Goal: Information Seeking & Learning: Learn about a topic

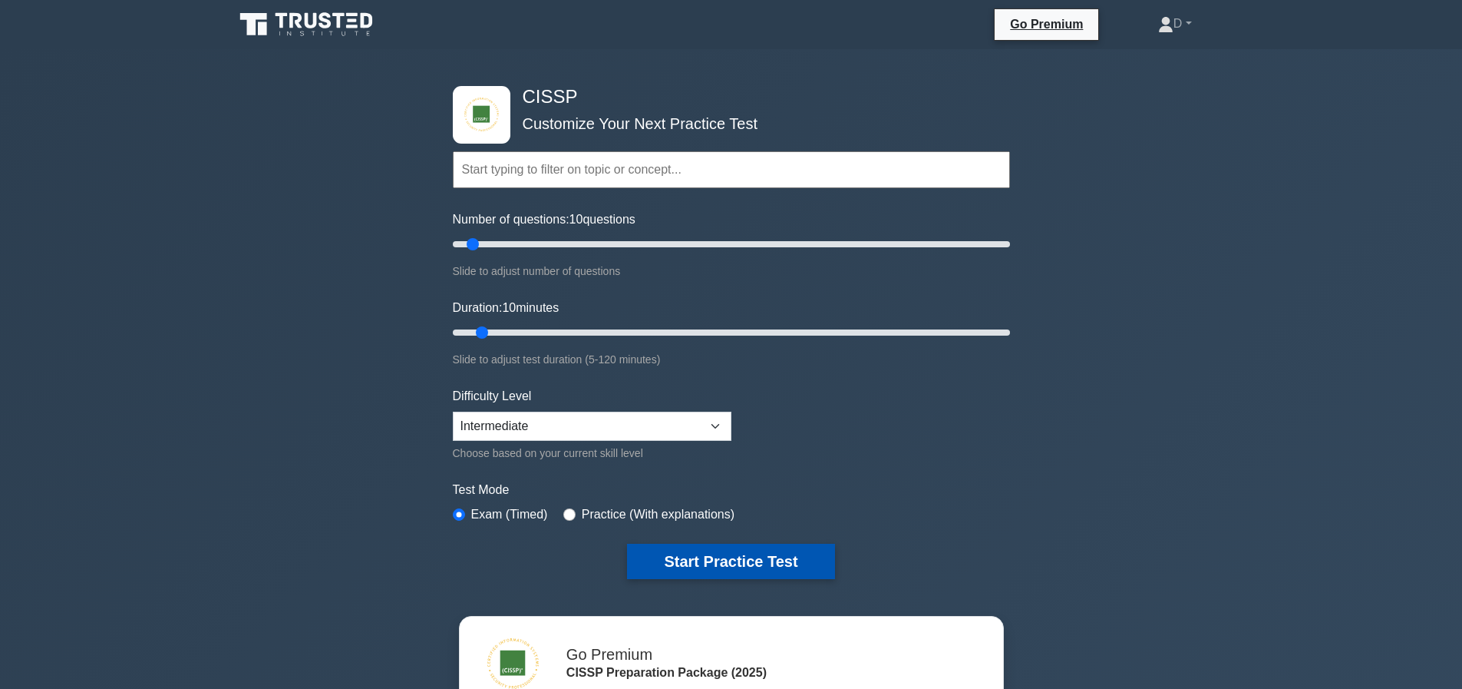
click at [718, 565] on button "Start Practice Test" at bounding box center [730, 560] width 207 height 35
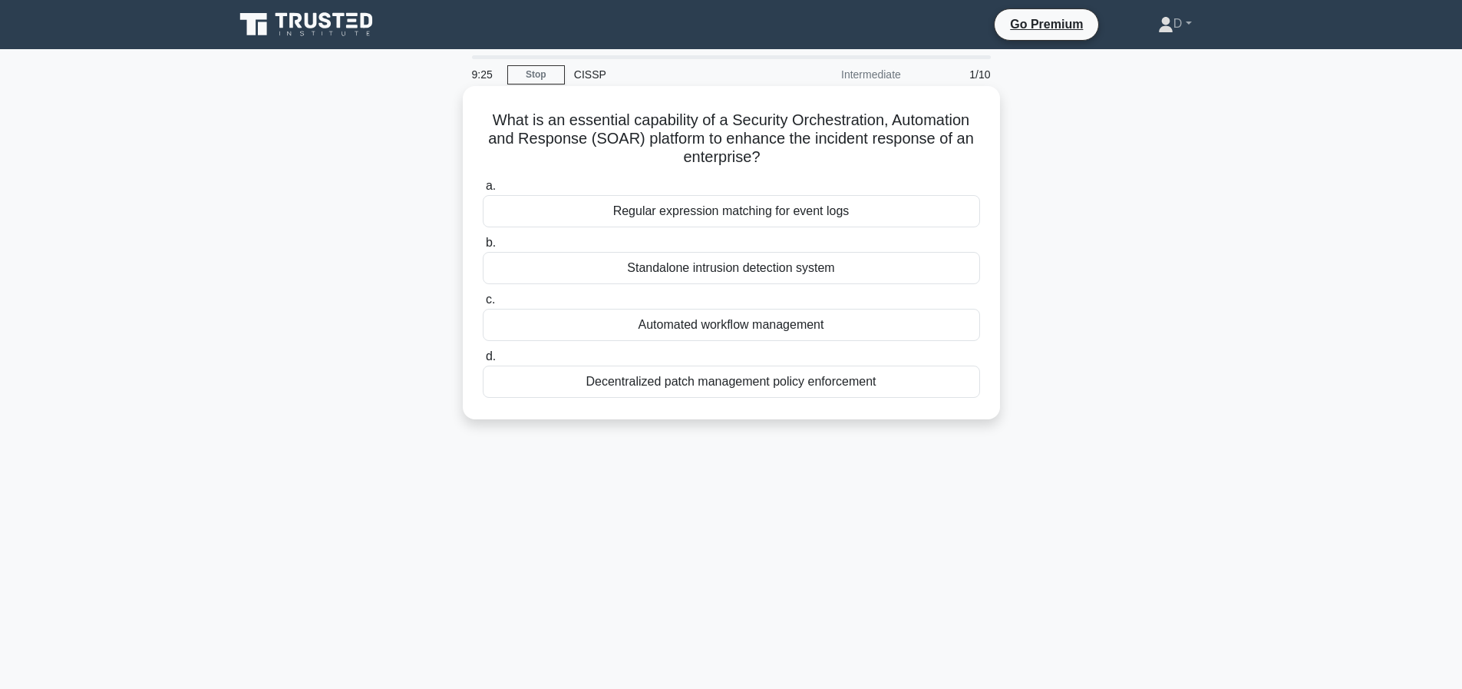
click at [675, 314] on div "Automated workflow management" at bounding box center [731, 325] width 497 height 32
click at [483, 305] on input "c. Automated workflow management" at bounding box center [483, 300] width 0 height 10
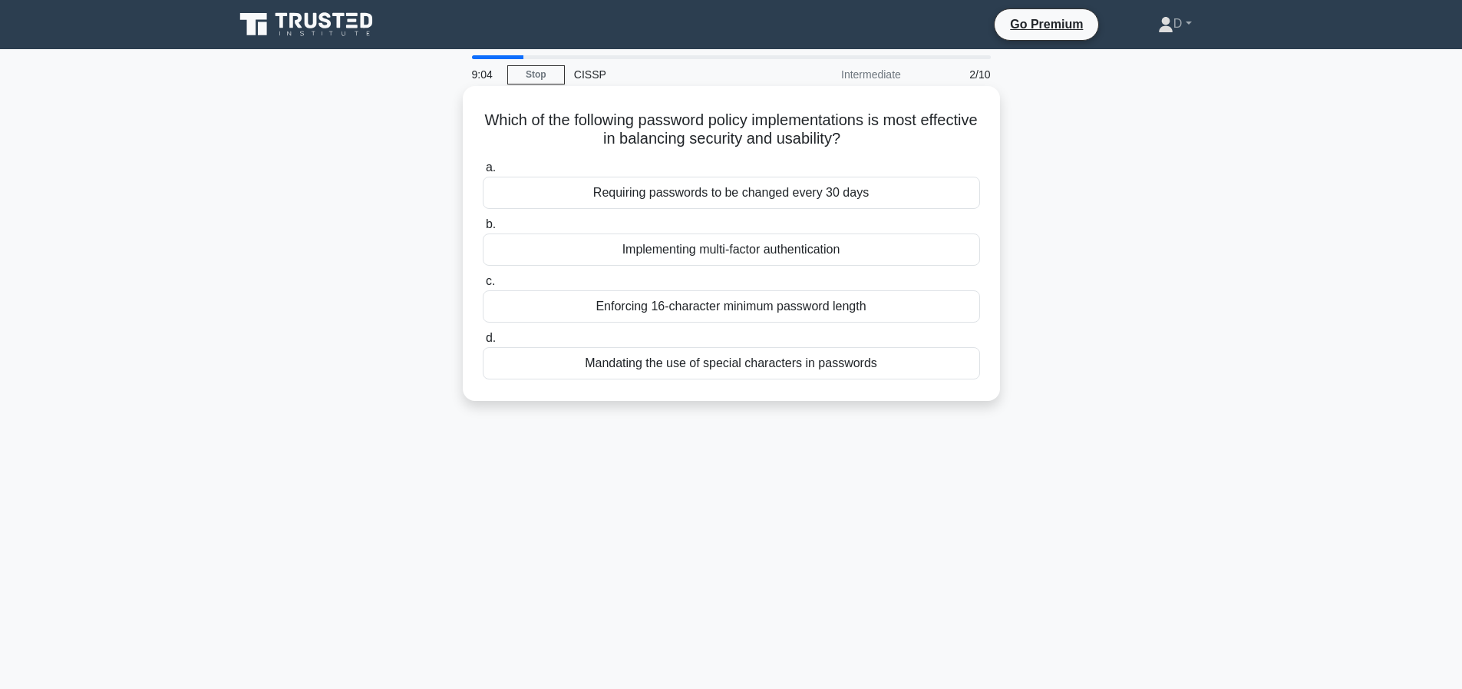
click at [819, 308] on div "Enforcing 16-character minimum password length" at bounding box center [731, 306] width 497 height 32
click at [483, 286] on input "c. Enforcing 16-character minimum password length" at bounding box center [483, 281] width 0 height 10
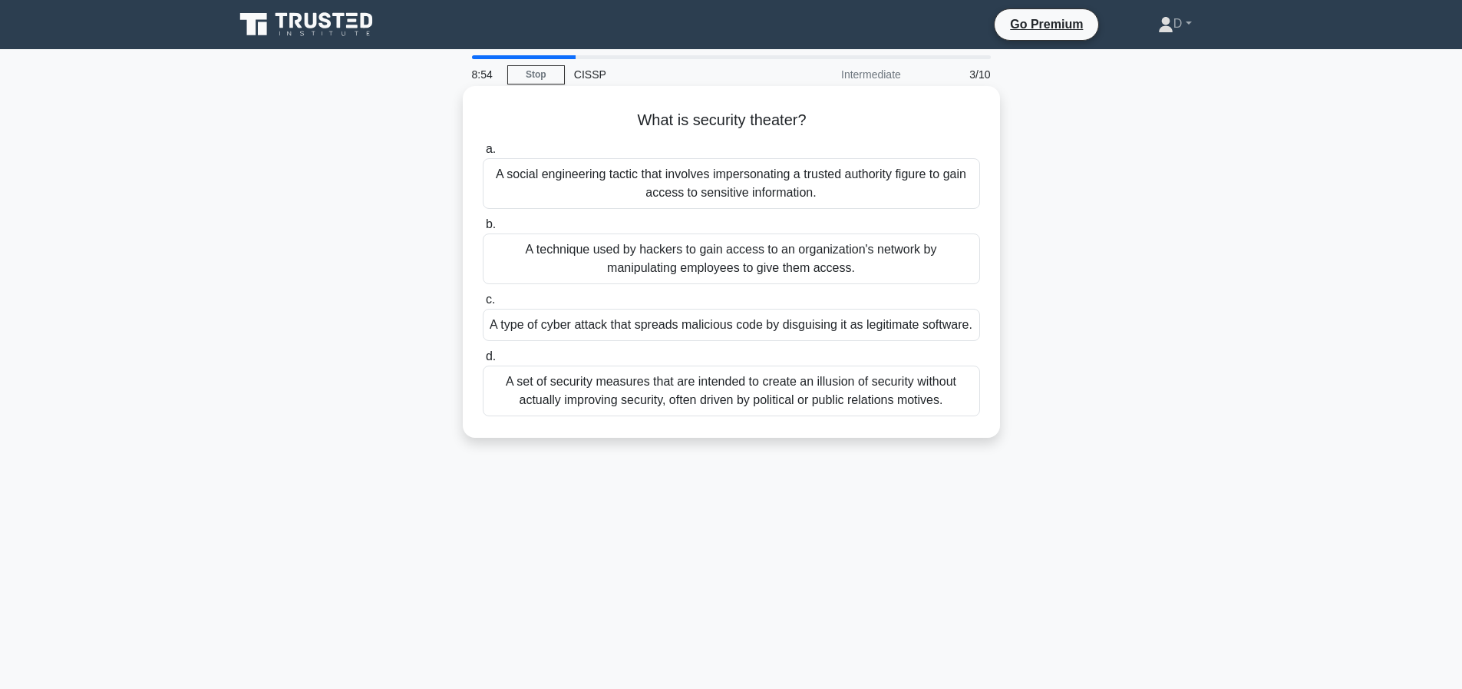
click at [798, 416] on div "A set of security measures that are intended to create an illusion of security …" at bounding box center [731, 390] width 497 height 51
click at [483, 362] on input "d. A set of security measures that are intended to create an illusion of securi…" at bounding box center [483, 357] width 0 height 10
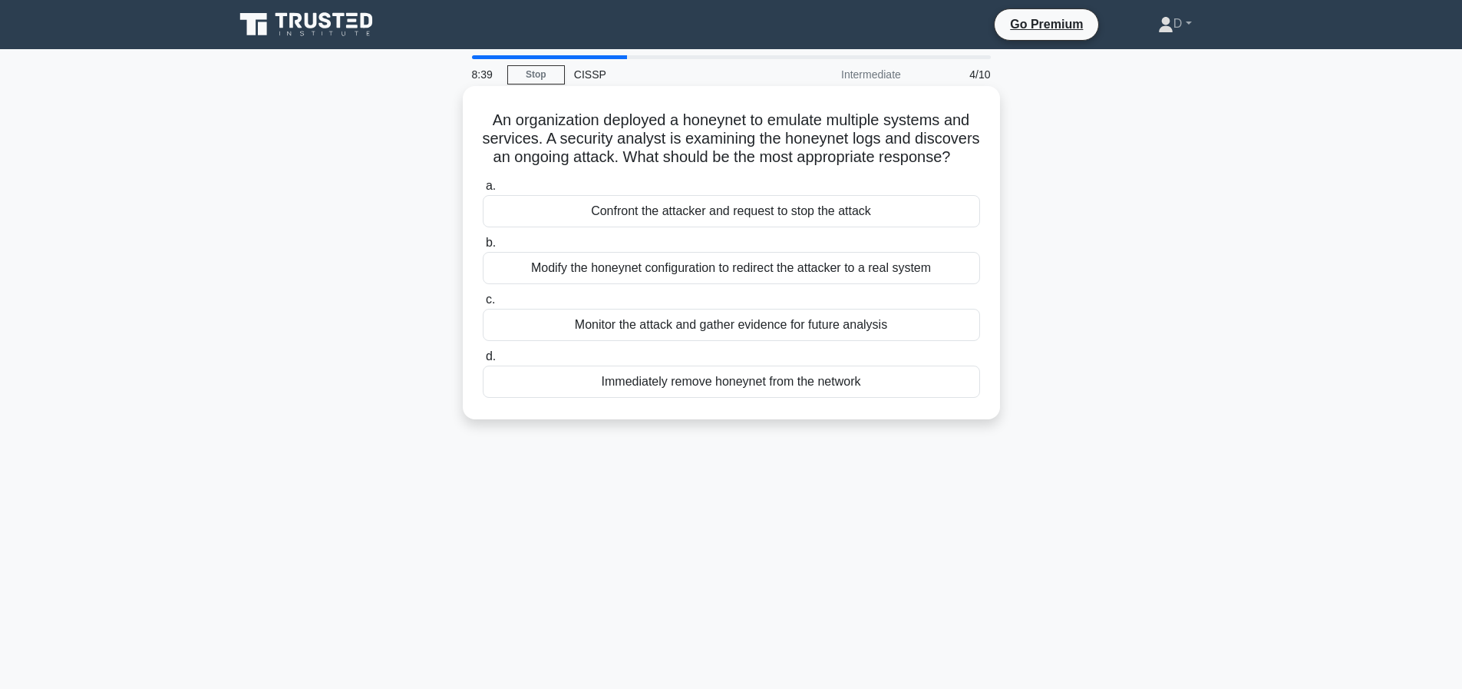
click at [758, 339] on div "Monitor the attack and gather evidence for future analysis" at bounding box center [731, 325] width 497 height 32
click at [483, 305] on input "c. Monitor the attack and gather evidence for future analysis" at bounding box center [483, 300] width 0 height 10
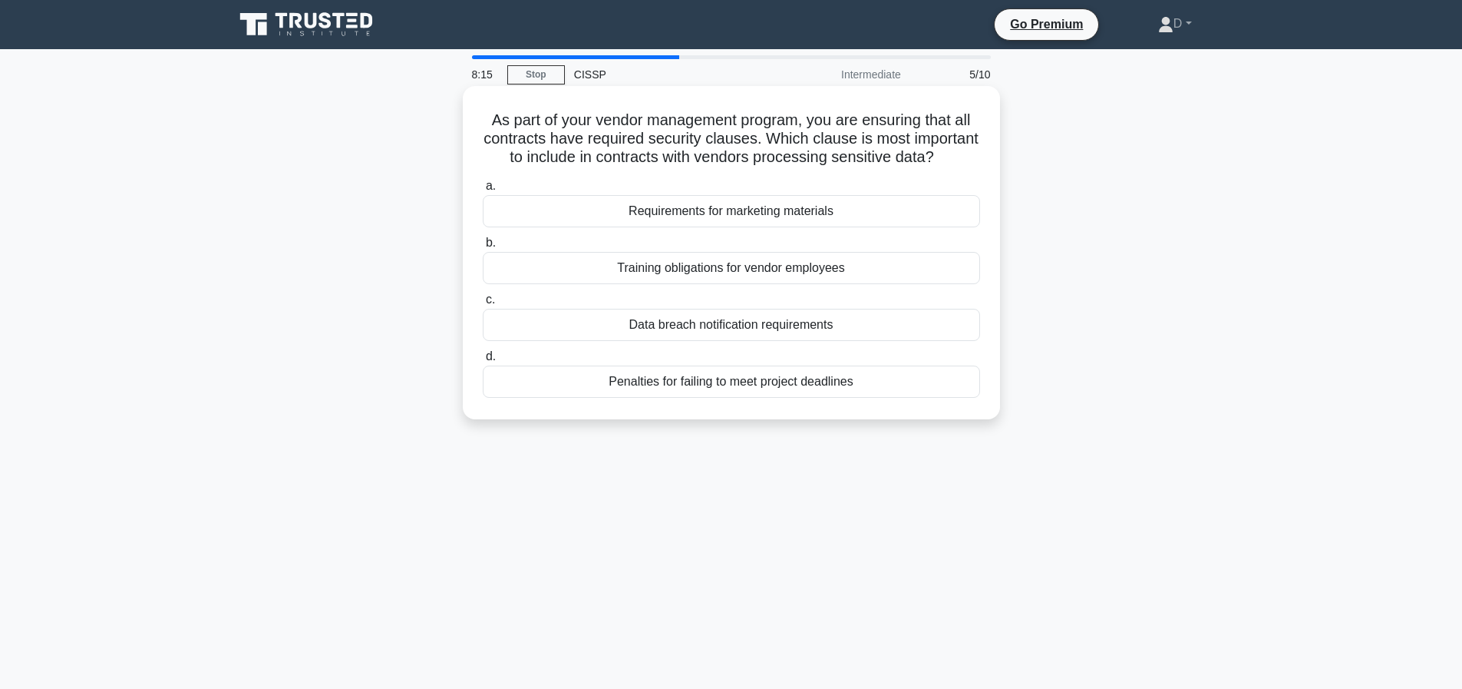
click at [785, 339] on div "Data breach notification requirements" at bounding box center [731, 325] width 497 height 32
click at [483, 305] on input "c. Data breach notification requirements" at bounding box center [483, 300] width 0 height 10
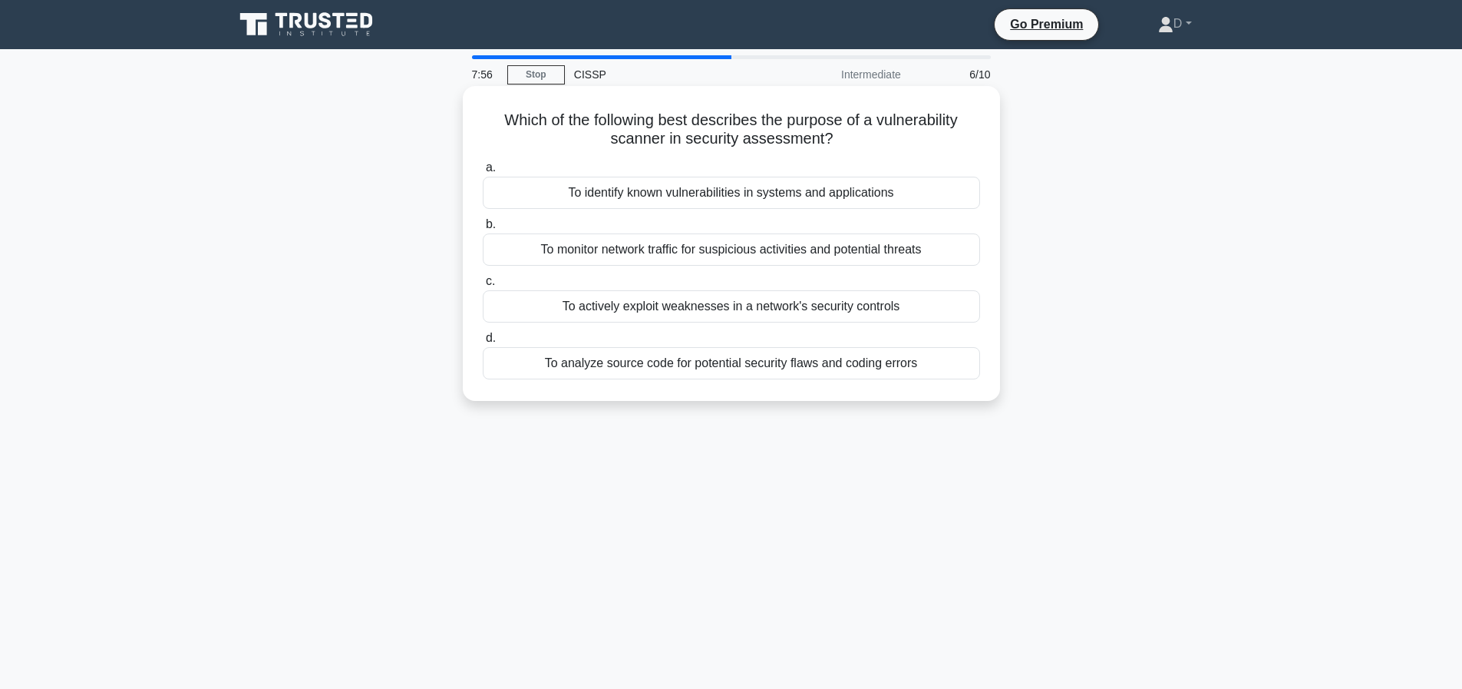
click at [758, 197] on div "To identify known vulnerabilities in systems and applications" at bounding box center [731, 193] width 497 height 32
click at [483, 173] on input "a. To identify known vulnerabilities in systems and applications" at bounding box center [483, 168] width 0 height 10
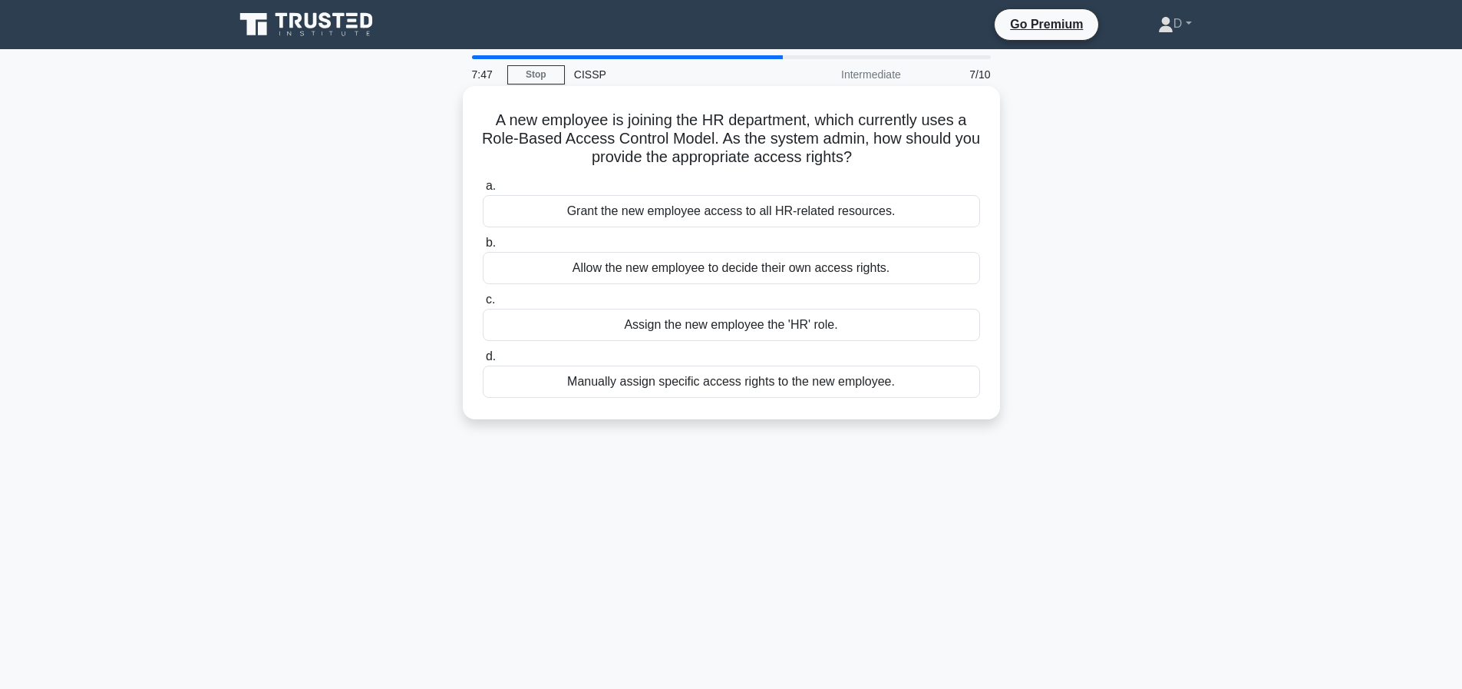
click at [753, 384] on div "Manually assign specific access rights to the new employee." at bounding box center [731, 381] width 497 height 32
click at [483, 362] on input "d. Manually assign specific access rights to the new employee." at bounding box center [483, 357] width 0 height 10
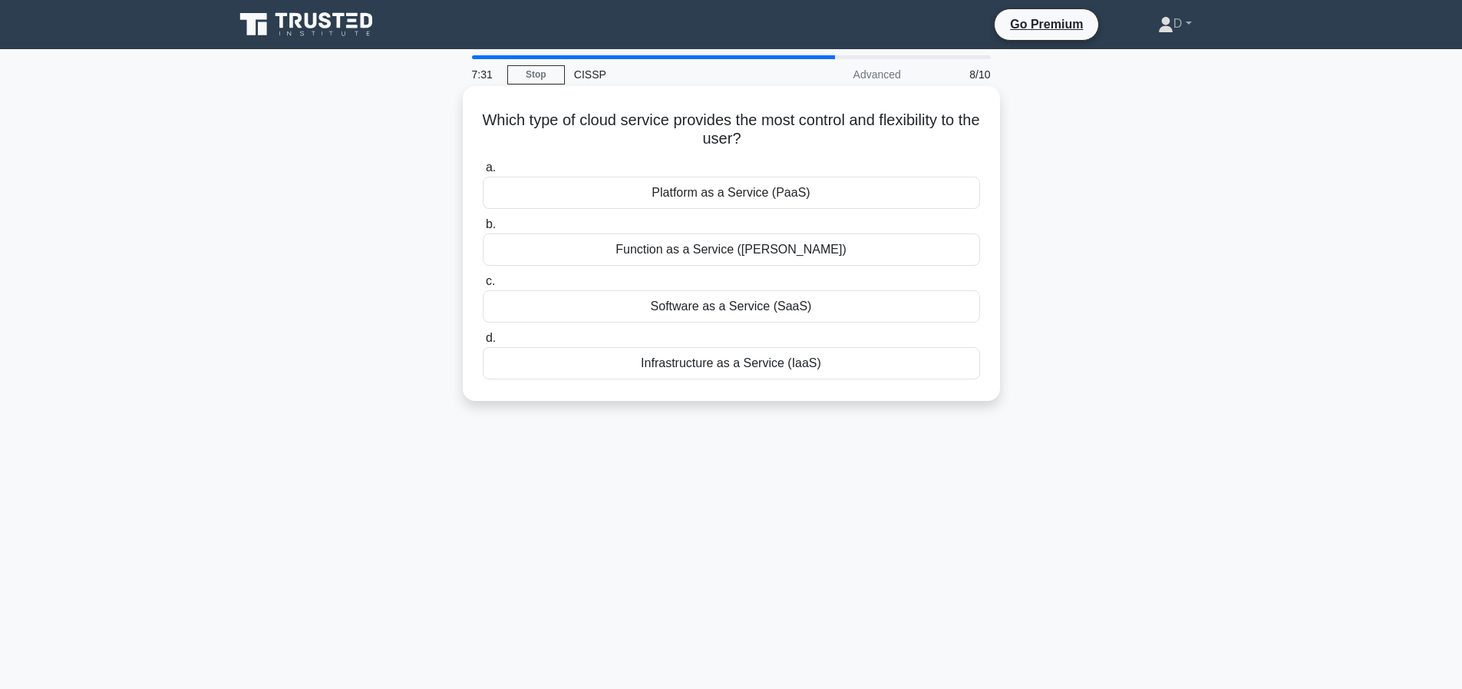
click at [806, 362] on div "Infrastructure as a Service (IaaS)" at bounding box center [731, 363] width 497 height 32
click at [483, 343] on input "d. Infrastructure as a Service (IaaS)" at bounding box center [483, 338] width 0 height 10
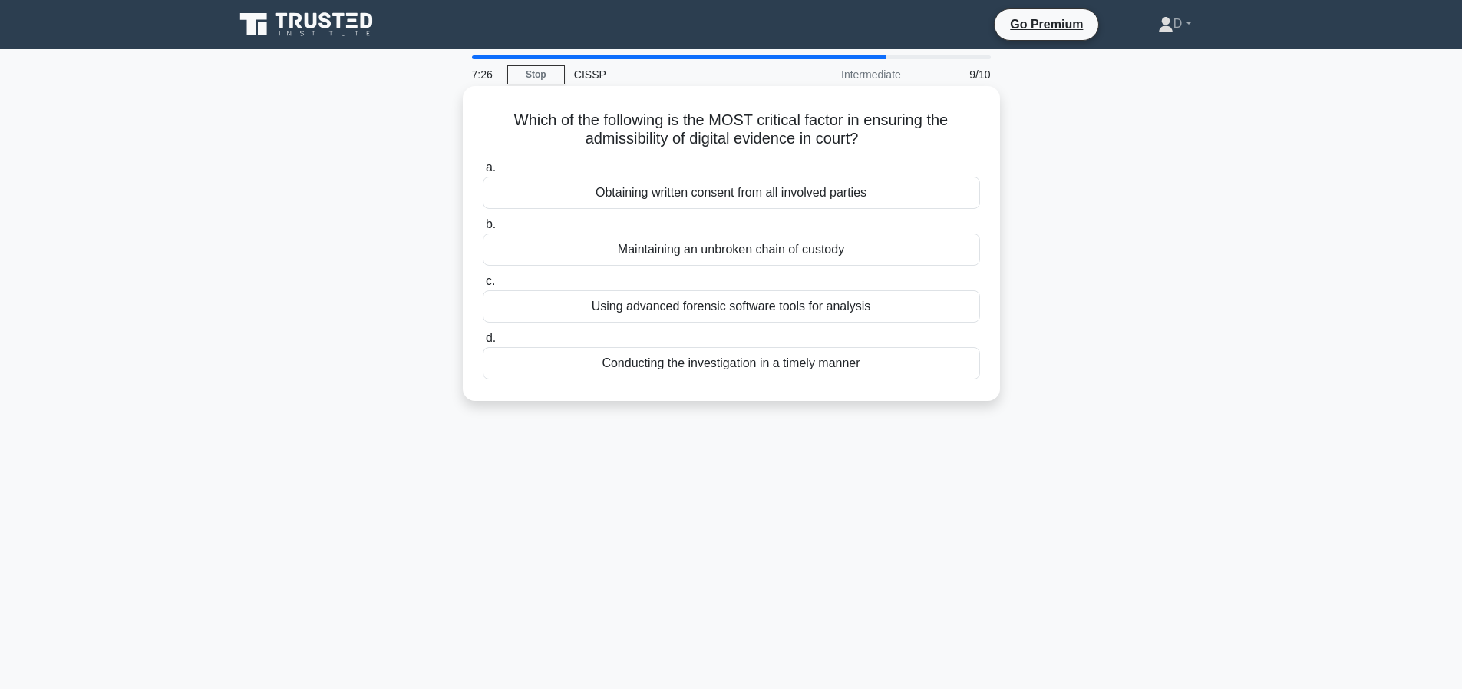
click at [821, 256] on div "Maintaining an unbroken chain of custody" at bounding box center [731, 249] width 497 height 32
click at [483, 230] on input "b. Maintaining an unbroken chain of custody" at bounding box center [483, 225] width 0 height 10
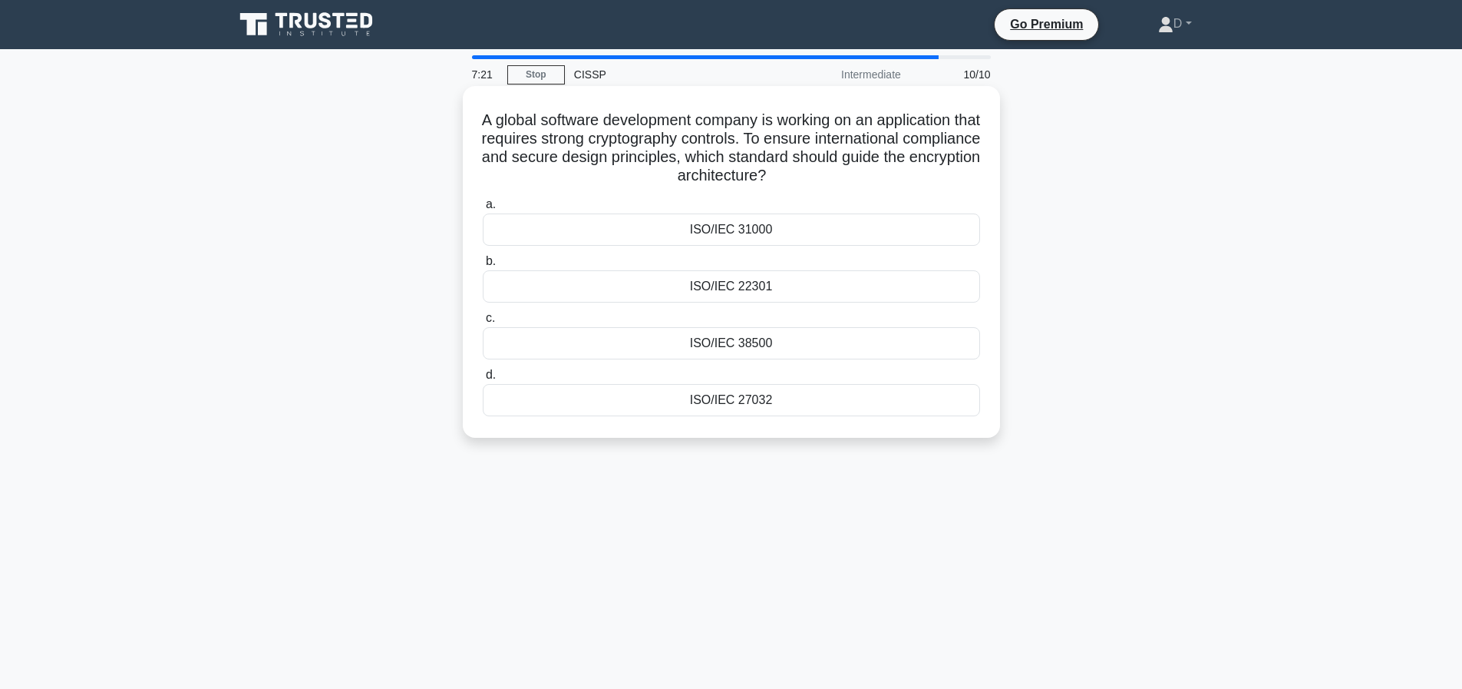
click at [790, 239] on div "ISO/IEC 31000" at bounding box center [731, 229] width 497 height 32
click at [483, 210] on input "a. ISO/IEC 31000" at bounding box center [483, 205] width 0 height 10
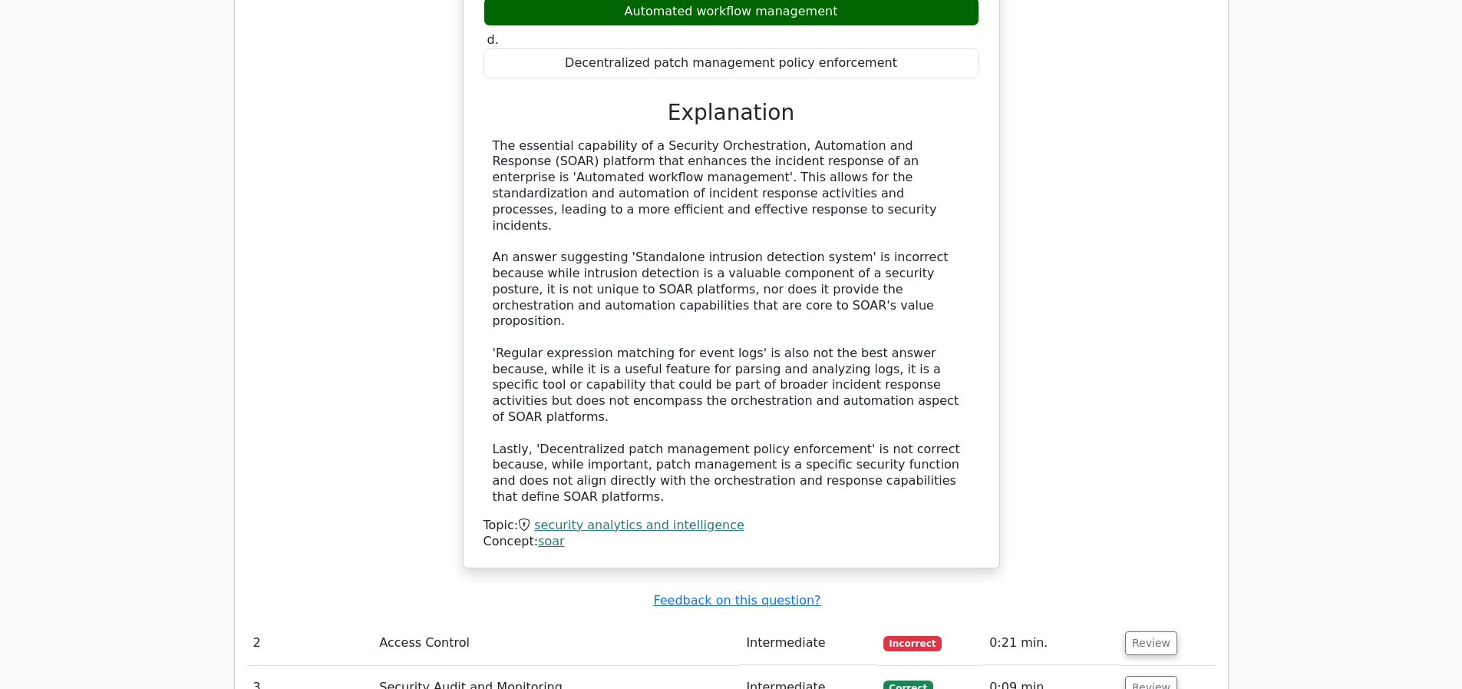
scroll to position [1941, 0]
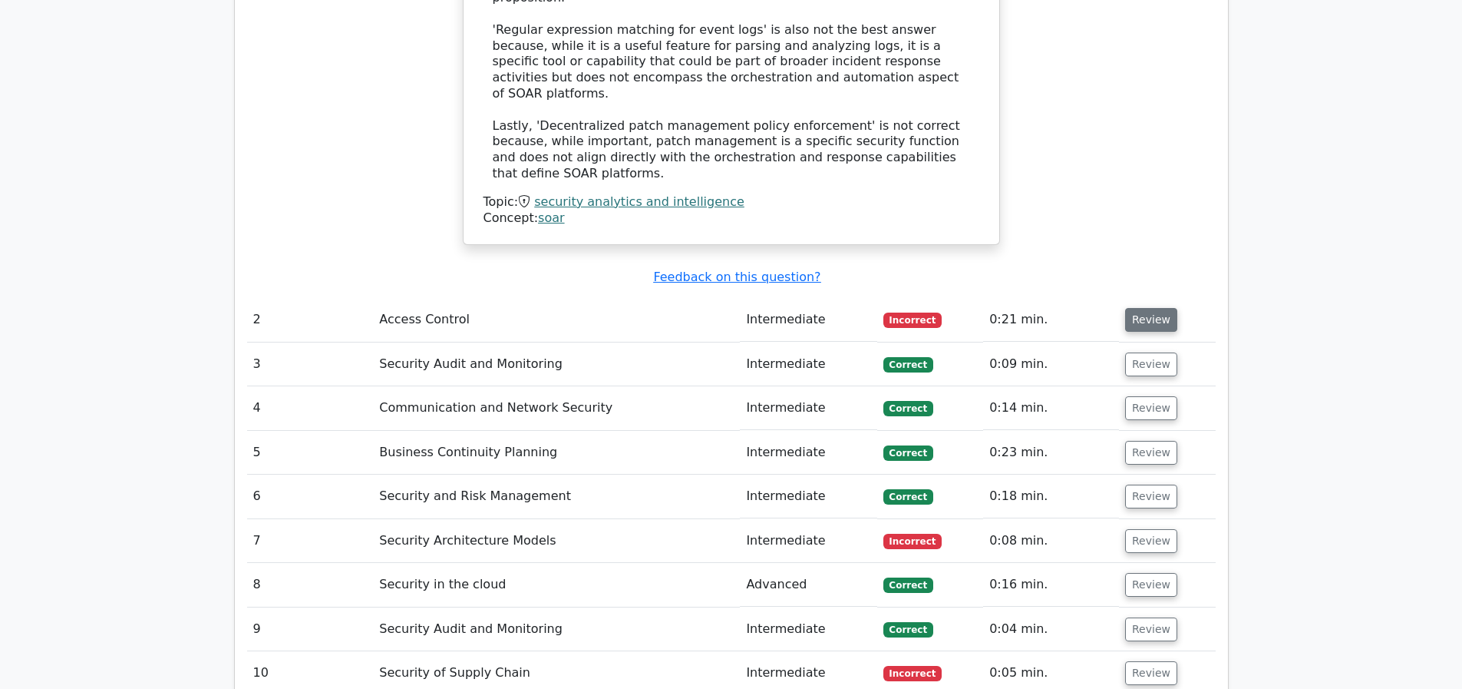
click at [1165, 314] on button "Review" at bounding box center [1151, 320] width 52 height 24
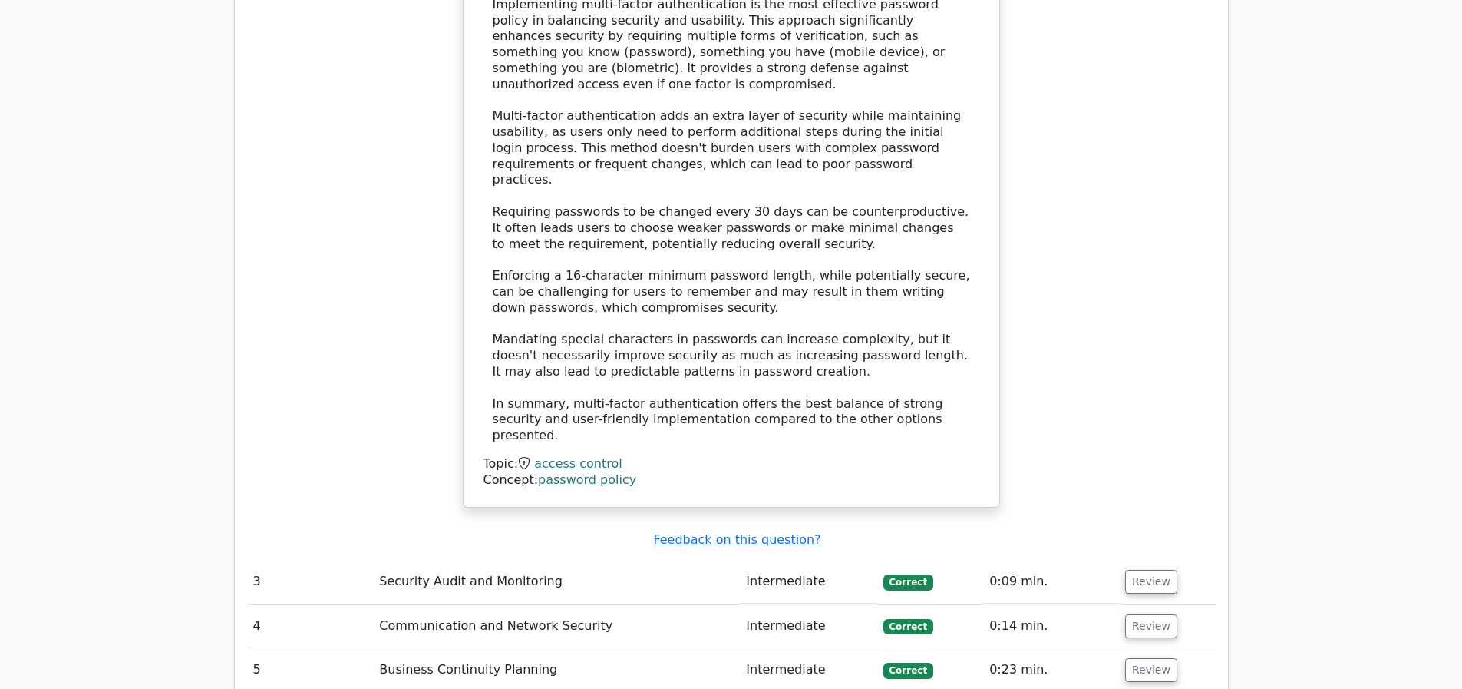
scroll to position [2995, 0]
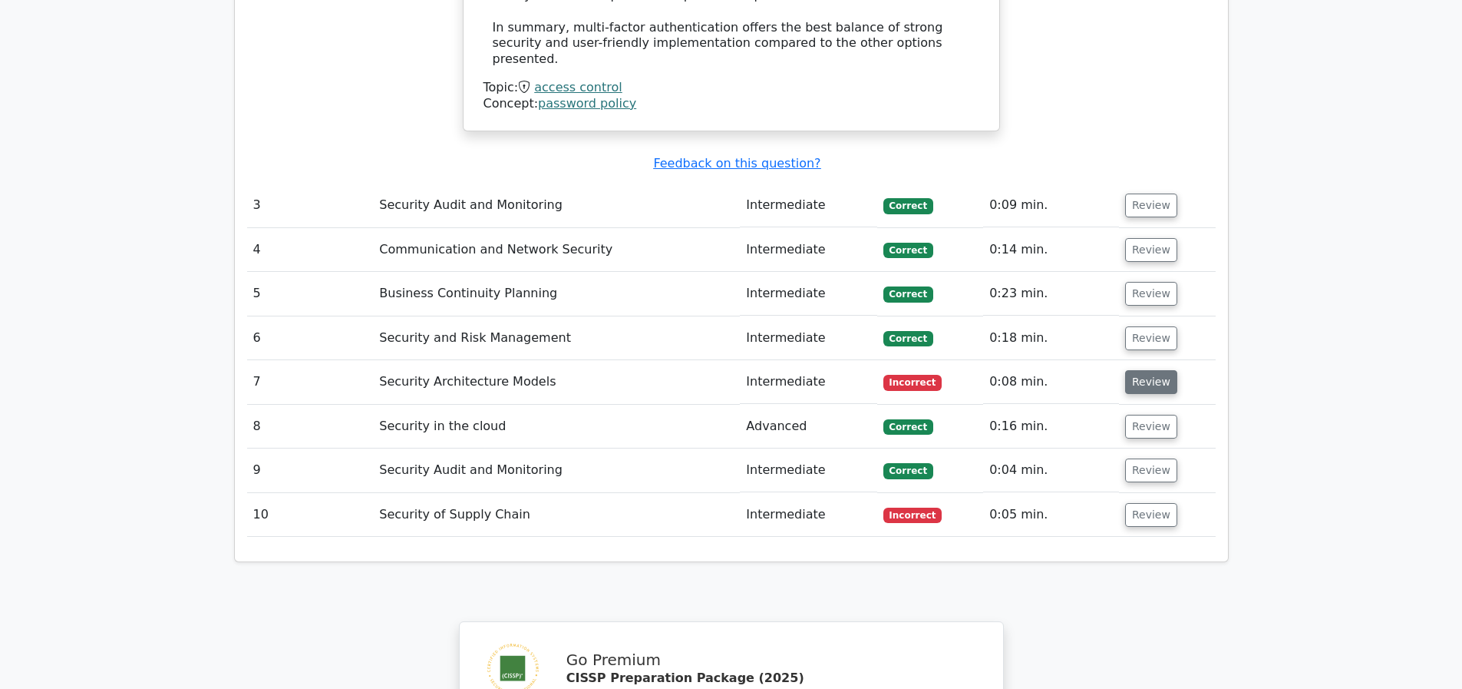
click at [1156, 373] on button "Review" at bounding box center [1151, 382] width 52 height 24
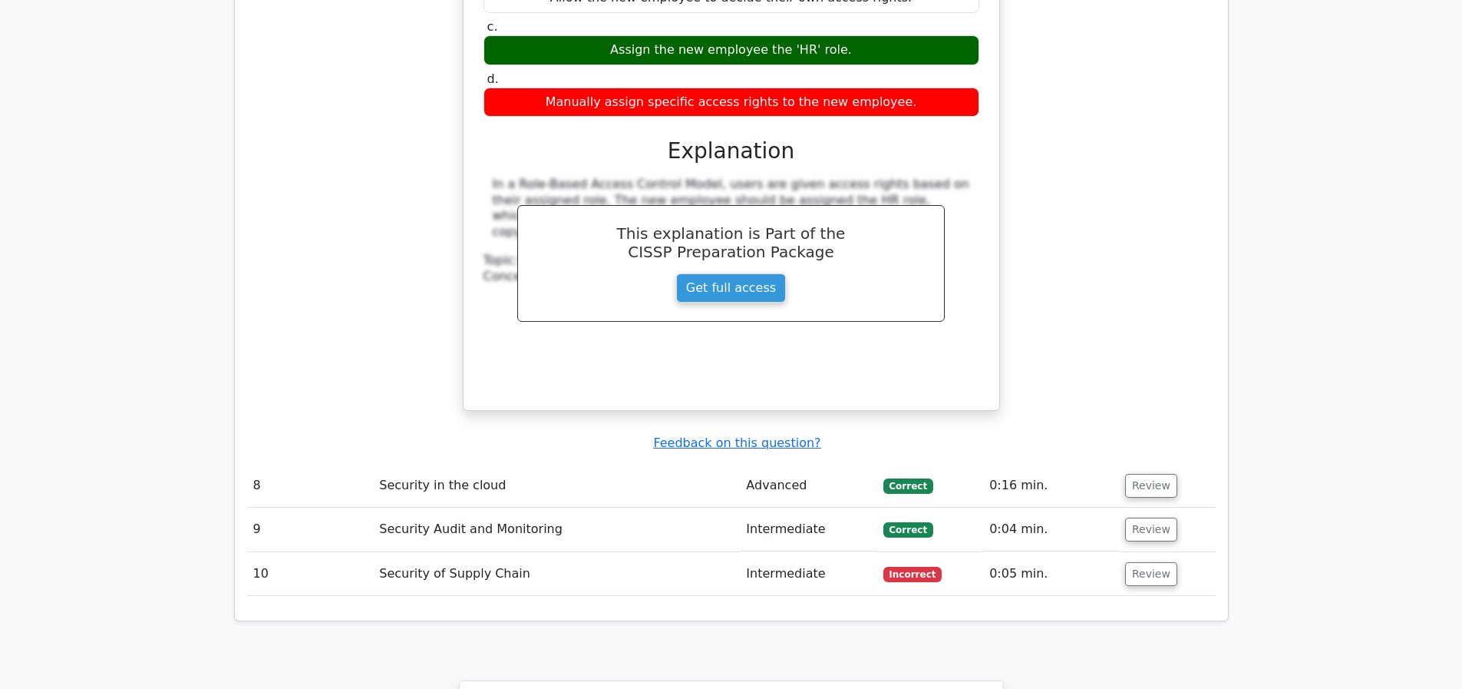
scroll to position [3773, 0]
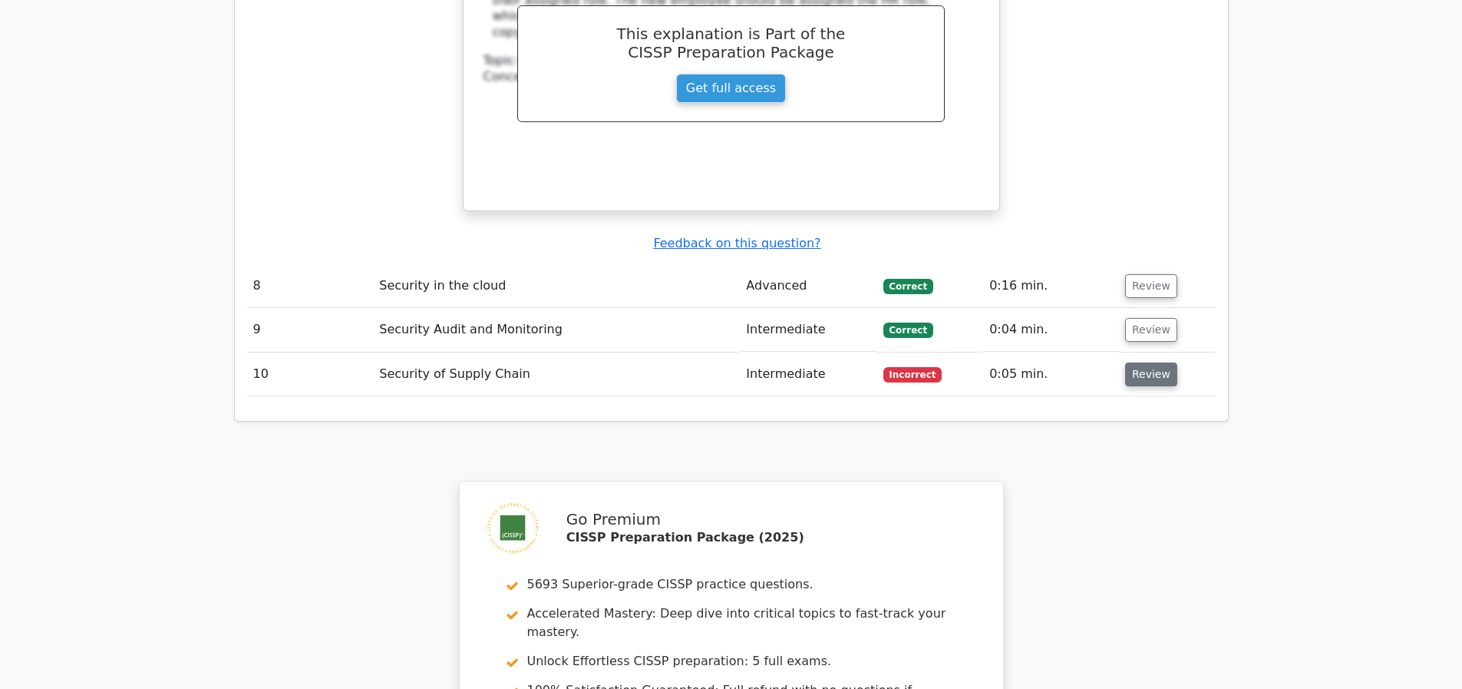
click at [1149, 368] on button "Review" at bounding box center [1151, 374] width 52 height 24
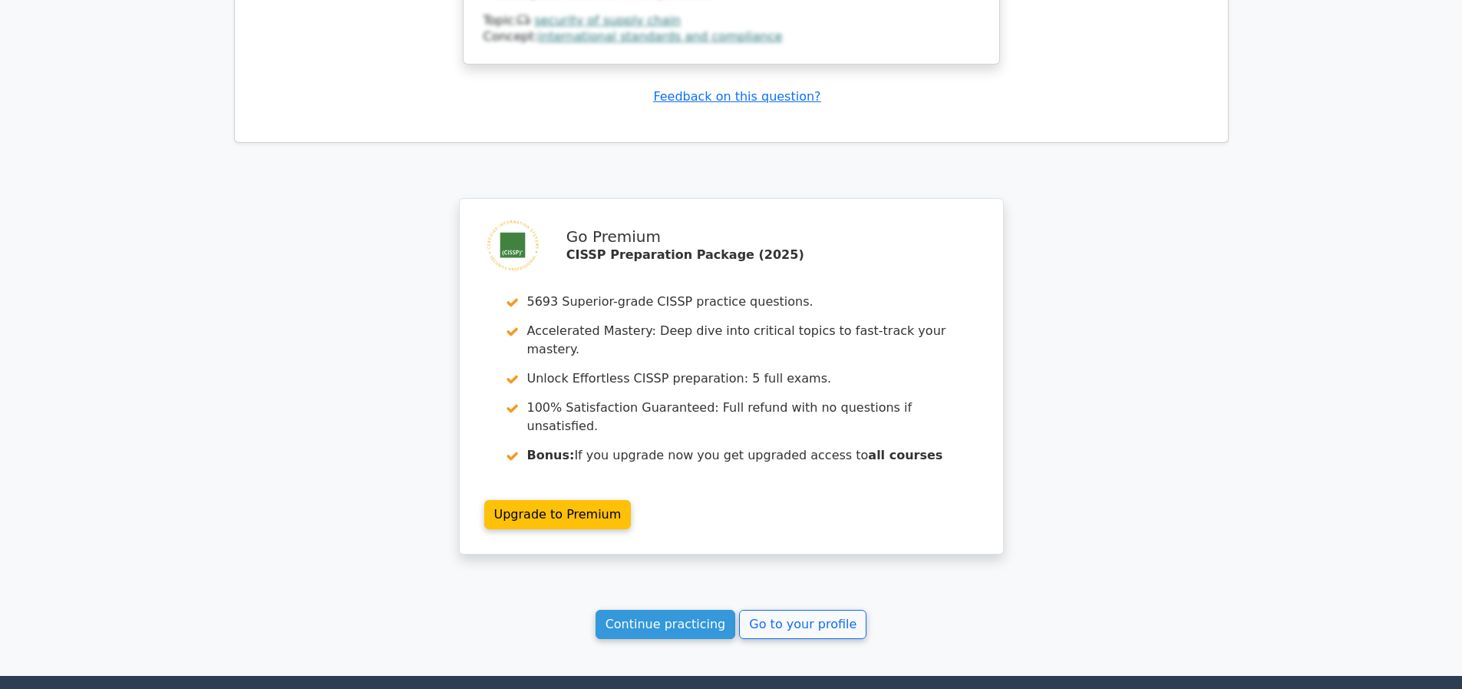
scroll to position [5073, 0]
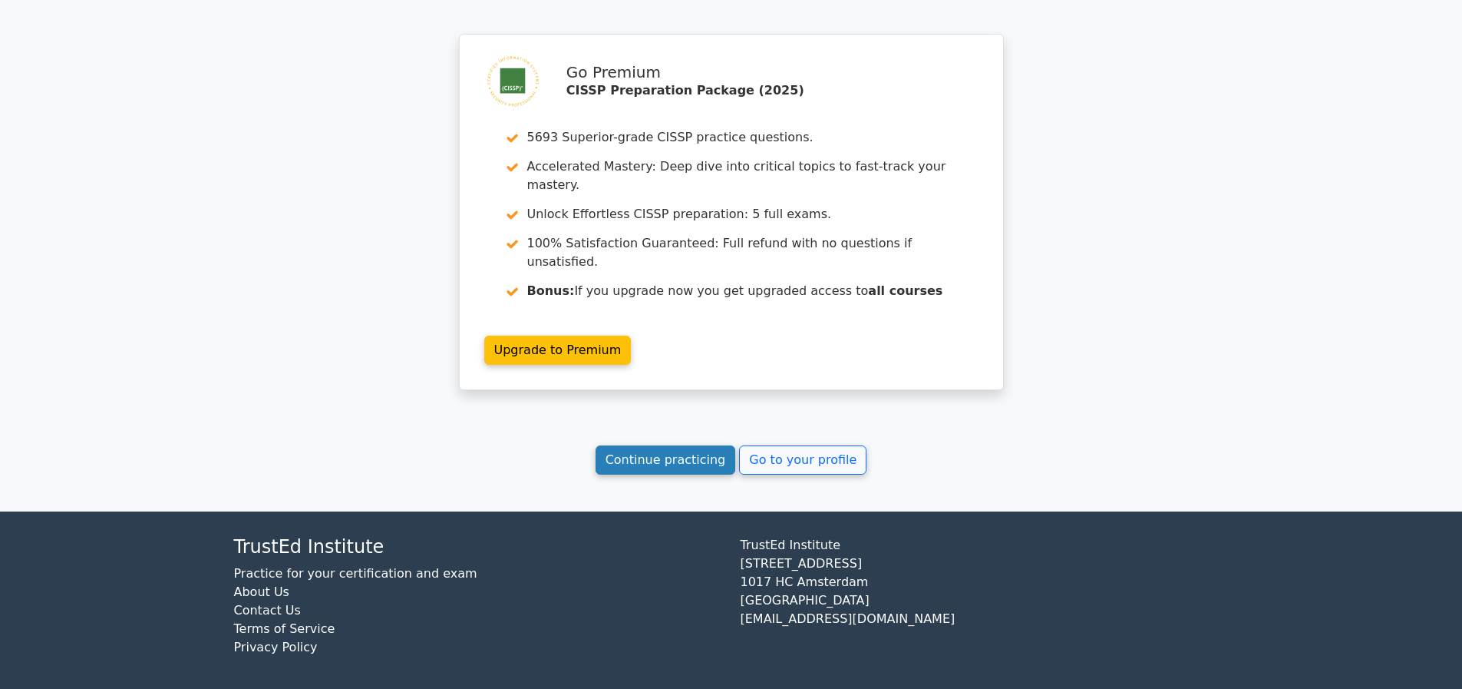
click at [702, 458] on link "Continue practicing" at bounding box center [666, 459] width 140 height 29
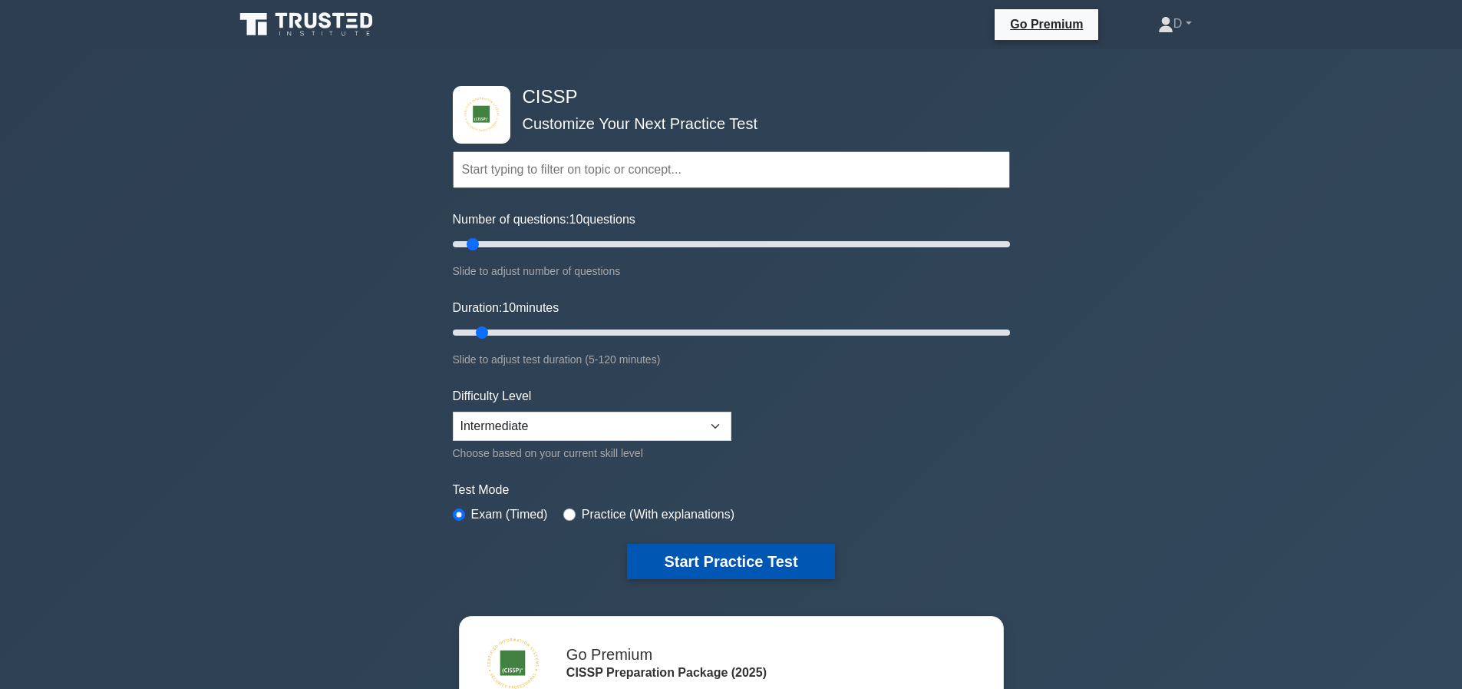
click at [786, 562] on button "Start Practice Test" at bounding box center [730, 560] width 207 height 35
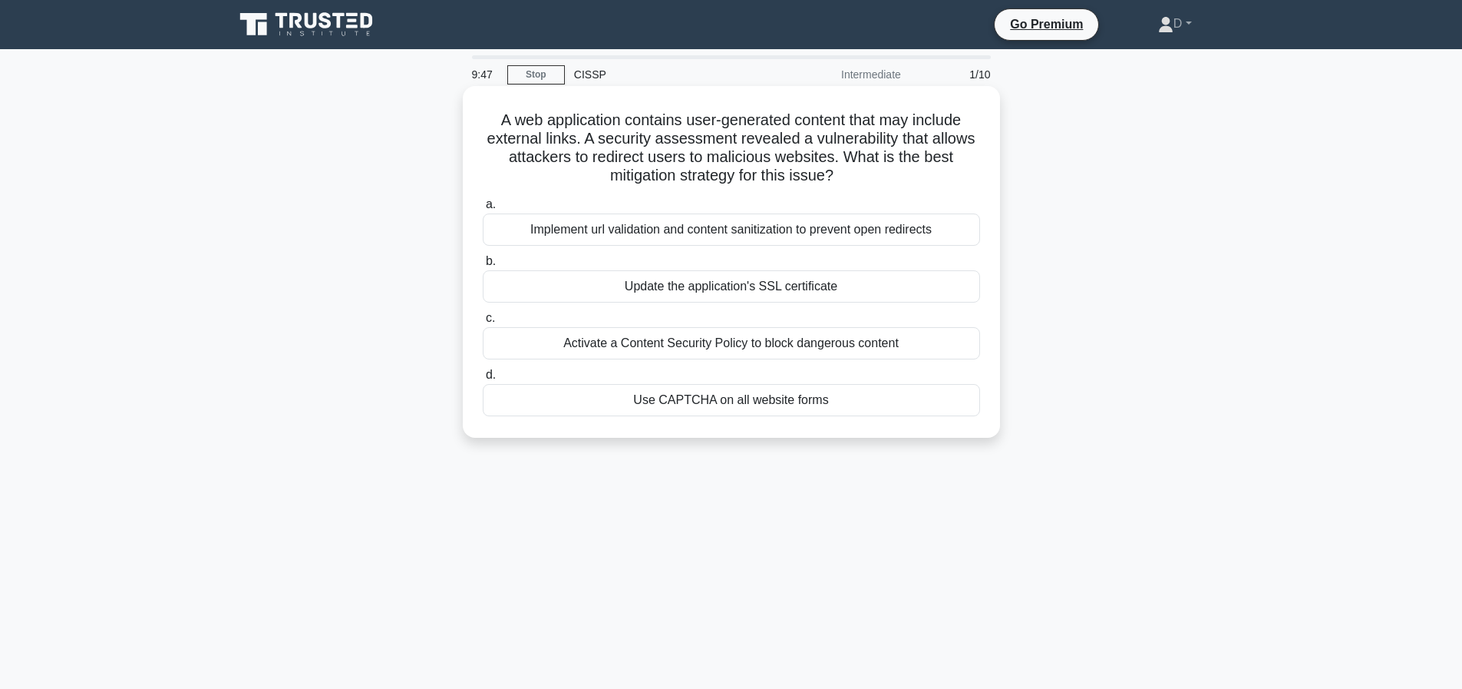
click at [822, 240] on div "Implement url validation and content sanitization to prevent open redirects" at bounding box center [731, 229] width 497 height 32
click at [483, 210] on input "a. Implement url validation and content sanitization to prevent open redirects" at bounding box center [483, 205] width 0 height 10
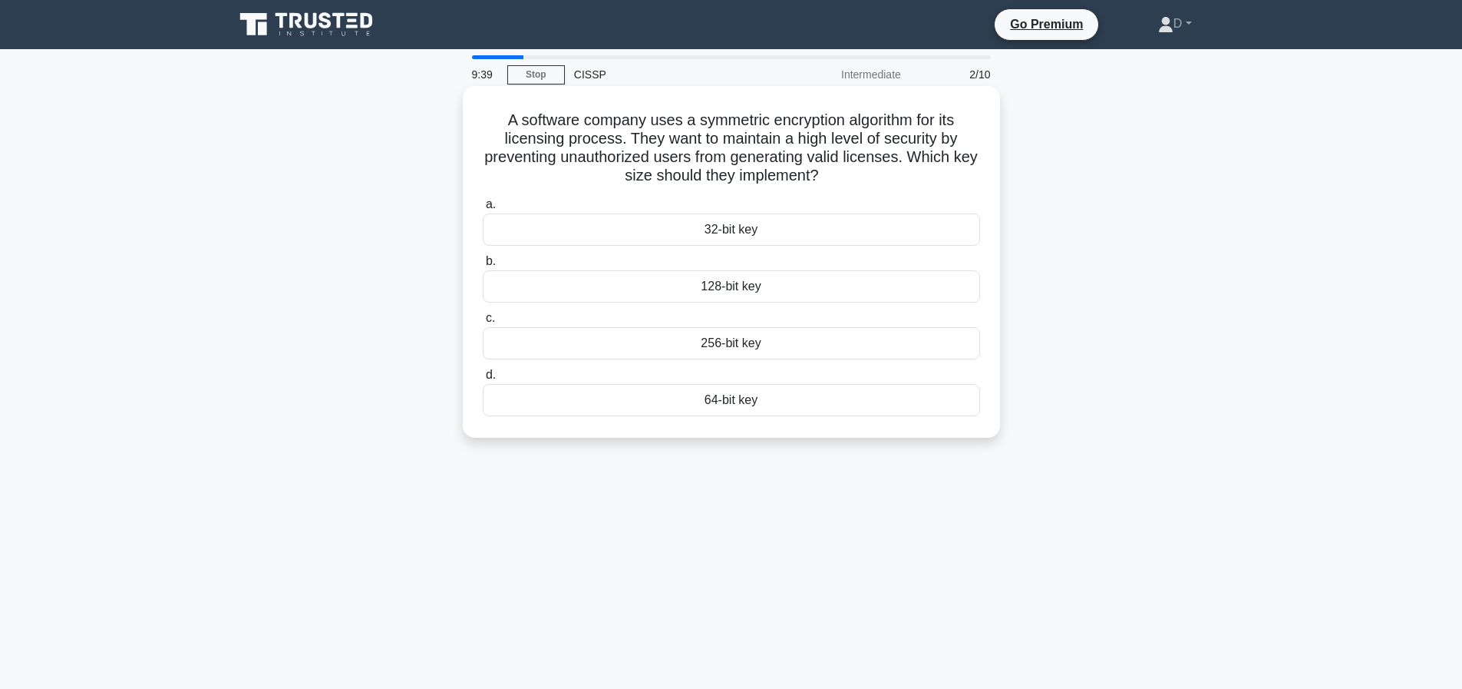
click at [746, 242] on div "32-bit key" at bounding box center [731, 229] width 497 height 32
click at [483, 210] on input "a. 32-bit key" at bounding box center [483, 205] width 0 height 10
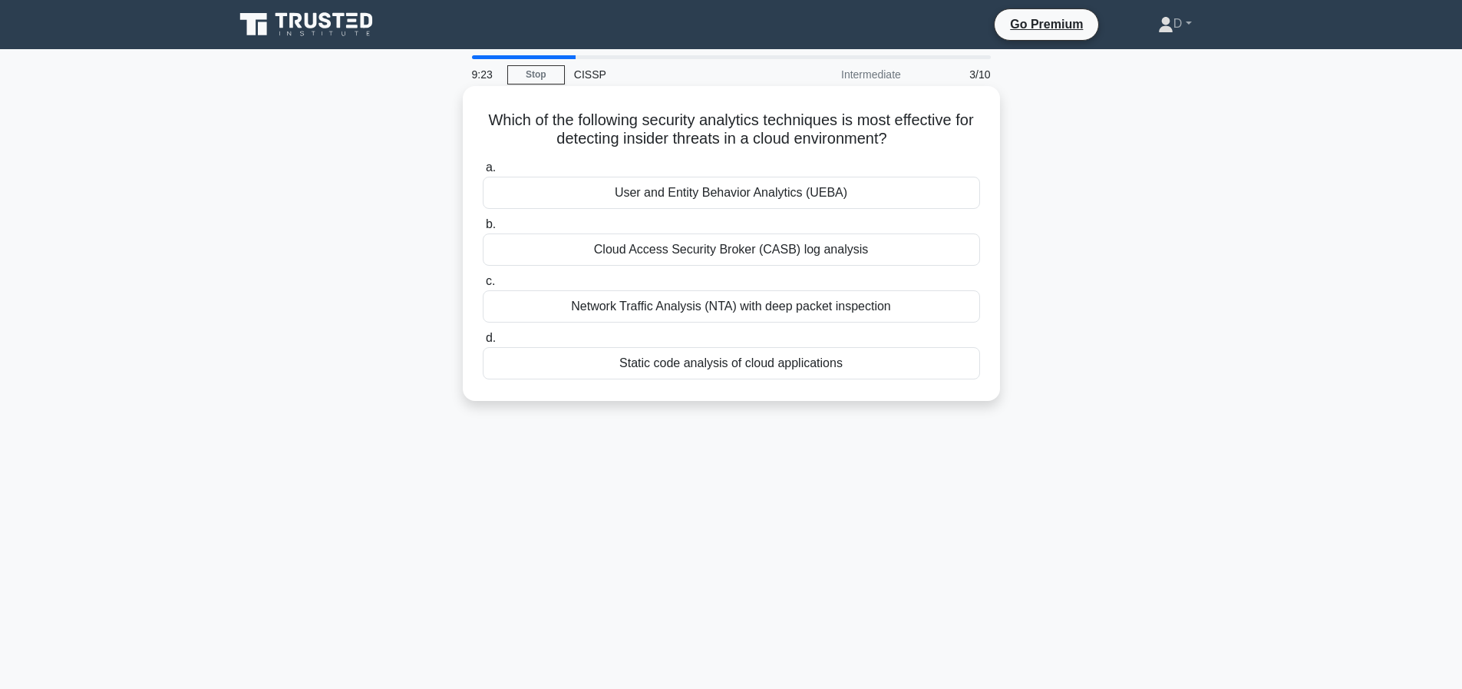
click at [791, 199] on div "User and Entity Behavior Analytics (UEBA)" at bounding box center [731, 193] width 497 height 32
click at [483, 173] on input "a. User and Entity Behavior Analytics (UEBA)" at bounding box center [483, 168] width 0 height 10
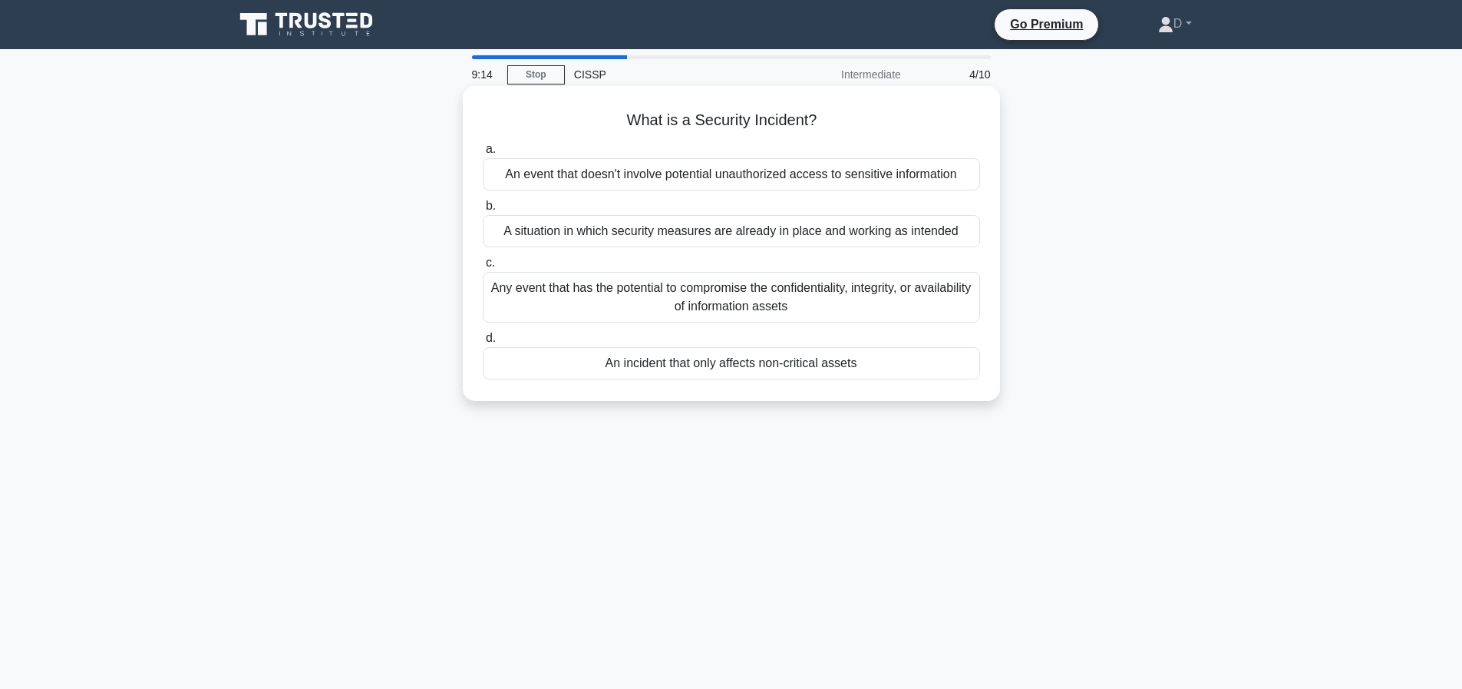
click at [725, 307] on div "Any event that has the potential to compromise the confidentiality, integrity, …" at bounding box center [731, 297] width 497 height 51
click at [483, 268] on input "c. Any event that has the potential to compromise the confidentiality, integrit…" at bounding box center [483, 263] width 0 height 10
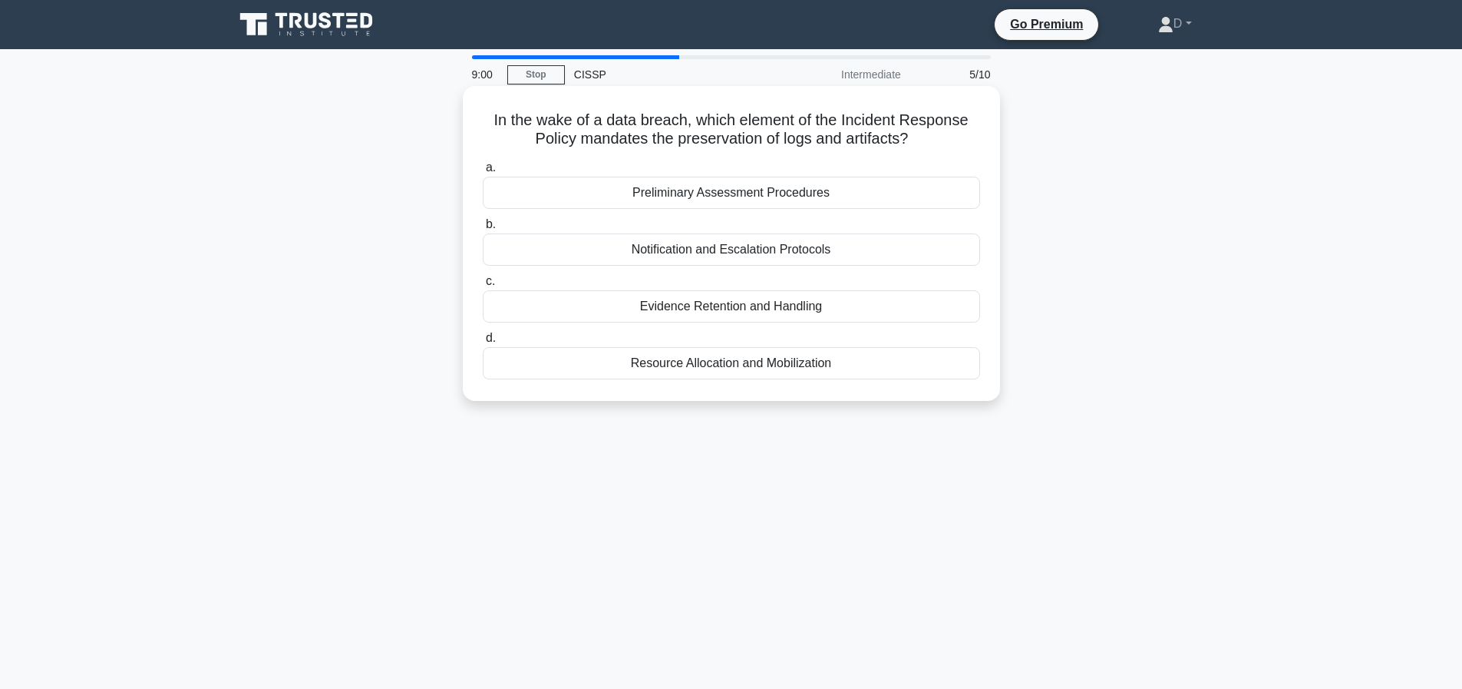
click at [809, 310] on div "Evidence Retention and Handling" at bounding box center [731, 306] width 497 height 32
click at [483, 286] on input "c. Evidence Retention and Handling" at bounding box center [483, 281] width 0 height 10
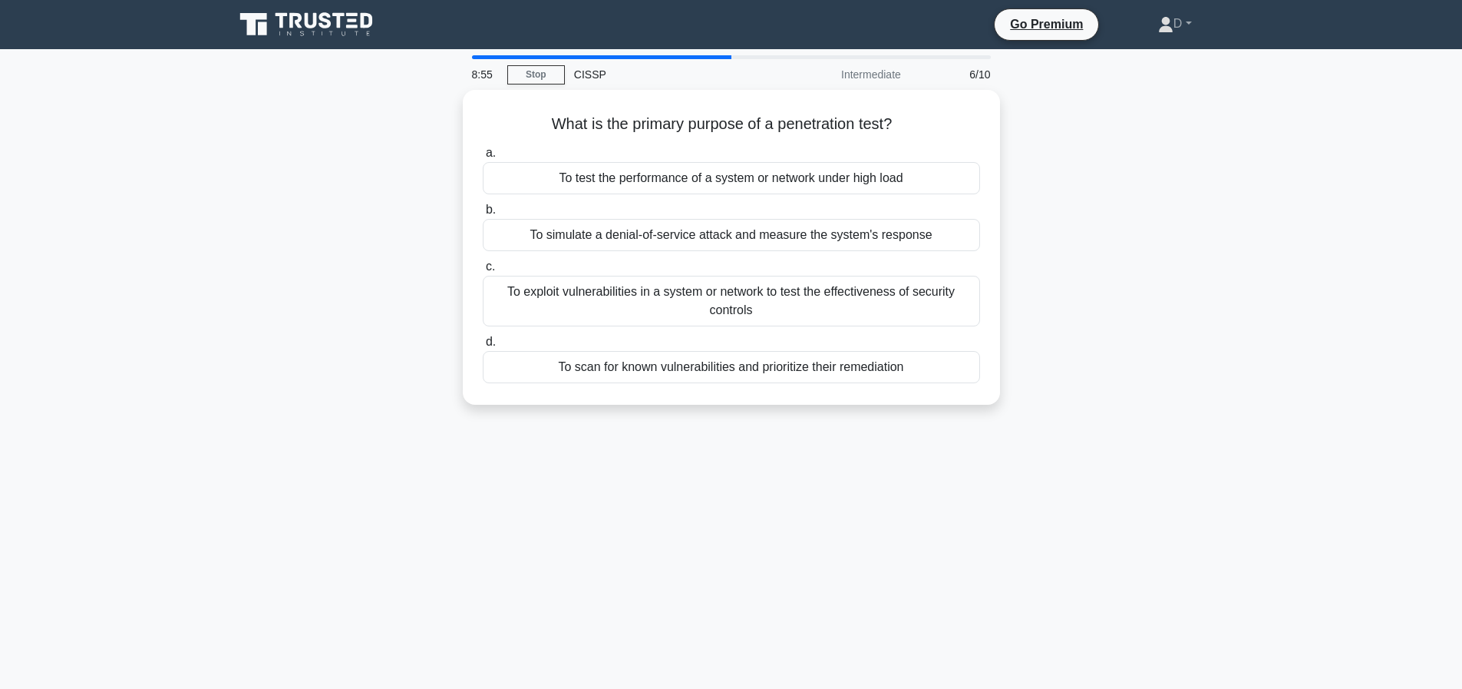
click at [809, 310] on div "To exploit vulnerabilities in a system or network to test the effectiveness of …" at bounding box center [731, 301] width 497 height 51
click at [483, 272] on input "c. To exploit vulnerabilities in a system or network to test the effectiveness …" at bounding box center [483, 267] width 0 height 10
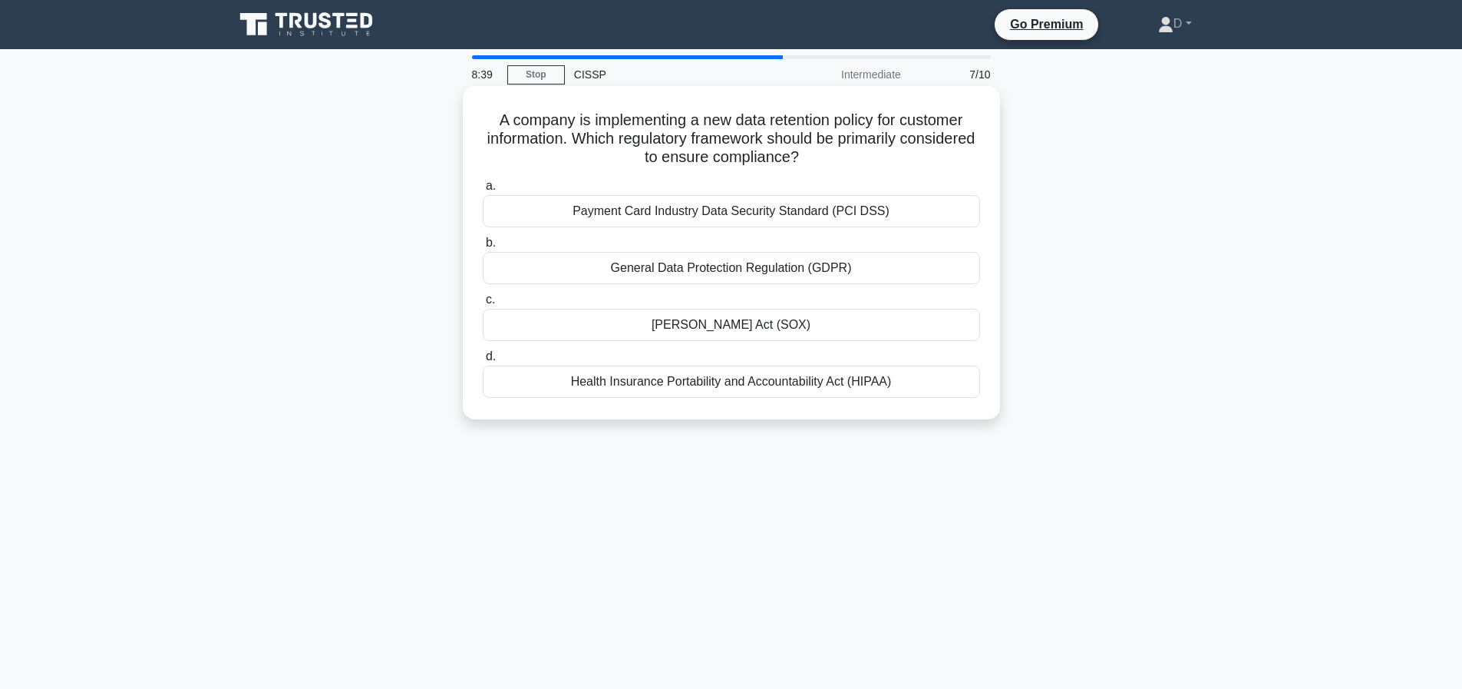
click at [845, 269] on div "General Data Protection Regulation (GDPR)" at bounding box center [731, 268] width 497 height 32
click at [483, 248] on input "b. General Data Protection Regulation (GDPR)" at bounding box center [483, 243] width 0 height 10
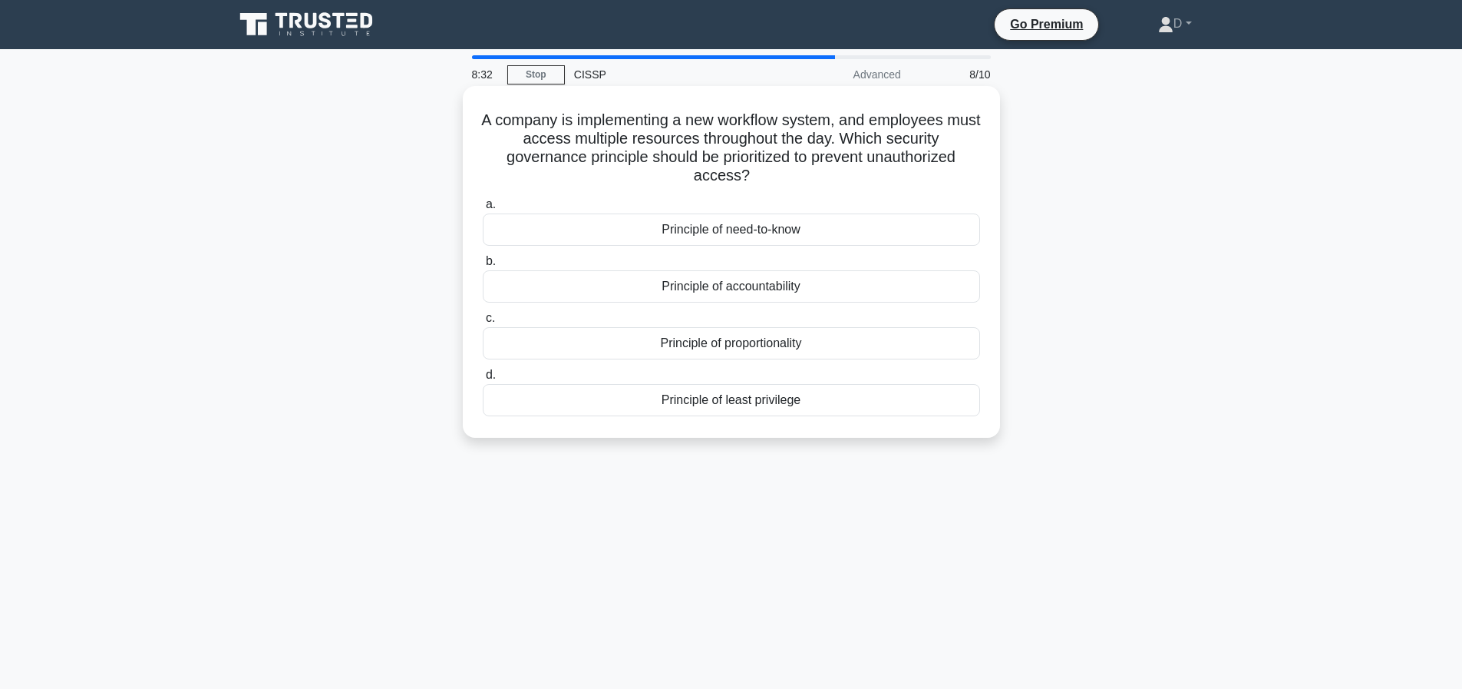
click at [788, 229] on div "Principle of need-to-know" at bounding box center [731, 229] width 497 height 32
click at [483, 210] on input "a. Principle of need-to-know" at bounding box center [483, 205] width 0 height 10
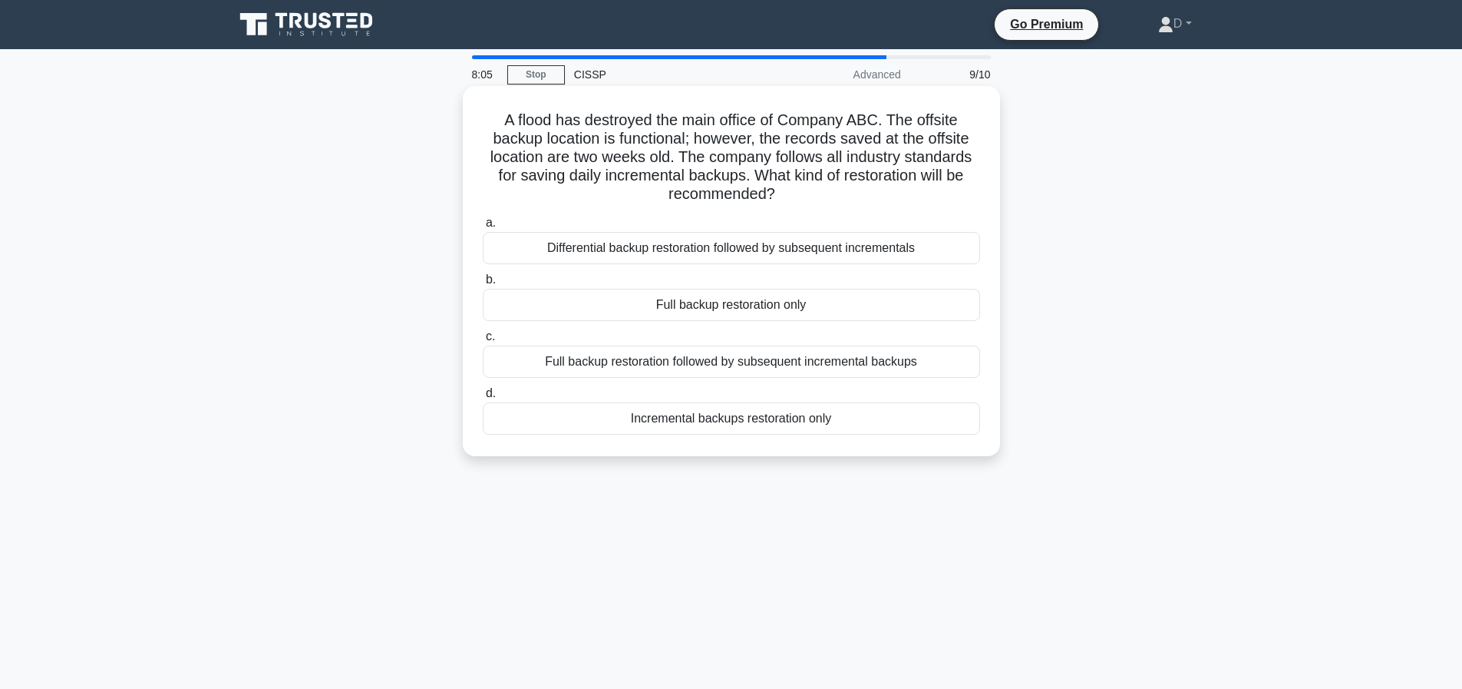
click at [745, 249] on div "Differential backup restoration followed by subsequent incrementals" at bounding box center [731, 248] width 497 height 32
click at [483, 228] on input "a. Differential backup restoration followed by subsequent incrementals" at bounding box center [483, 223] width 0 height 10
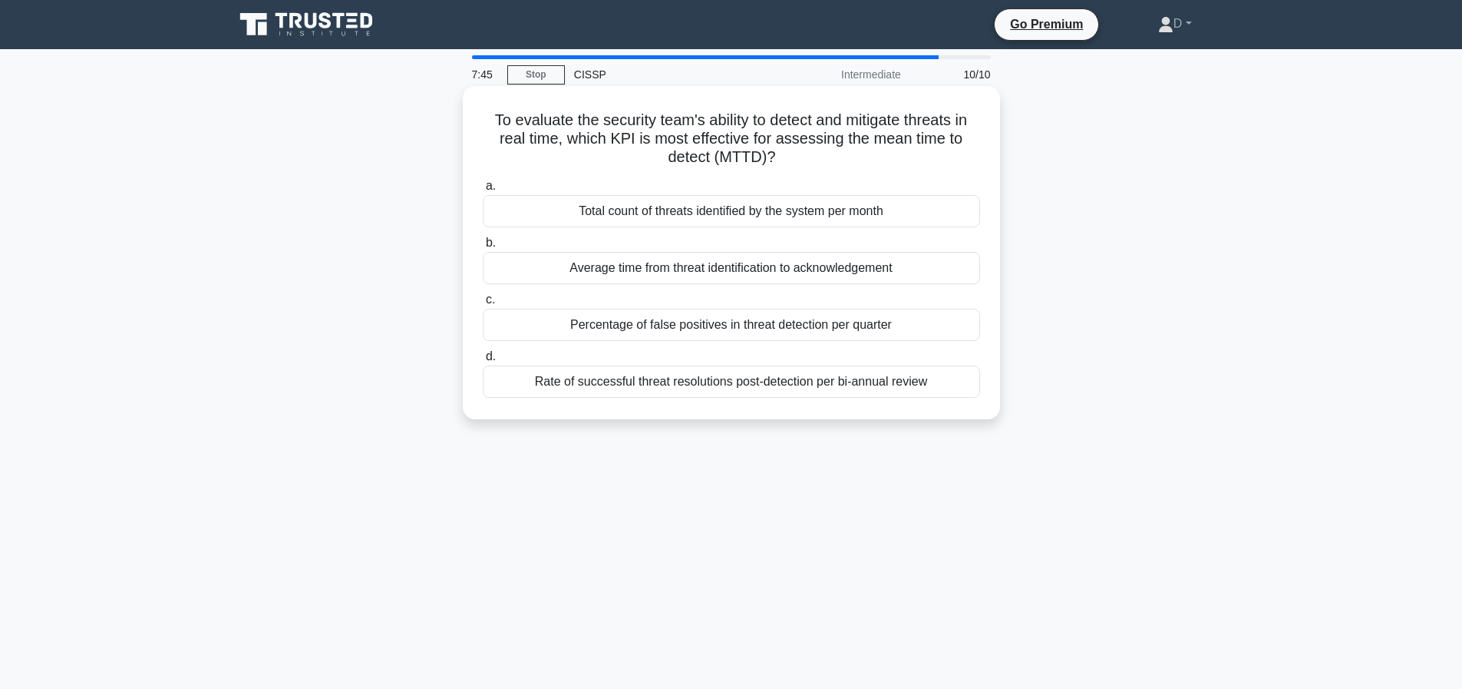
click at [755, 269] on div "Average time from threat identification to acknowledgement" at bounding box center [731, 268] width 497 height 32
click at [483, 248] on input "b. Average time from threat identification to acknowledgement" at bounding box center [483, 243] width 0 height 10
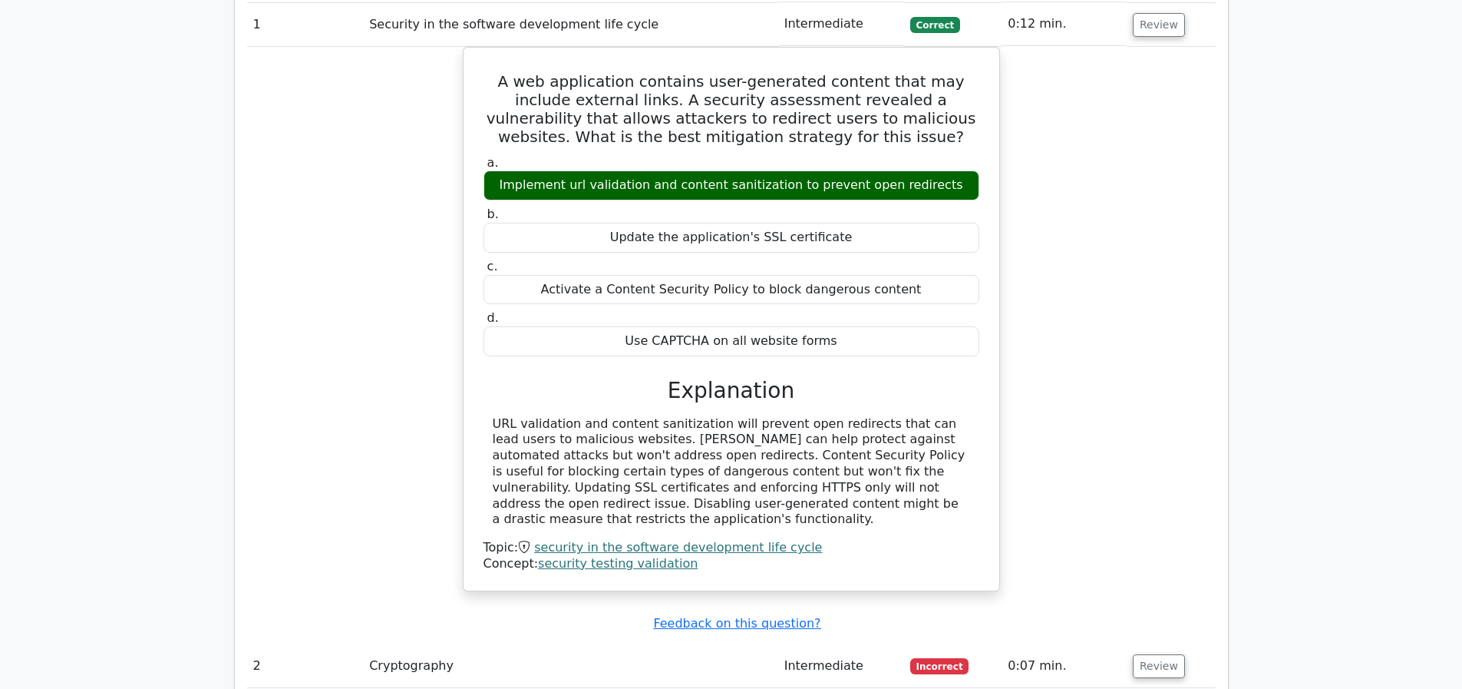
scroll to position [1753, 0]
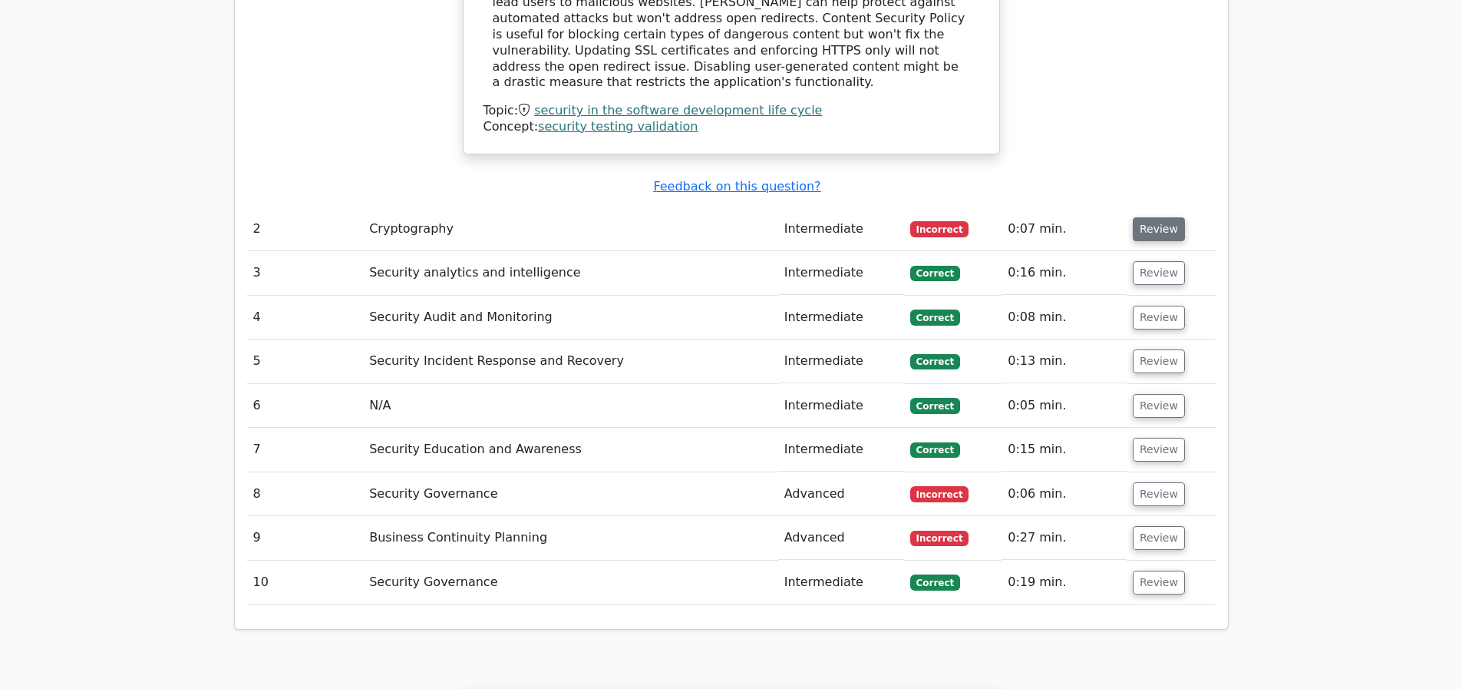
click at [1154, 230] on button "Review" at bounding box center [1159, 229] width 52 height 24
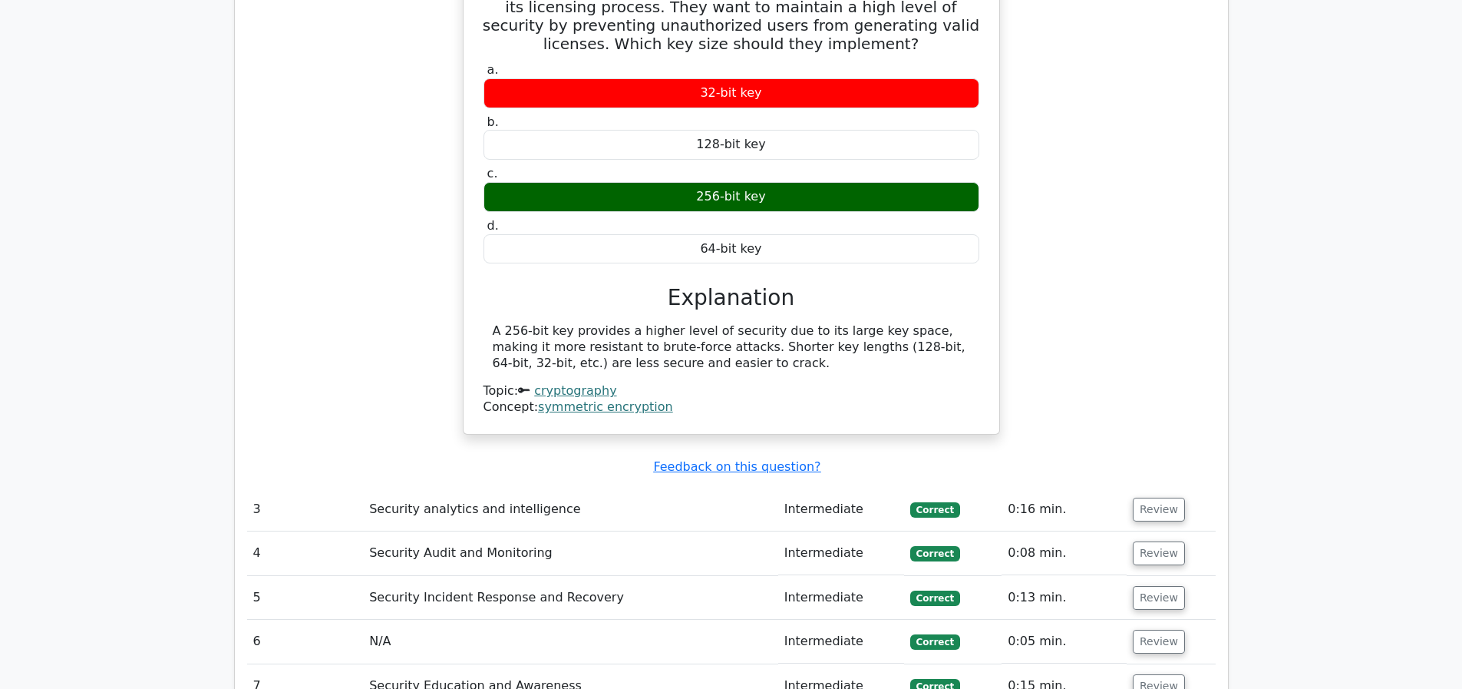
scroll to position [2532, 0]
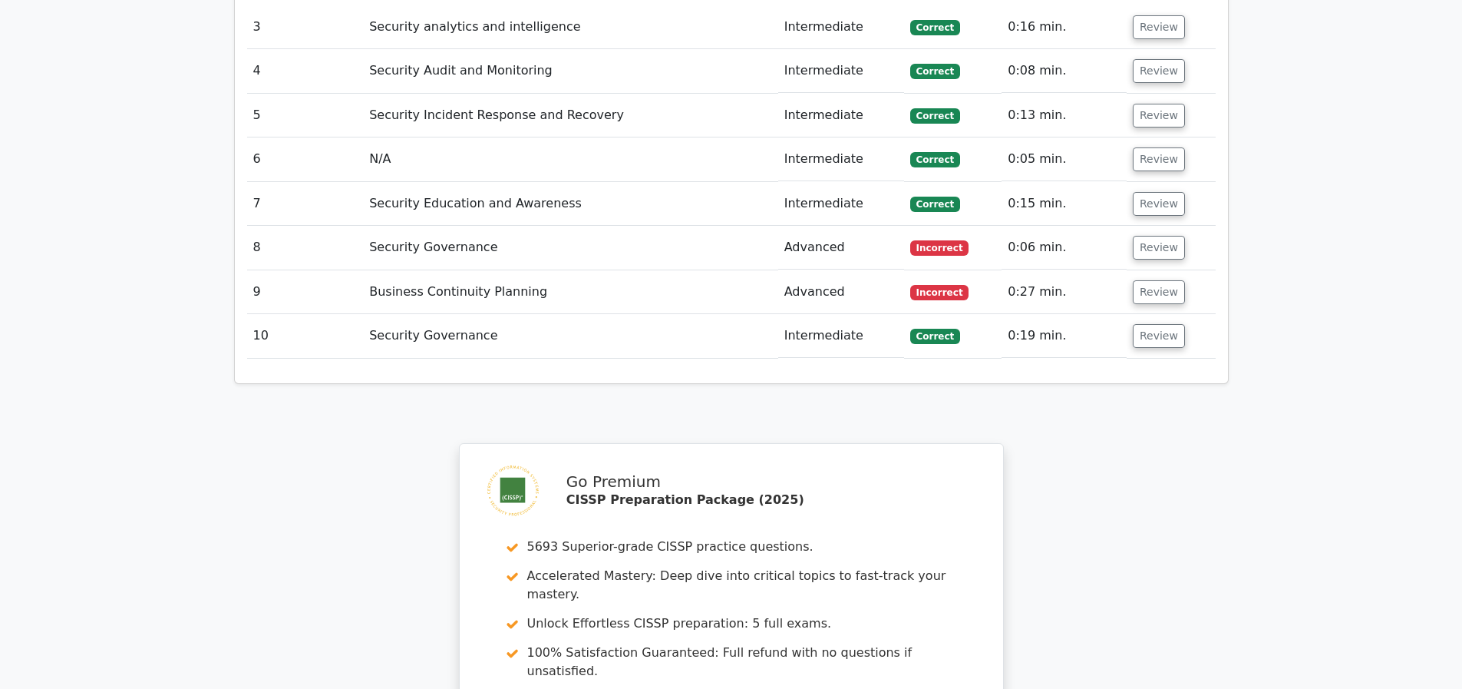
click at [1115, 252] on td "0:06 min." at bounding box center [1064, 248] width 125 height 44
click at [1159, 249] on button "Review" at bounding box center [1159, 248] width 52 height 24
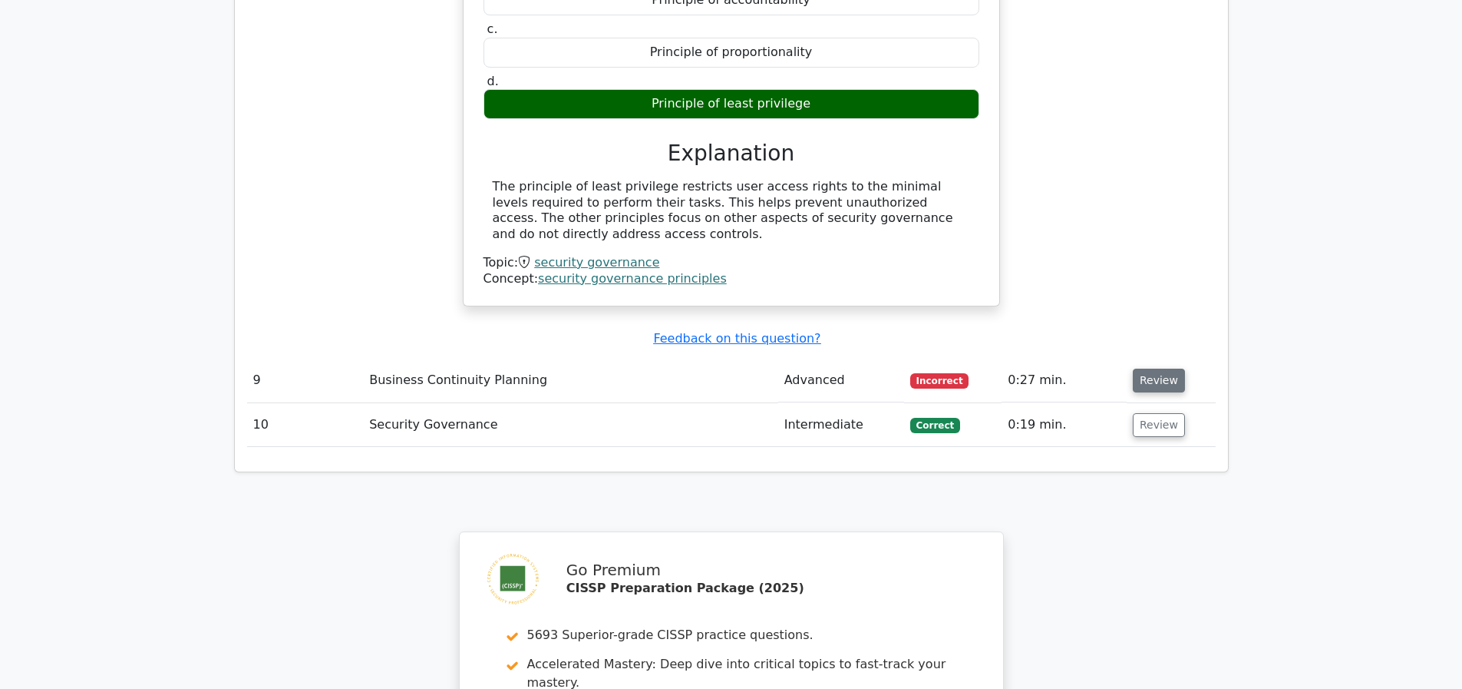
click at [1158, 388] on button "Review" at bounding box center [1159, 380] width 52 height 24
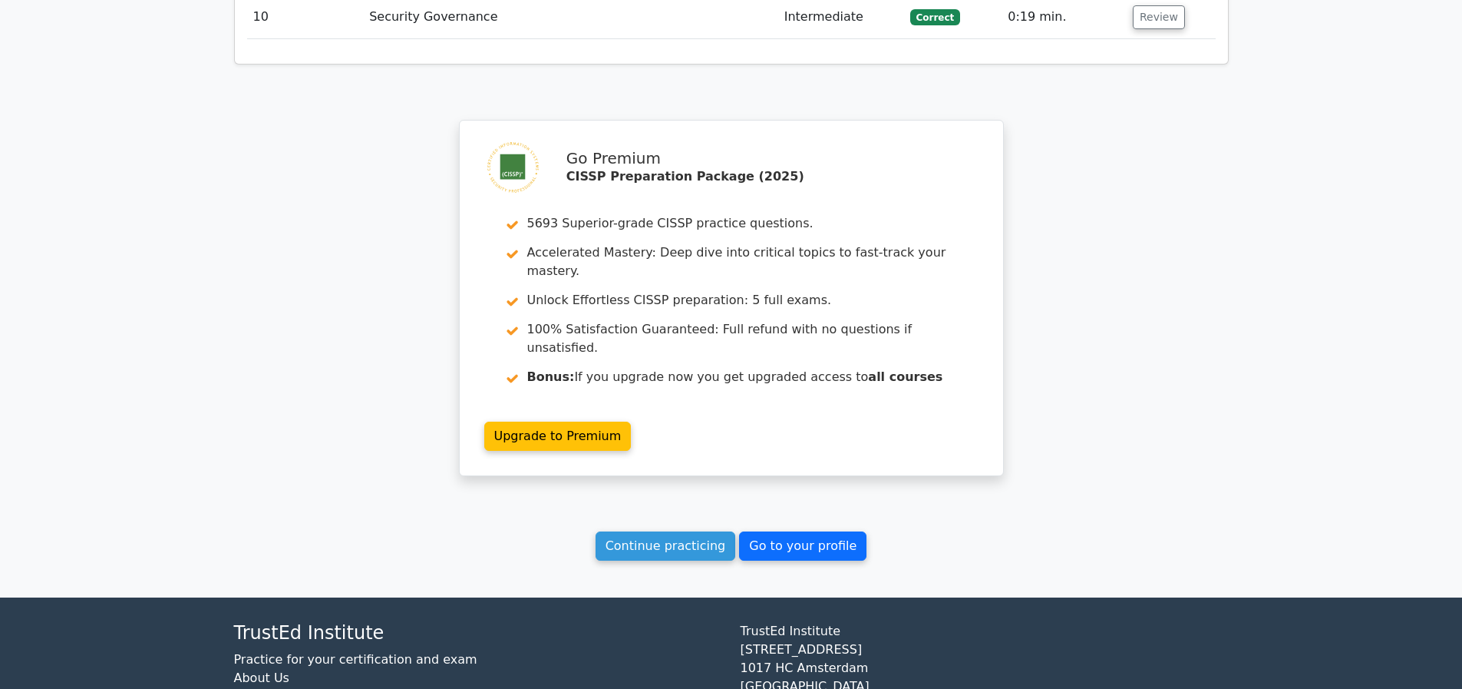
scroll to position [4181, 0]
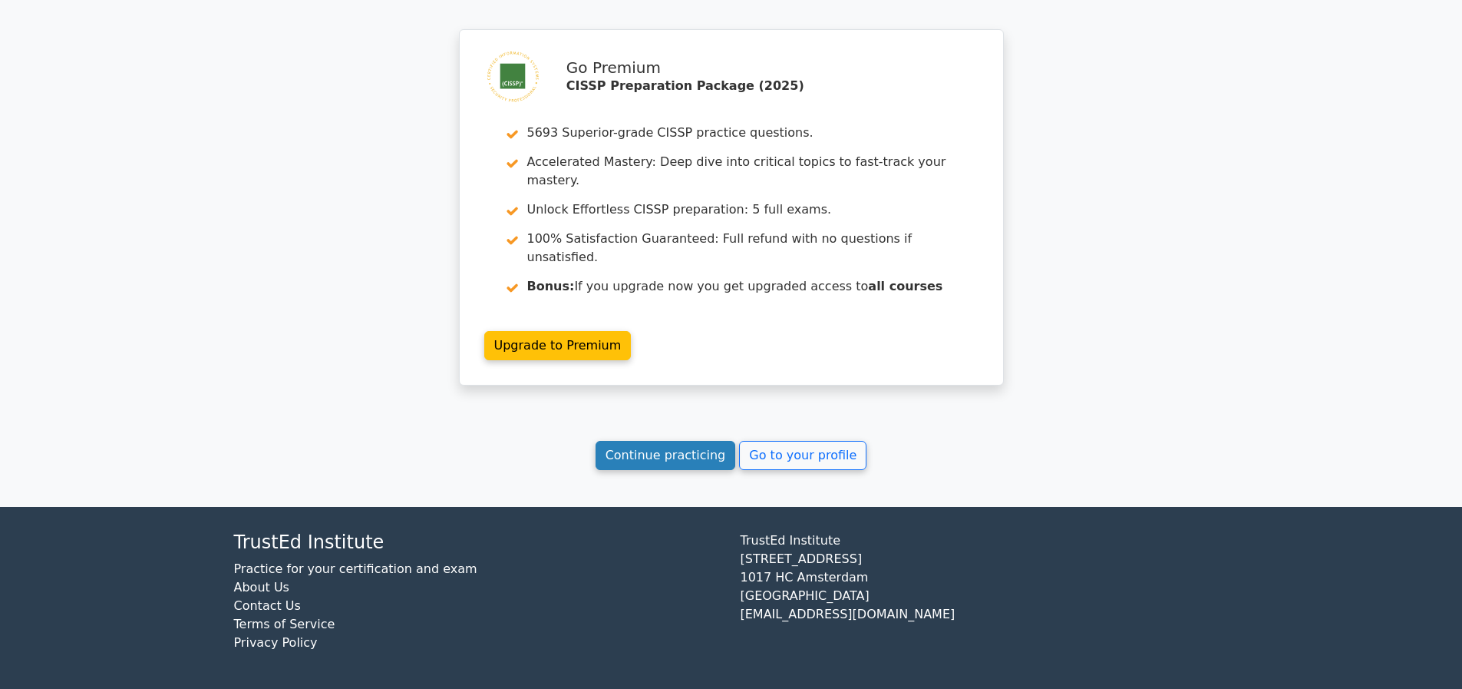
click at [662, 465] on link "Continue practicing" at bounding box center [666, 455] width 140 height 29
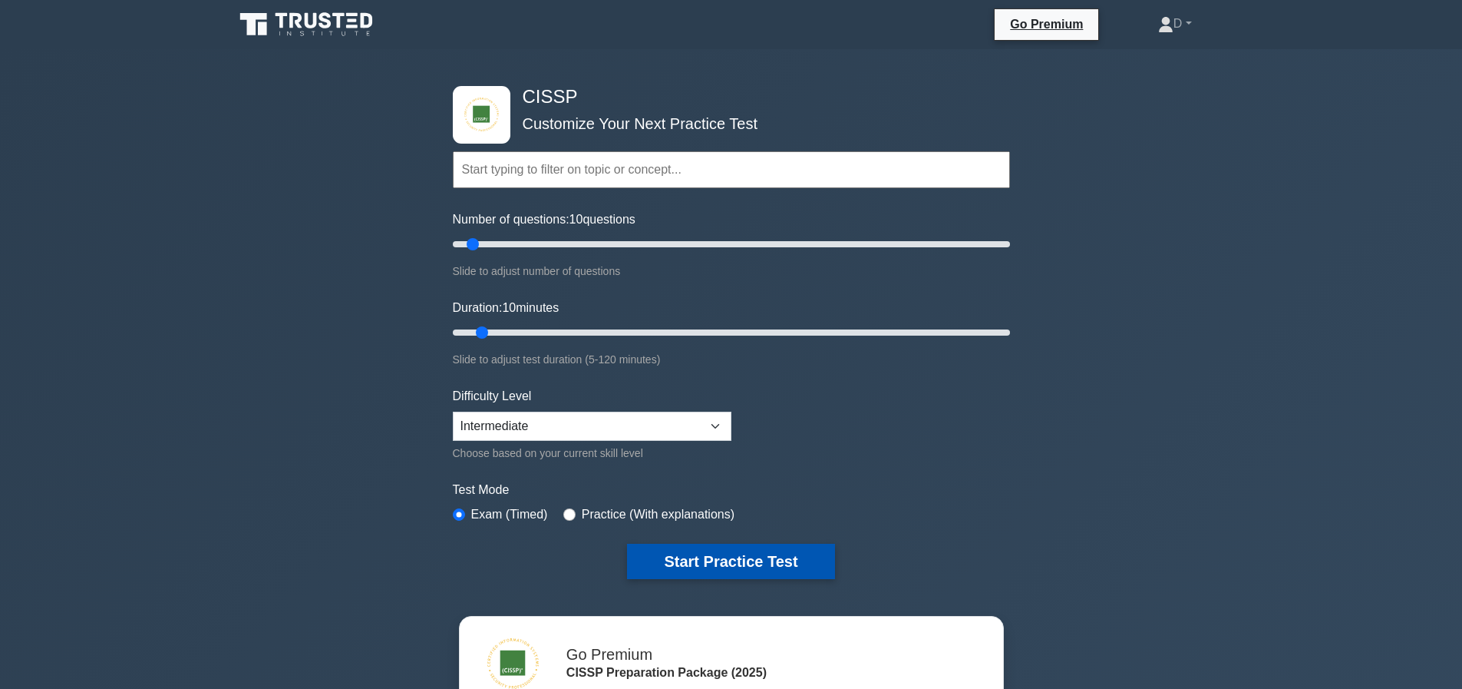
click at [751, 567] on button "Start Practice Test" at bounding box center [730, 560] width 207 height 35
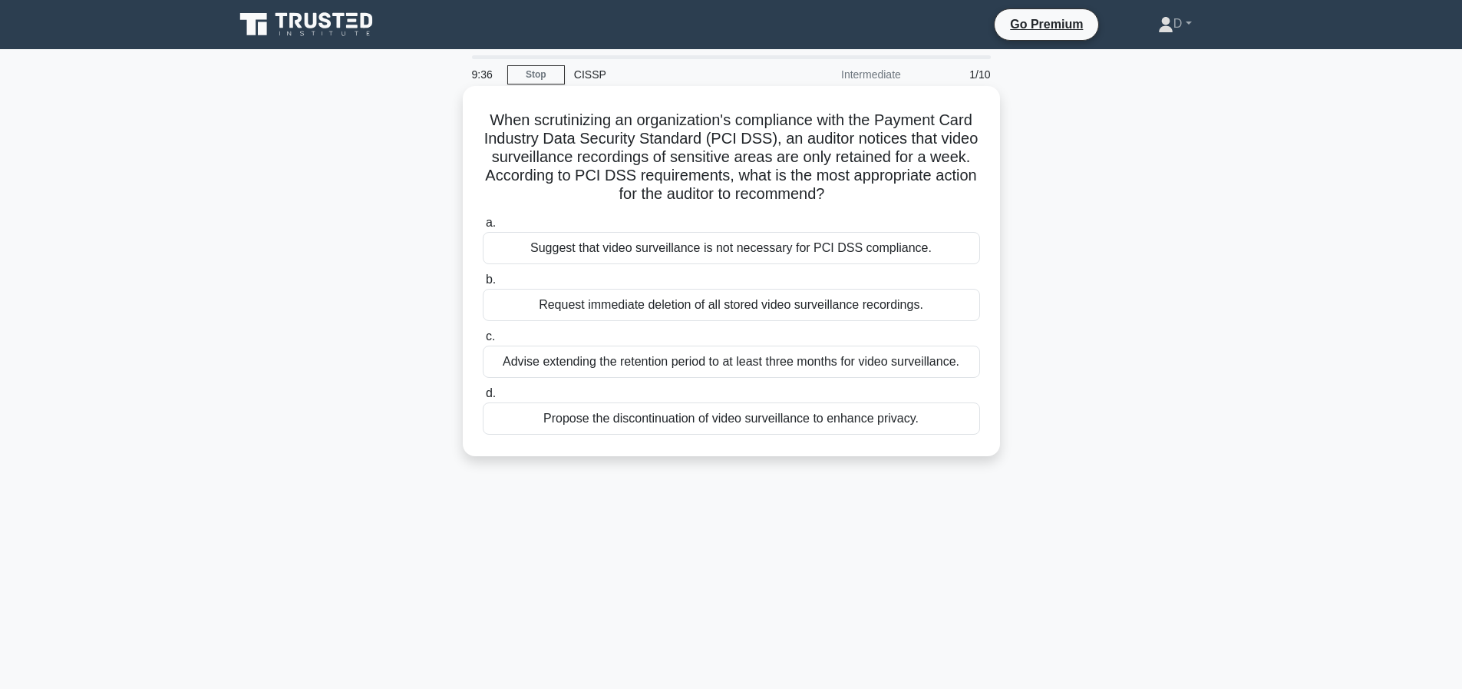
click at [723, 360] on div "Advise extending the retention period to at least three months for video survei…" at bounding box center [731, 361] width 497 height 32
click at [483, 342] on input "c. Advise extending the retention period to at least three months for video sur…" at bounding box center [483, 337] width 0 height 10
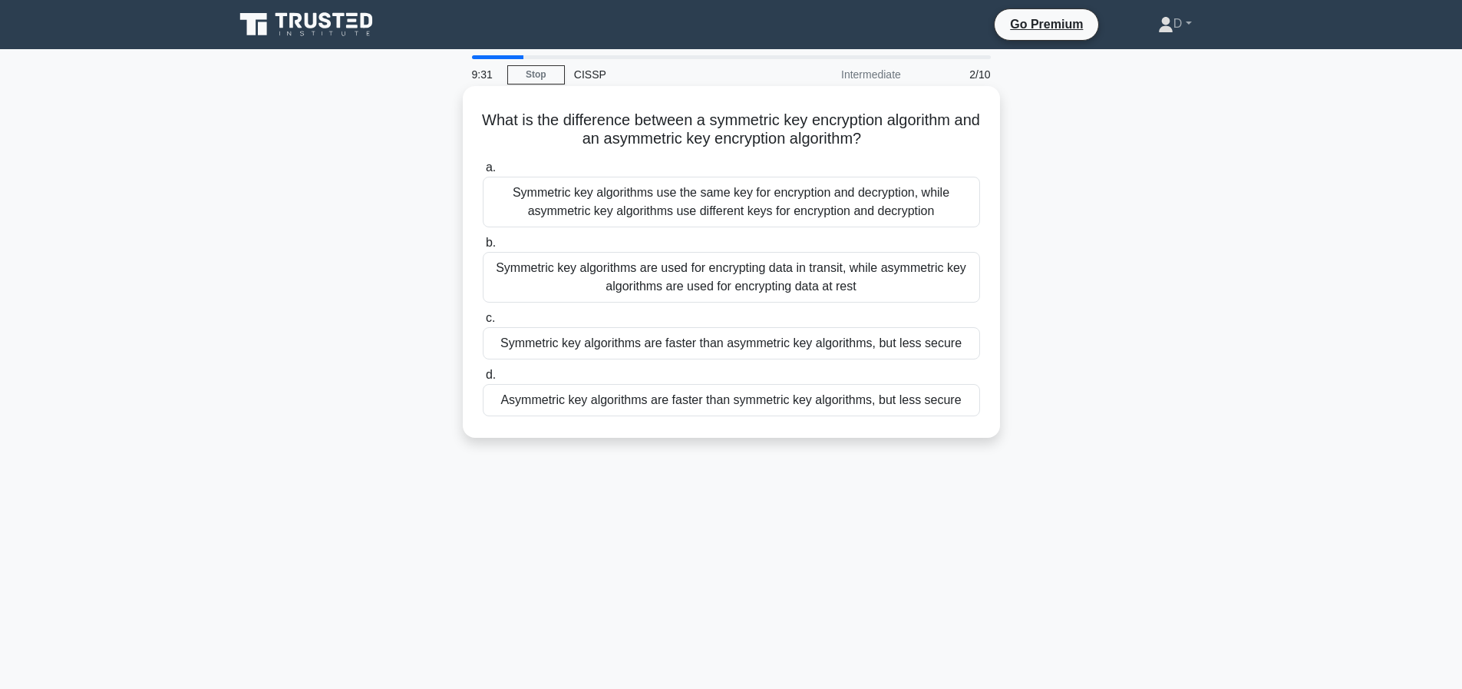
click at [785, 212] on div "Symmetric key algorithms use the same key for encryption and decryption, while …" at bounding box center [731, 202] width 497 height 51
click at [483, 173] on input "a. Symmetric key algorithms use the same key for encryption and decryption, whi…" at bounding box center [483, 168] width 0 height 10
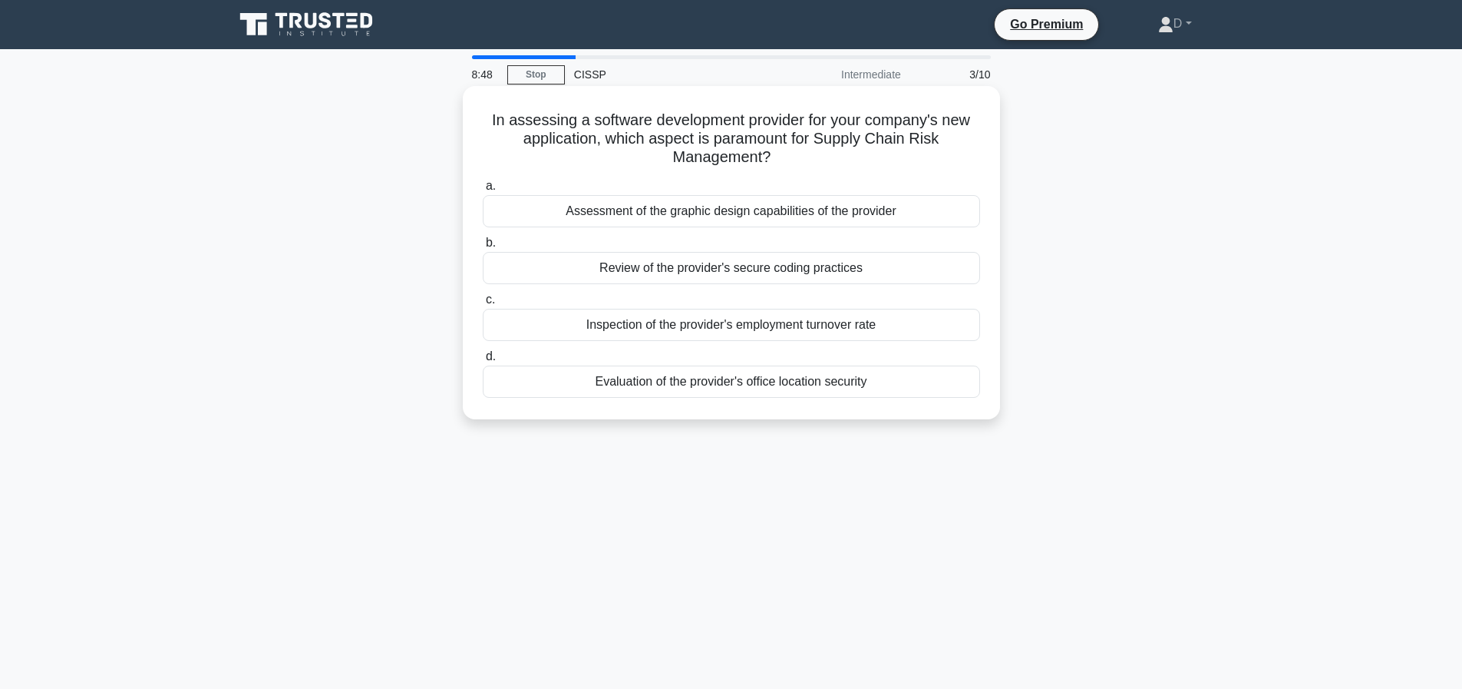
click at [821, 272] on div "Review of the provider's secure coding practices" at bounding box center [731, 268] width 497 height 32
click at [483, 248] on input "b. Review of the provider's secure coding practices" at bounding box center [483, 243] width 0 height 10
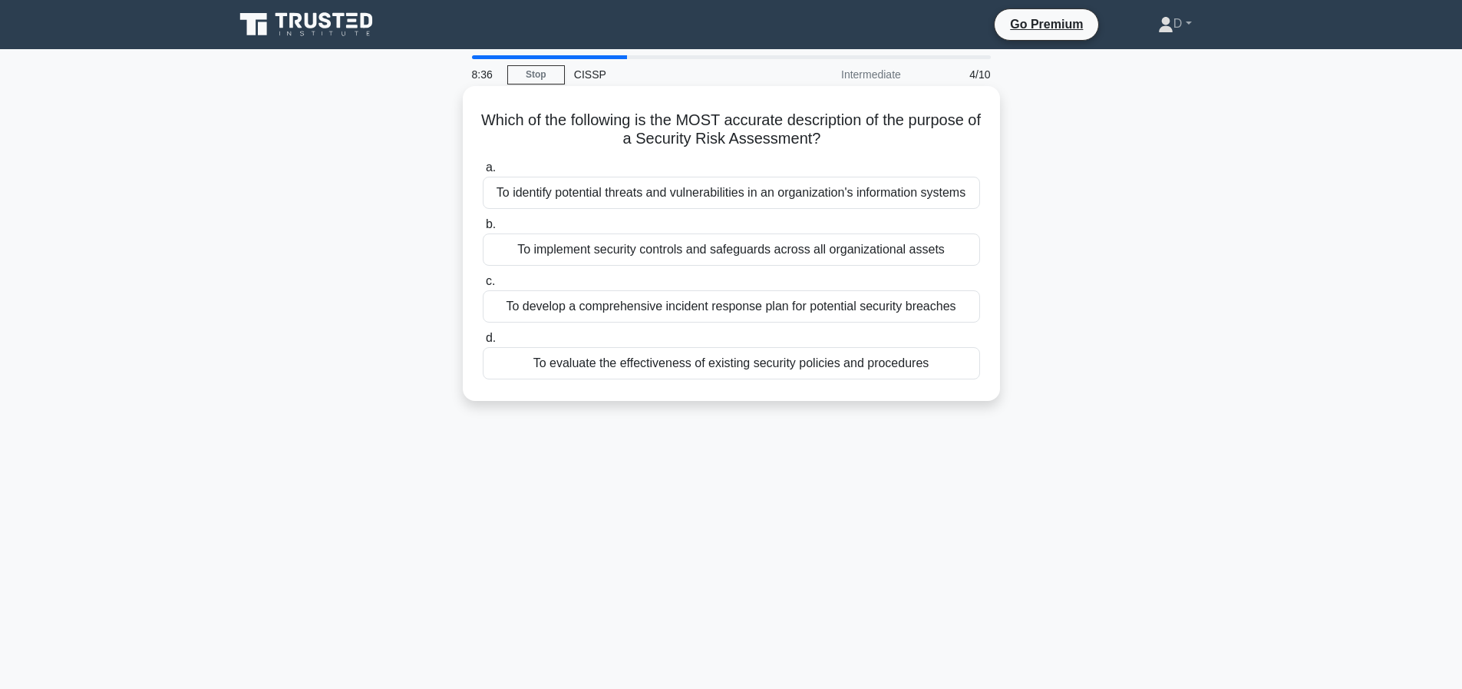
click at [807, 197] on div "To identify potential threats and vulnerabilities in an organization's informat…" at bounding box center [731, 193] width 497 height 32
click at [483, 173] on input "a. To identify potential threats and vulnerabilities in an organization's infor…" at bounding box center [483, 168] width 0 height 10
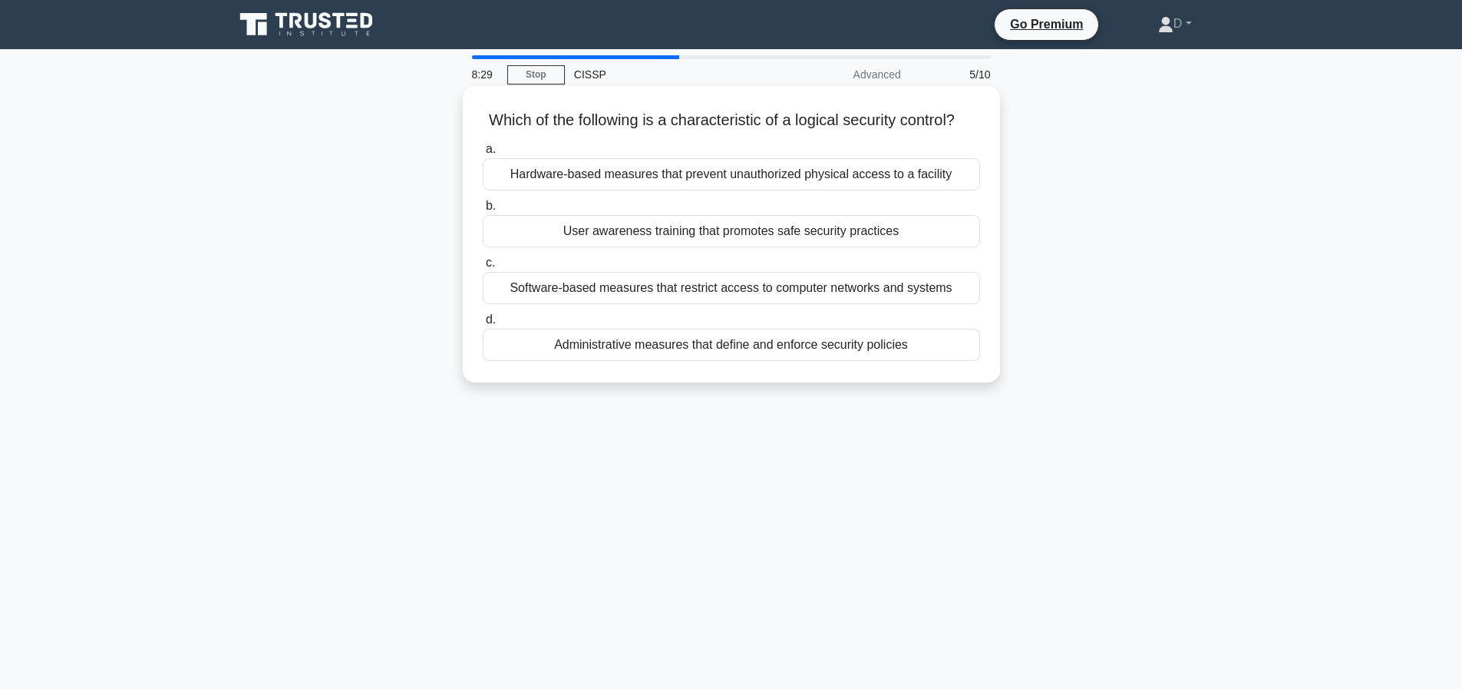
click at [738, 304] on div "Software-based measures that restrict access to computer networks and systems" at bounding box center [731, 288] width 497 height 32
click at [483, 268] on input "c. Software-based measures that restrict access to computer networks and systems" at bounding box center [483, 263] width 0 height 10
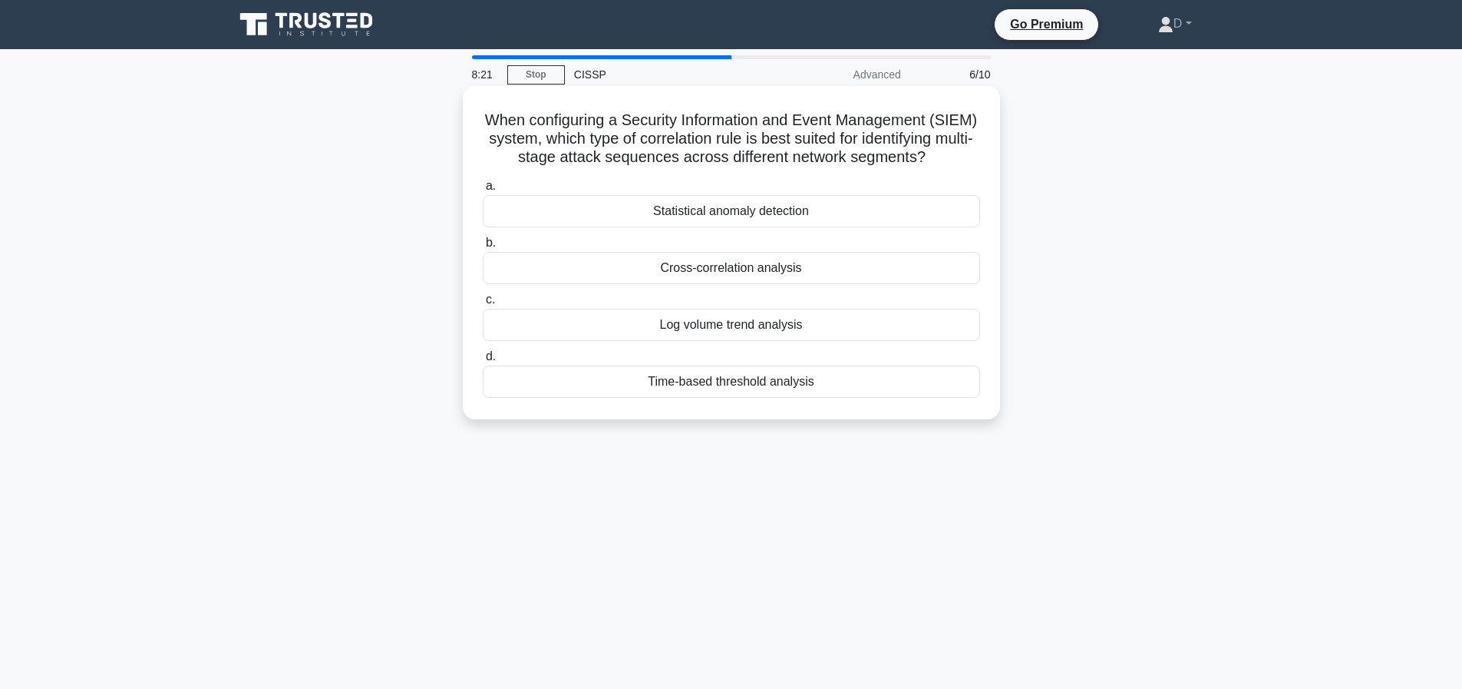
click at [791, 282] on div "Cross-correlation analysis" at bounding box center [731, 268] width 497 height 32
click at [483, 248] on input "b. Cross-correlation analysis" at bounding box center [483, 243] width 0 height 10
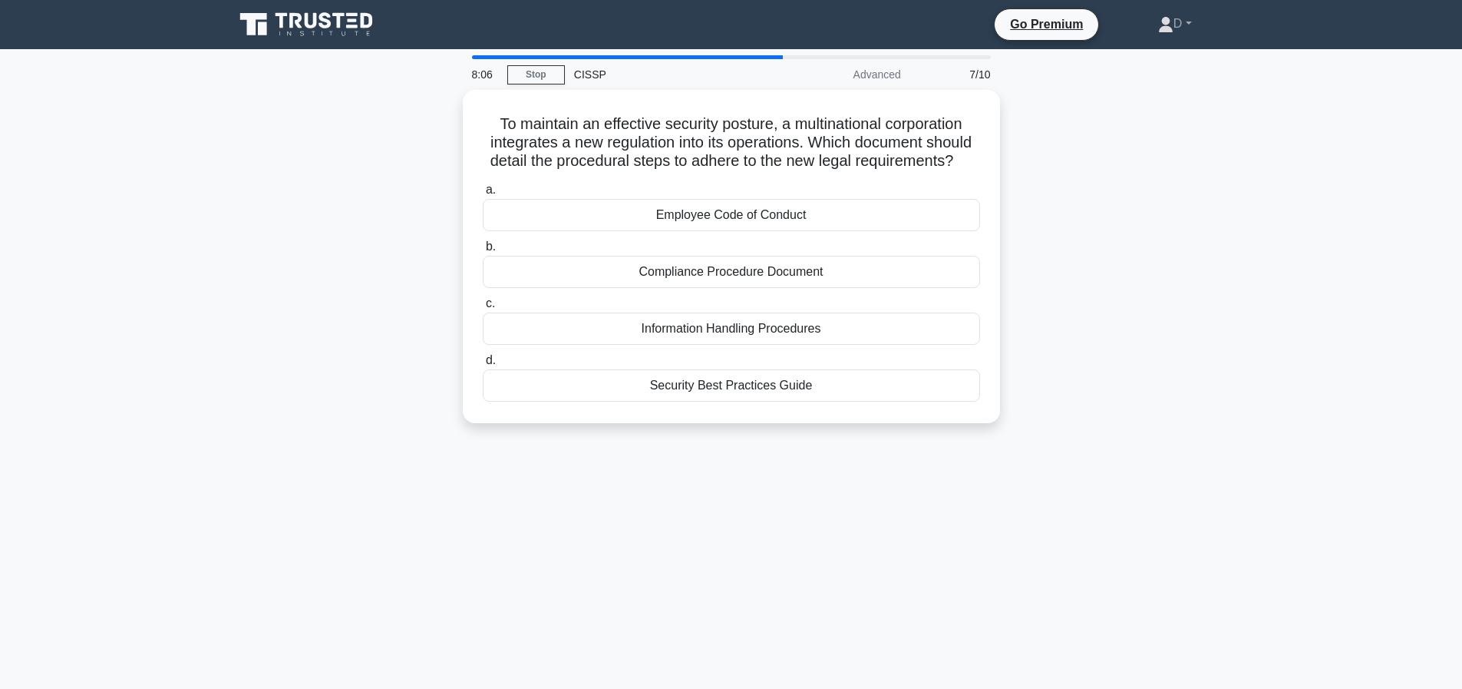
click at [702, 556] on div "8:06 Stop CISSP Advanced 7/10 To maintain an effective security posture, a mult…" at bounding box center [731, 439] width 1013 height 768
click at [819, 282] on div "Compliance Procedure Document" at bounding box center [731, 268] width 497 height 32
click at [483, 248] on input "b. Compliance Procedure Document" at bounding box center [483, 243] width 0 height 10
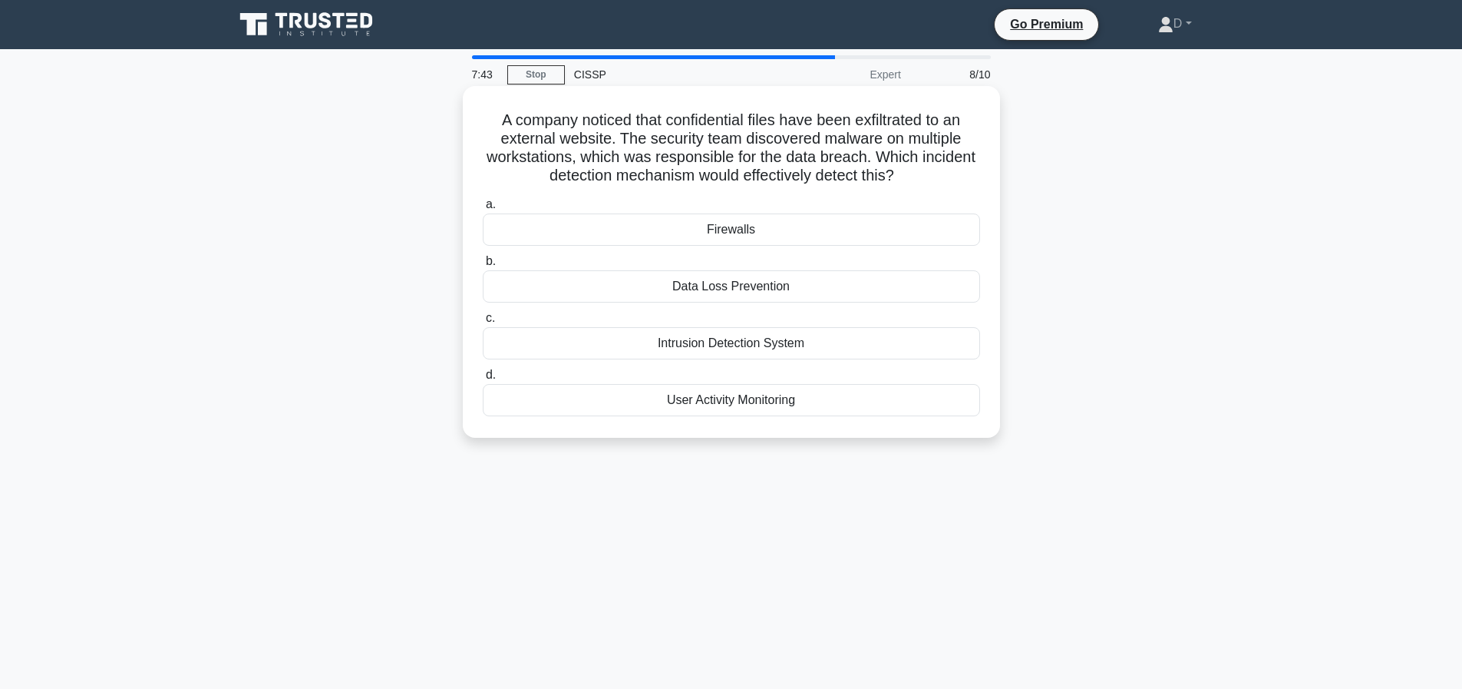
click at [790, 358] on div "Intrusion Detection System" at bounding box center [731, 343] width 497 height 32
click at [483, 323] on input "c. Intrusion Detection System" at bounding box center [483, 318] width 0 height 10
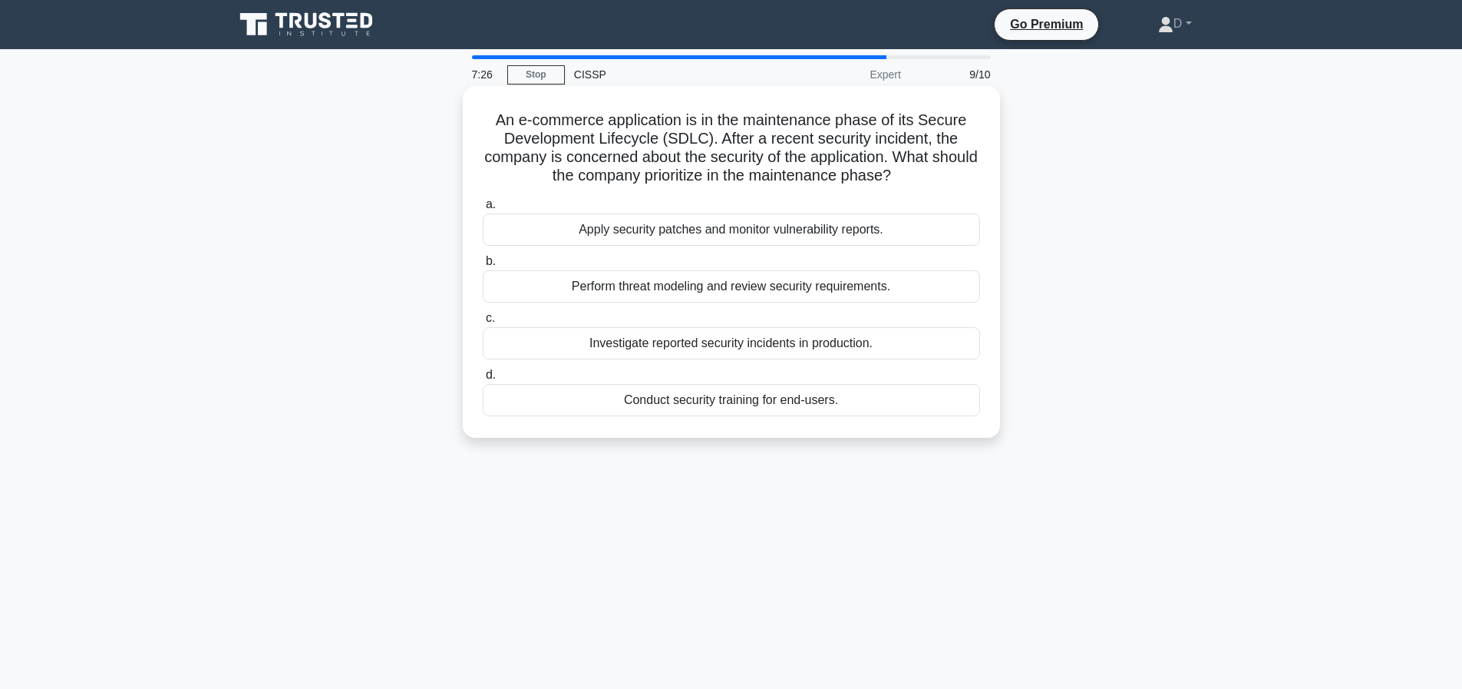
click at [750, 246] on div "Apply security patches and monitor vulnerability reports." at bounding box center [731, 229] width 497 height 32
click at [483, 210] on input "a. Apply security patches and monitor vulnerability reports." at bounding box center [483, 205] width 0 height 10
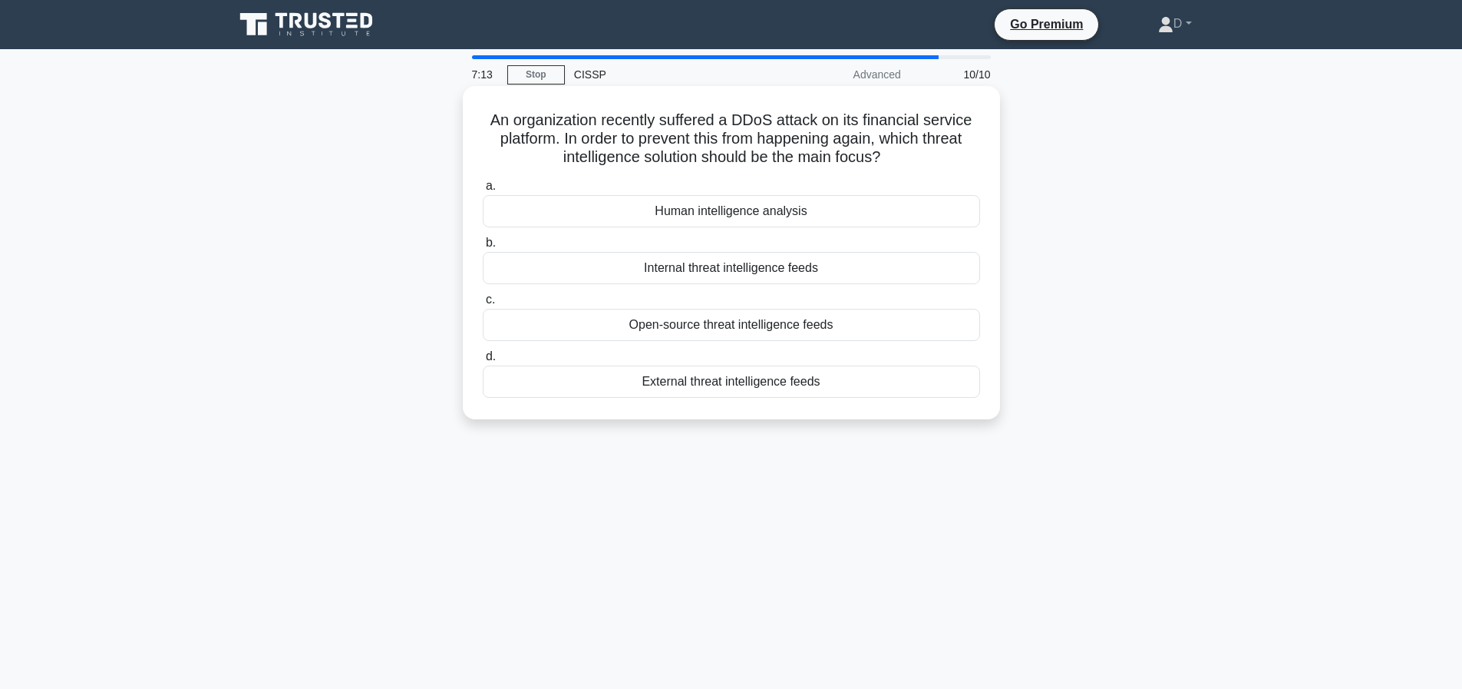
click at [776, 383] on div "External threat intelligence feeds" at bounding box center [731, 381] width 497 height 32
click at [483, 362] on input "d. External threat intelligence feeds" at bounding box center [483, 357] width 0 height 10
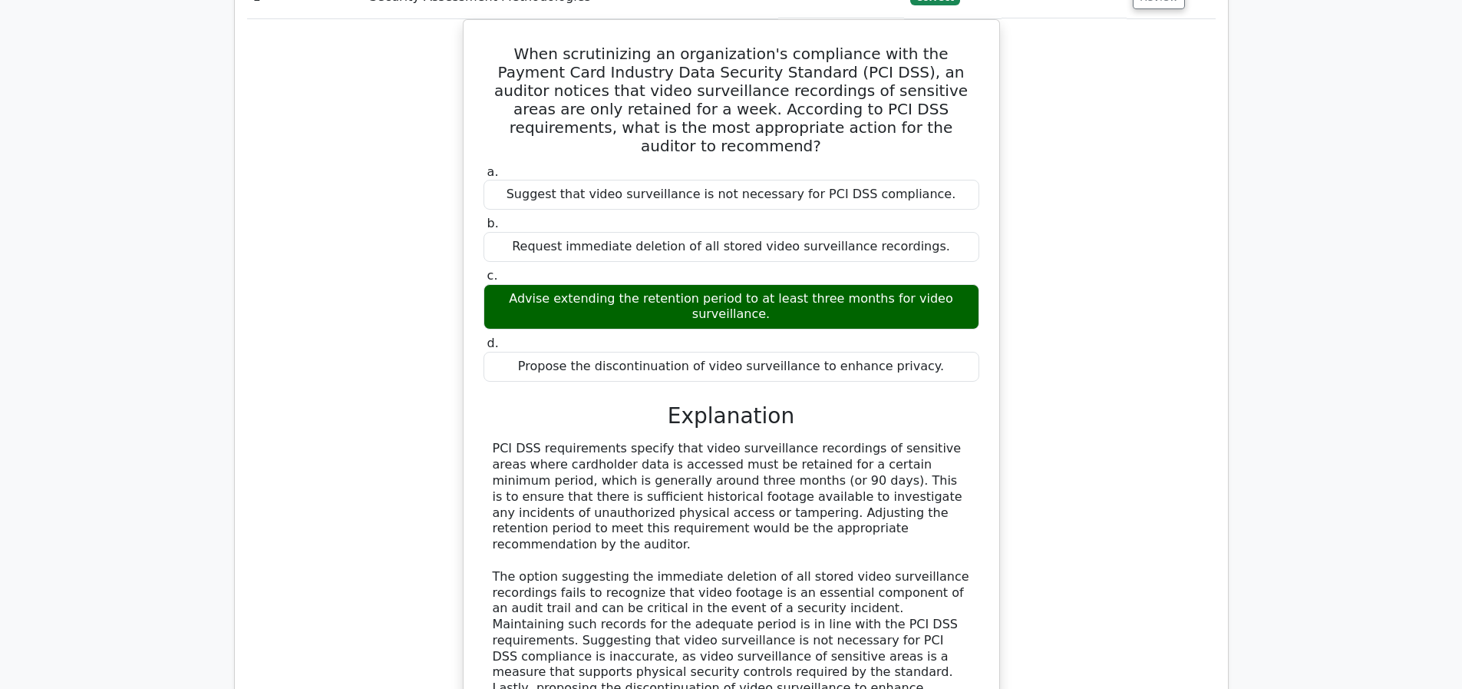
scroll to position [2185, 0]
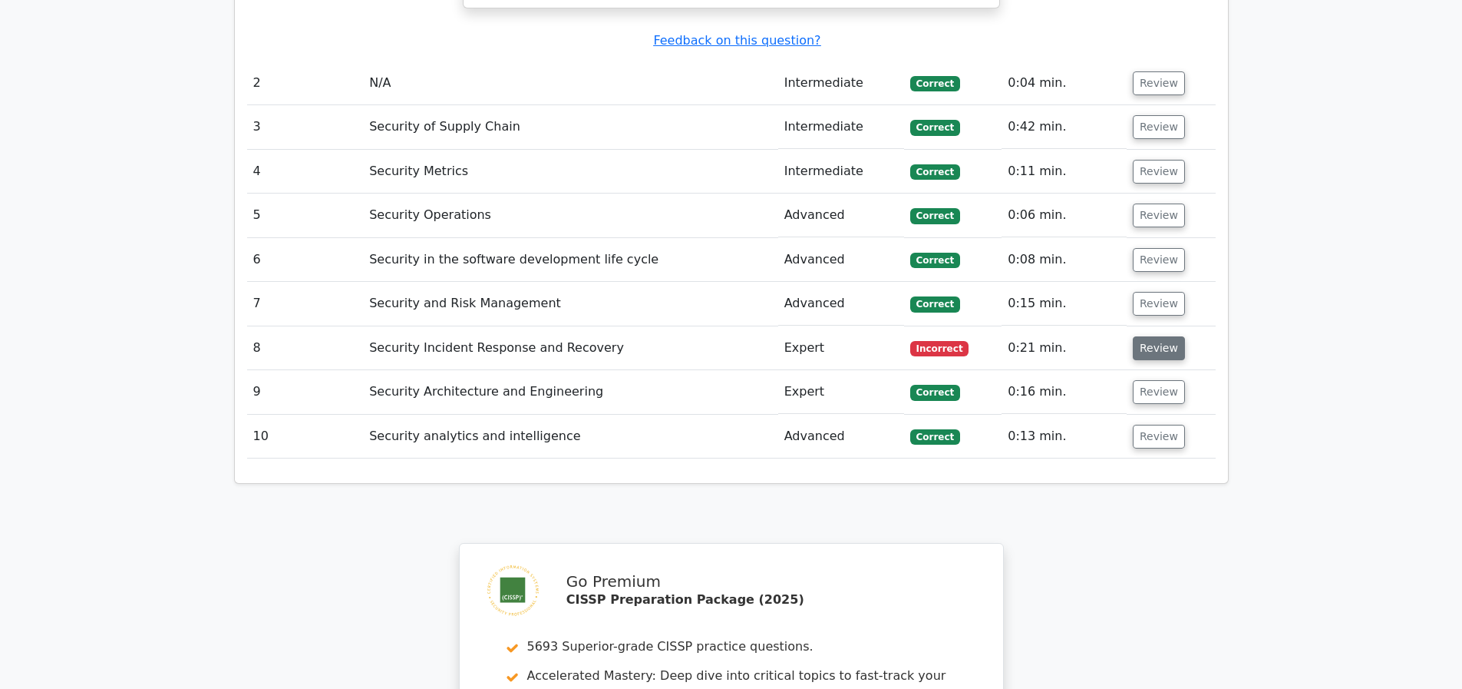
click at [1138, 350] on button "Review" at bounding box center [1159, 348] width 52 height 24
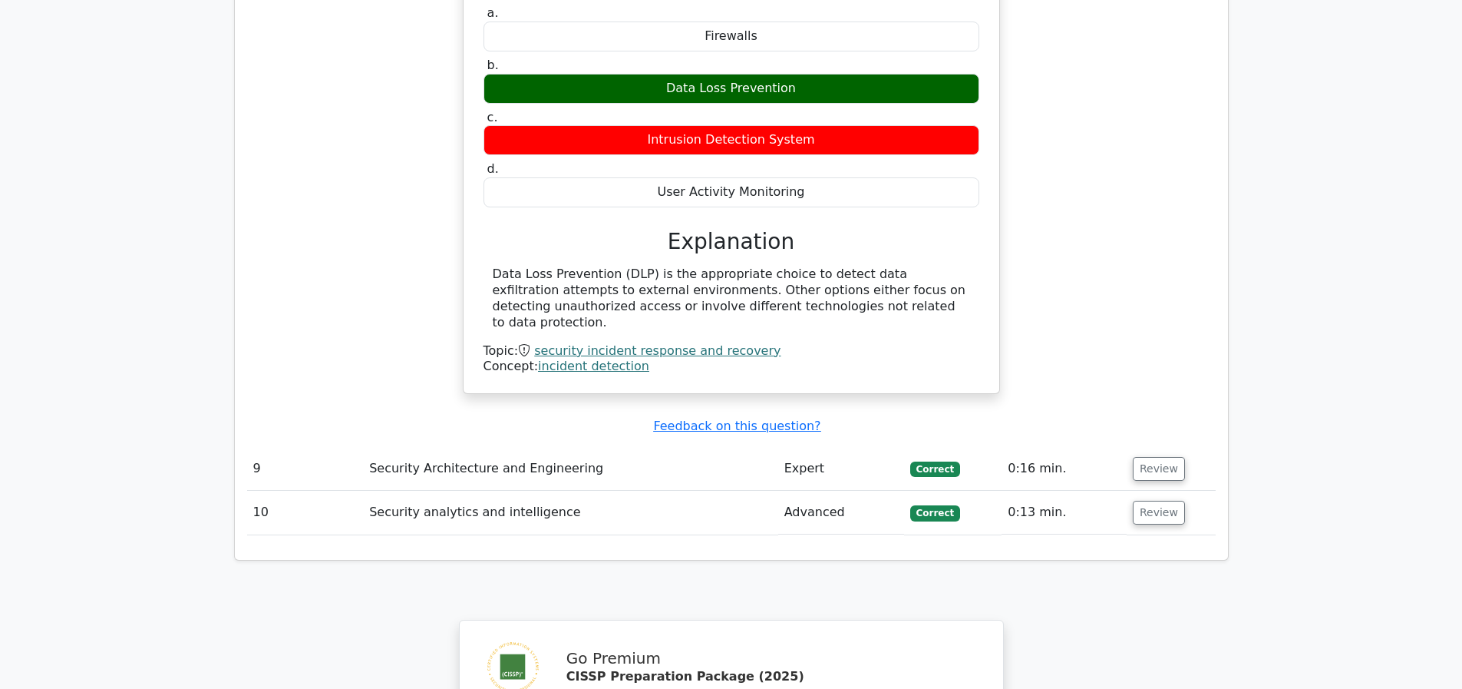
scroll to position [3162, 0]
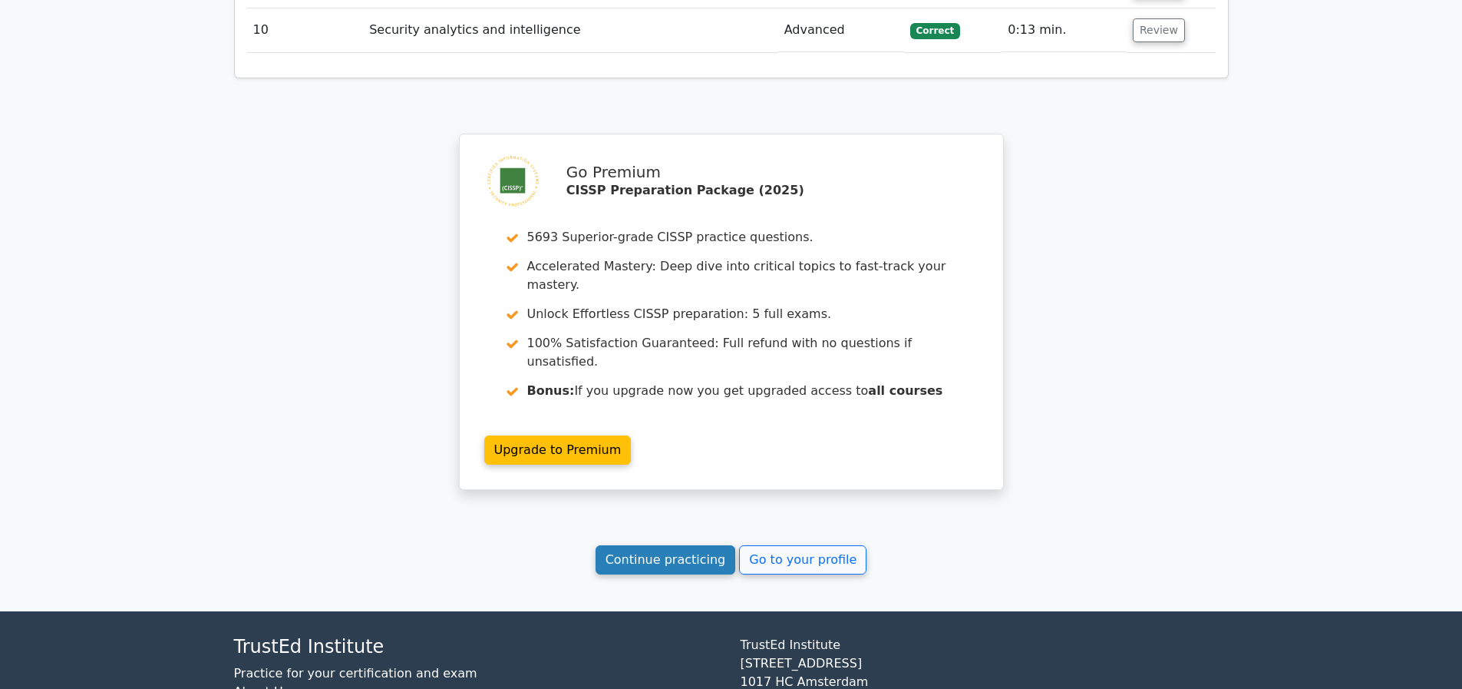
click at [654, 573] on link "Continue practicing" at bounding box center [666, 559] width 140 height 29
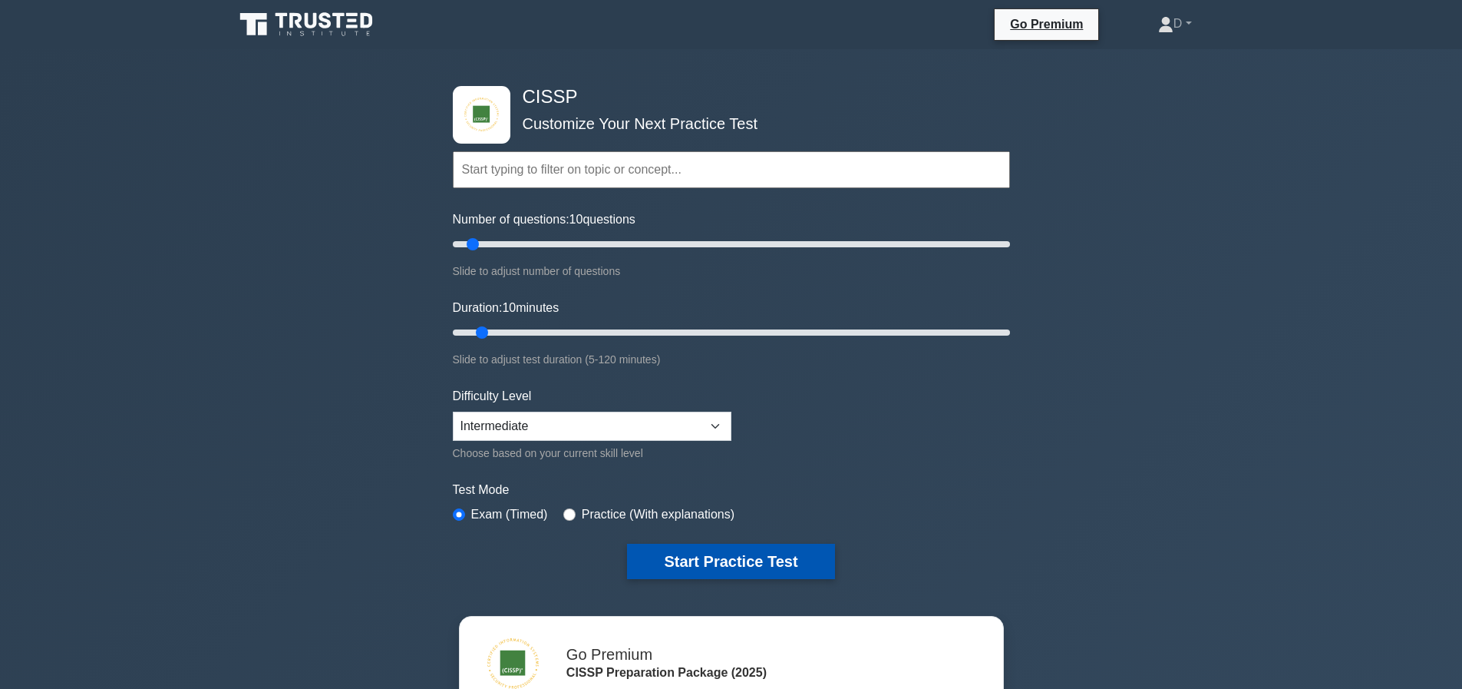
click at [774, 543] on button "Start Practice Test" at bounding box center [730, 560] width 207 height 35
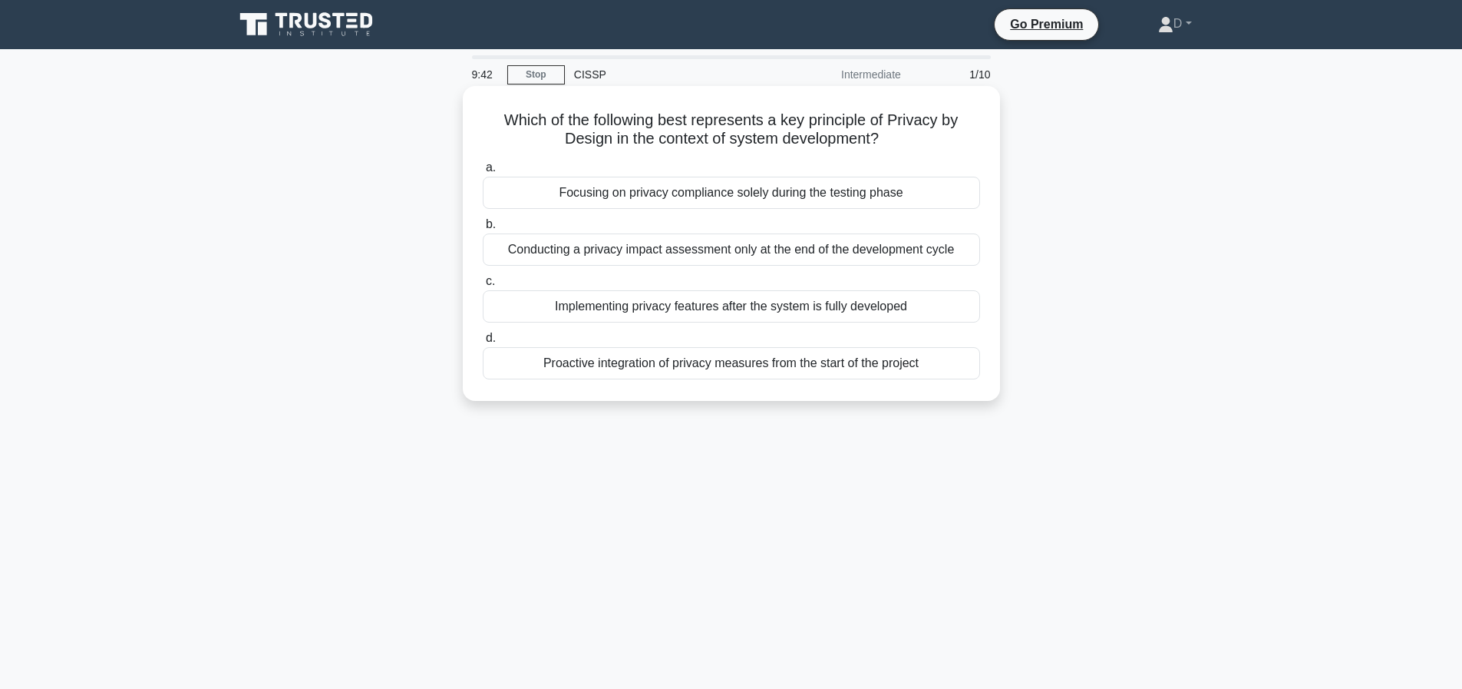
click at [821, 352] on div "Proactive integration of privacy measures from the start of the project" at bounding box center [731, 363] width 497 height 32
click at [483, 343] on input "d. Proactive integration of privacy measures from the start of the project" at bounding box center [483, 338] width 0 height 10
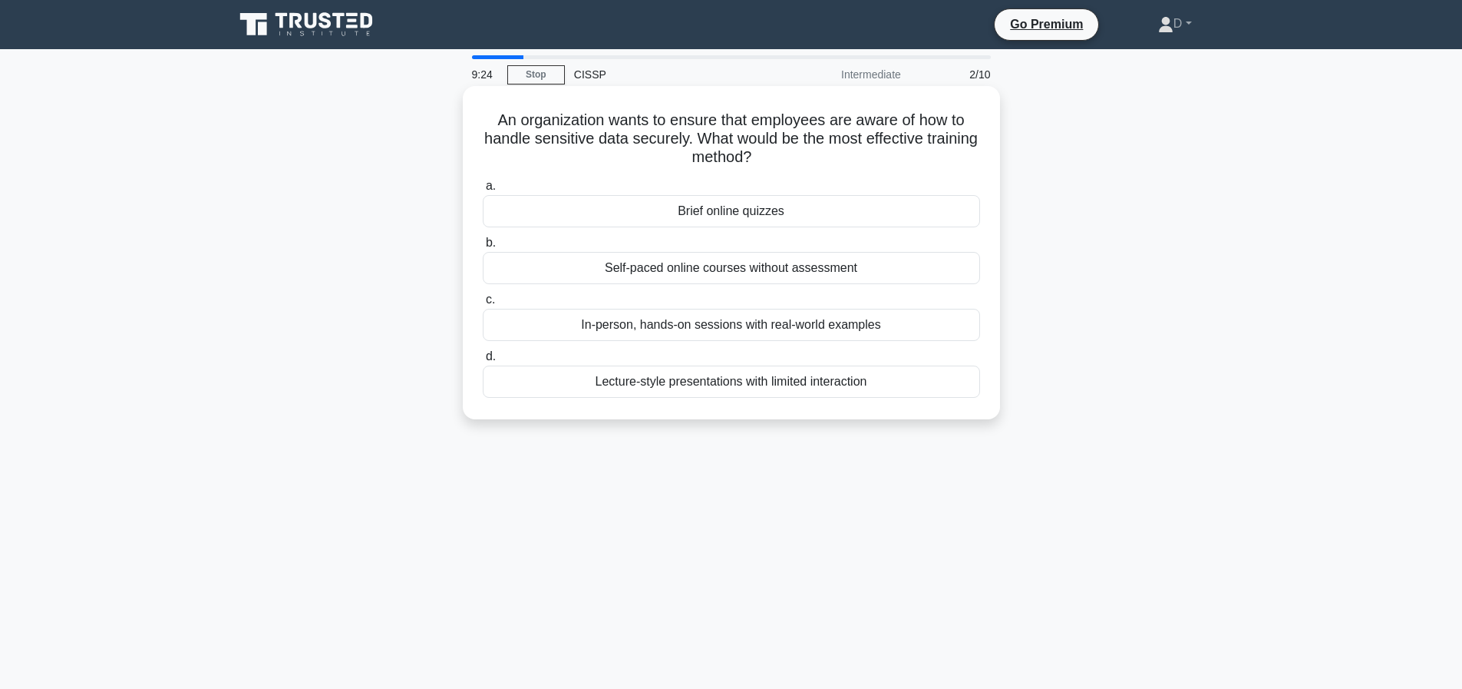
click at [814, 325] on div "In-person, hands-on sessions with real-world examples" at bounding box center [731, 325] width 497 height 32
click at [483, 305] on input "c. In-person, hands-on sessions with real-world examples" at bounding box center [483, 300] width 0 height 10
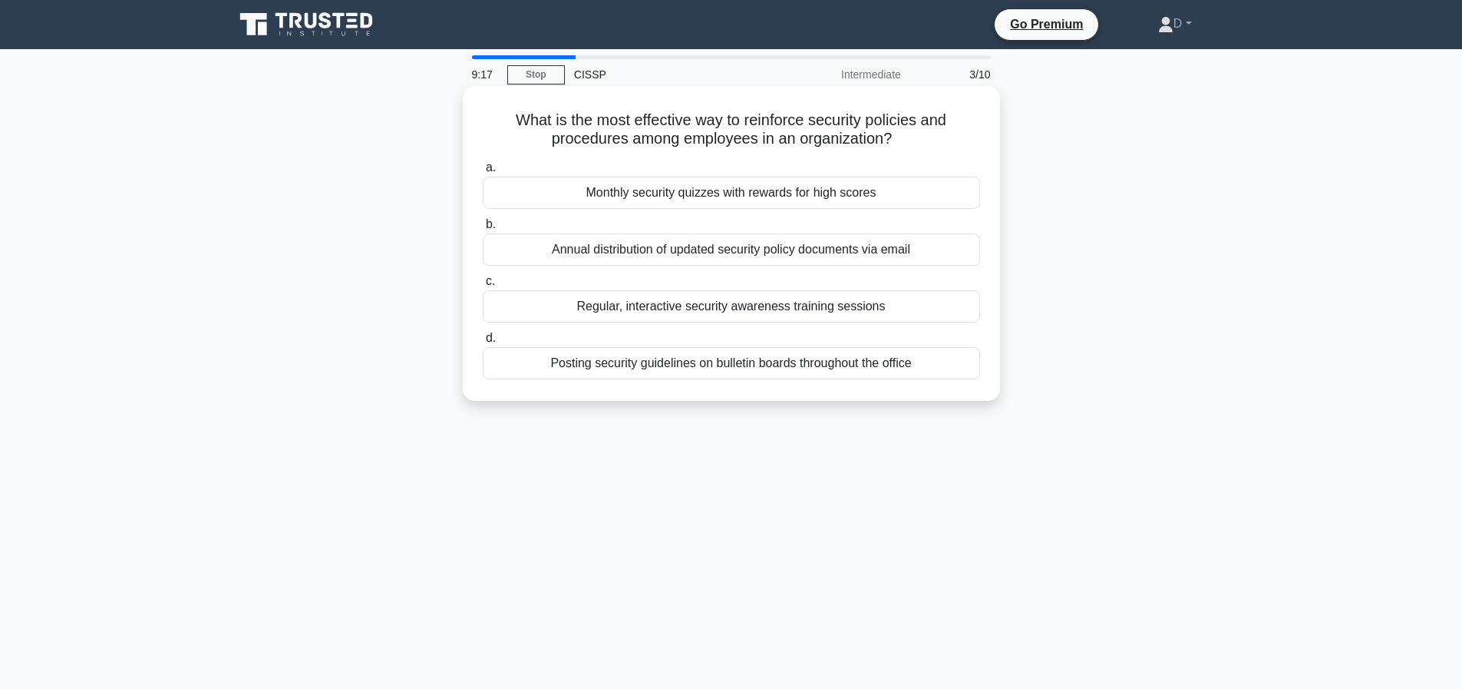
click at [821, 306] on div "Regular, interactive security awareness training sessions" at bounding box center [731, 306] width 497 height 32
click at [483, 286] on input "c. Regular, interactive security awareness training sessions" at bounding box center [483, 281] width 0 height 10
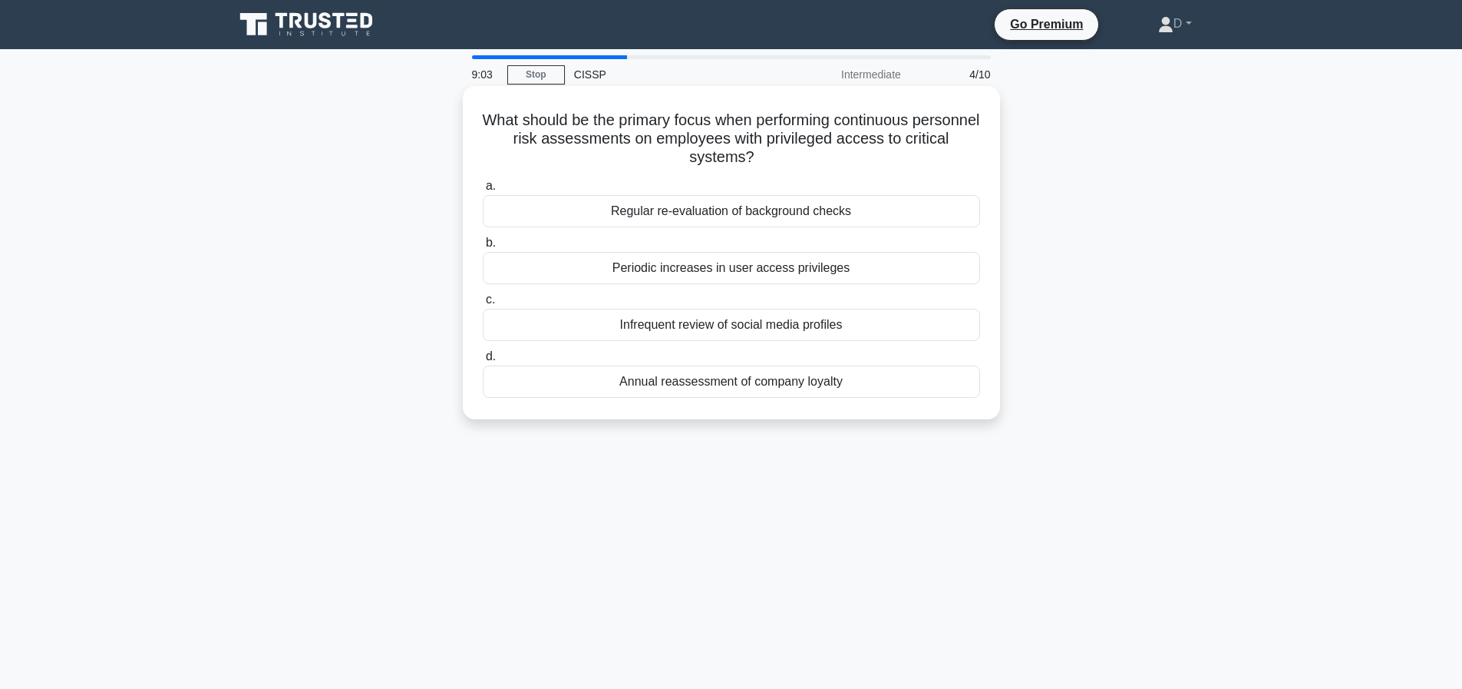
click at [768, 209] on div "Regular re-evaluation of background checks" at bounding box center [731, 211] width 497 height 32
click at [483, 191] on input "a. Regular re-evaluation of background checks" at bounding box center [483, 186] width 0 height 10
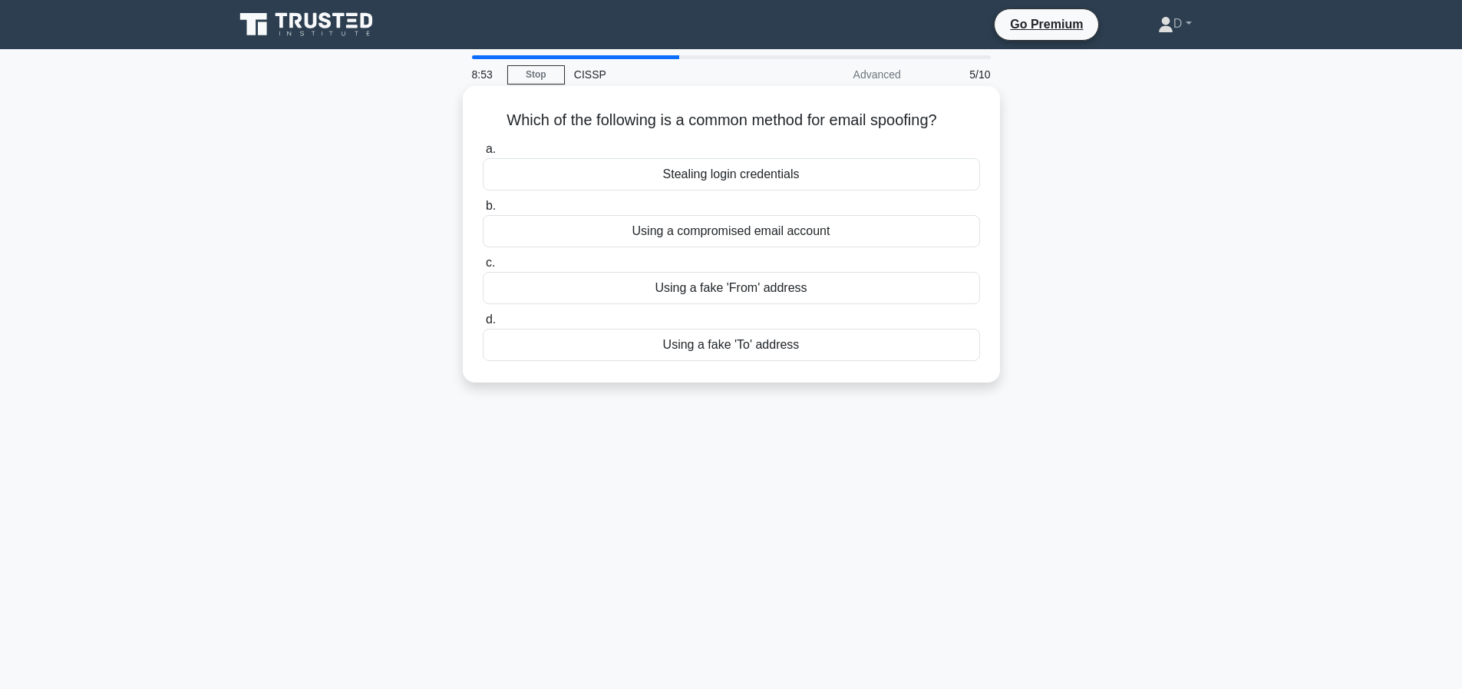
click at [774, 236] on div "Using a compromised email account" at bounding box center [731, 231] width 497 height 32
click at [483, 211] on input "b. Using a compromised email account" at bounding box center [483, 206] width 0 height 10
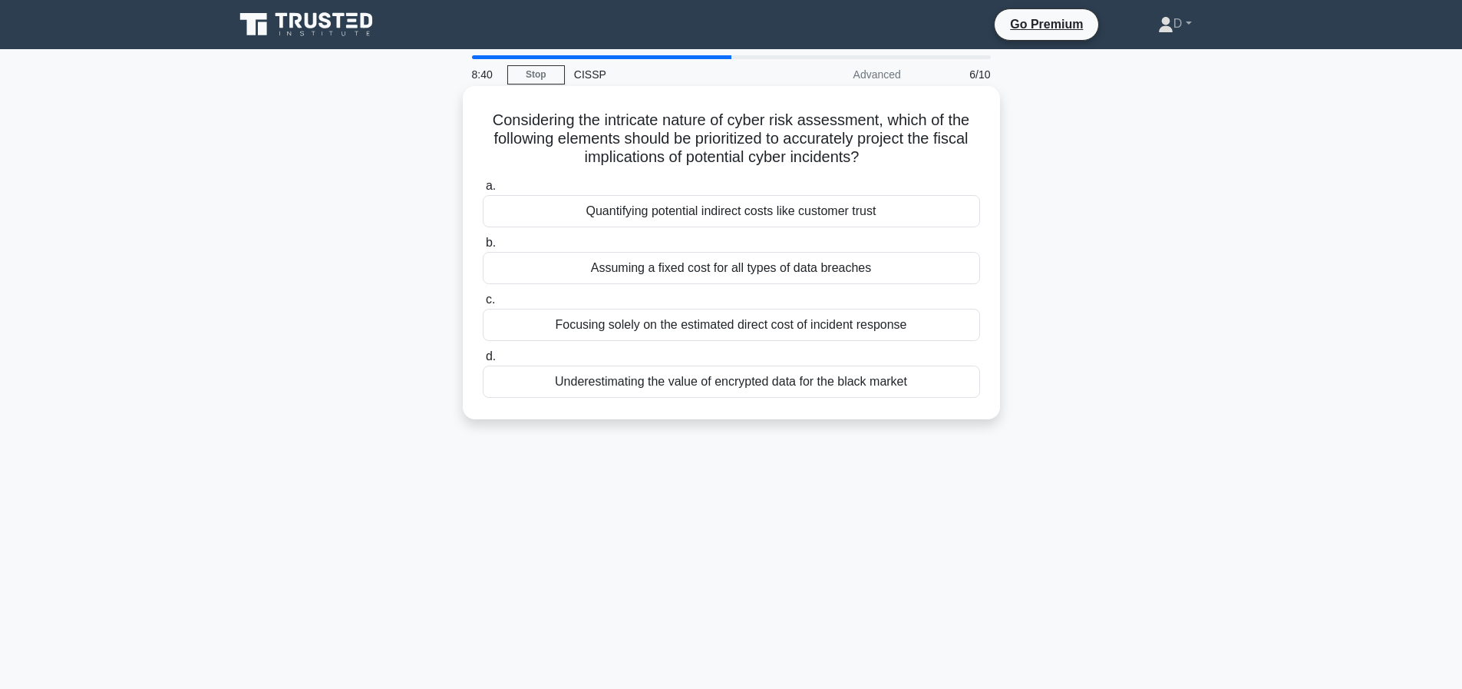
click at [787, 209] on div "Quantifying potential indirect costs like customer trust" at bounding box center [731, 211] width 497 height 32
click at [483, 191] on input "a. Quantifying potential indirect costs like customer trust" at bounding box center [483, 186] width 0 height 10
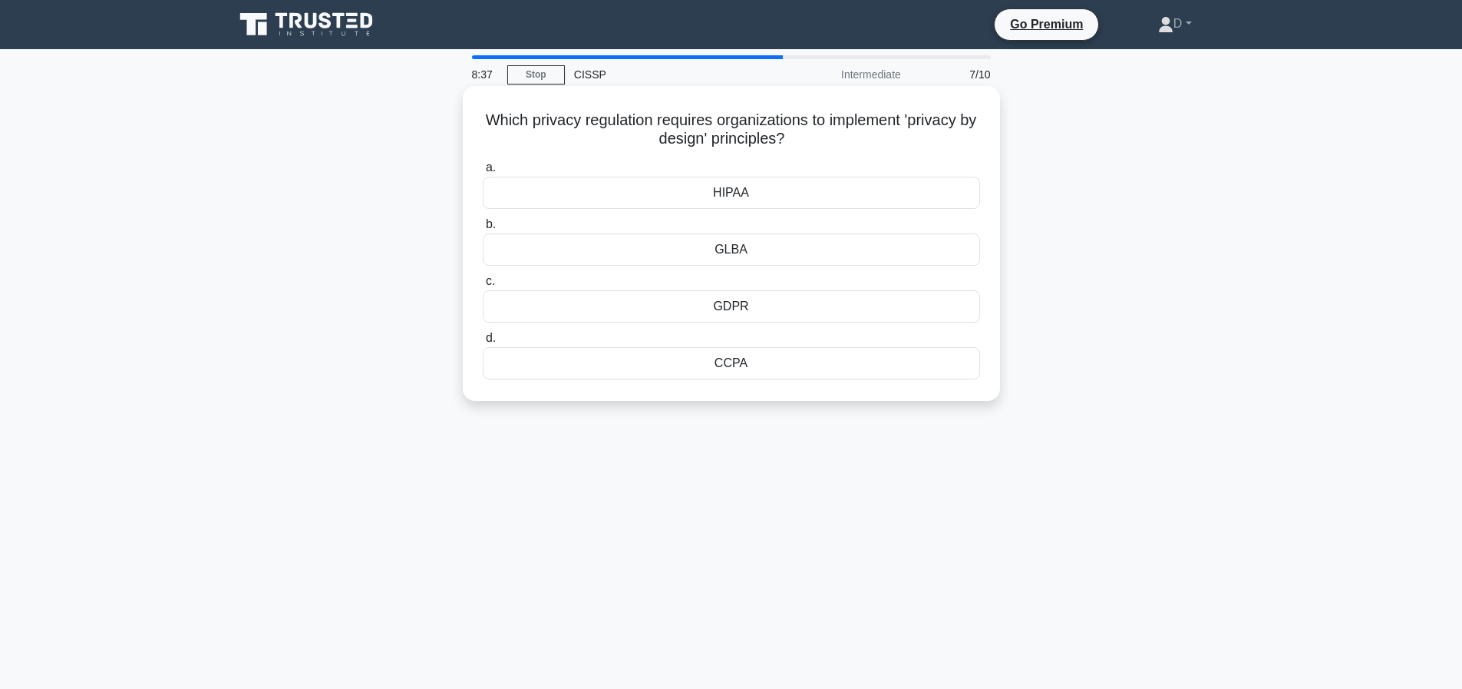
click at [765, 193] on div "HIPAA" at bounding box center [731, 193] width 497 height 32
click at [483, 173] on input "a. HIPAA" at bounding box center [483, 168] width 0 height 10
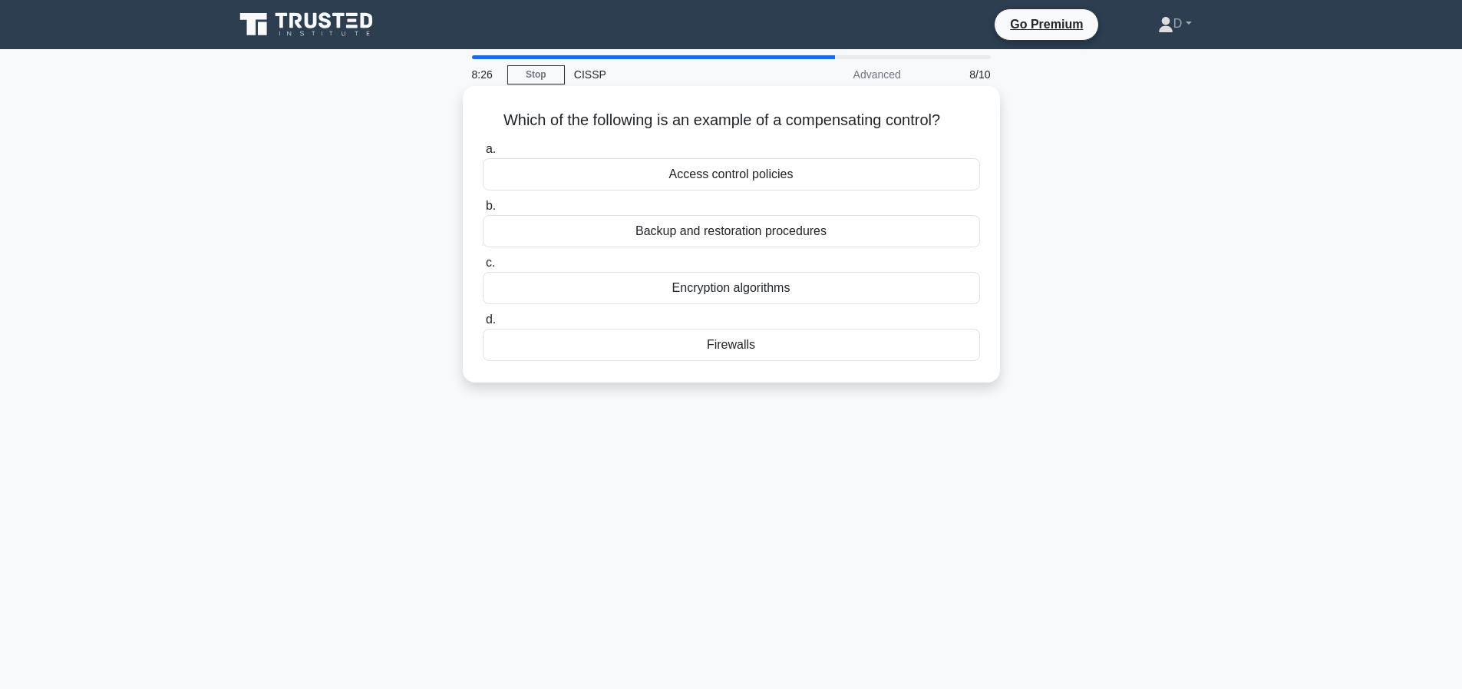
click at [765, 237] on div "Backup and restoration procedures" at bounding box center [731, 231] width 497 height 32
click at [483, 211] on input "b. Backup and restoration procedures" at bounding box center [483, 206] width 0 height 10
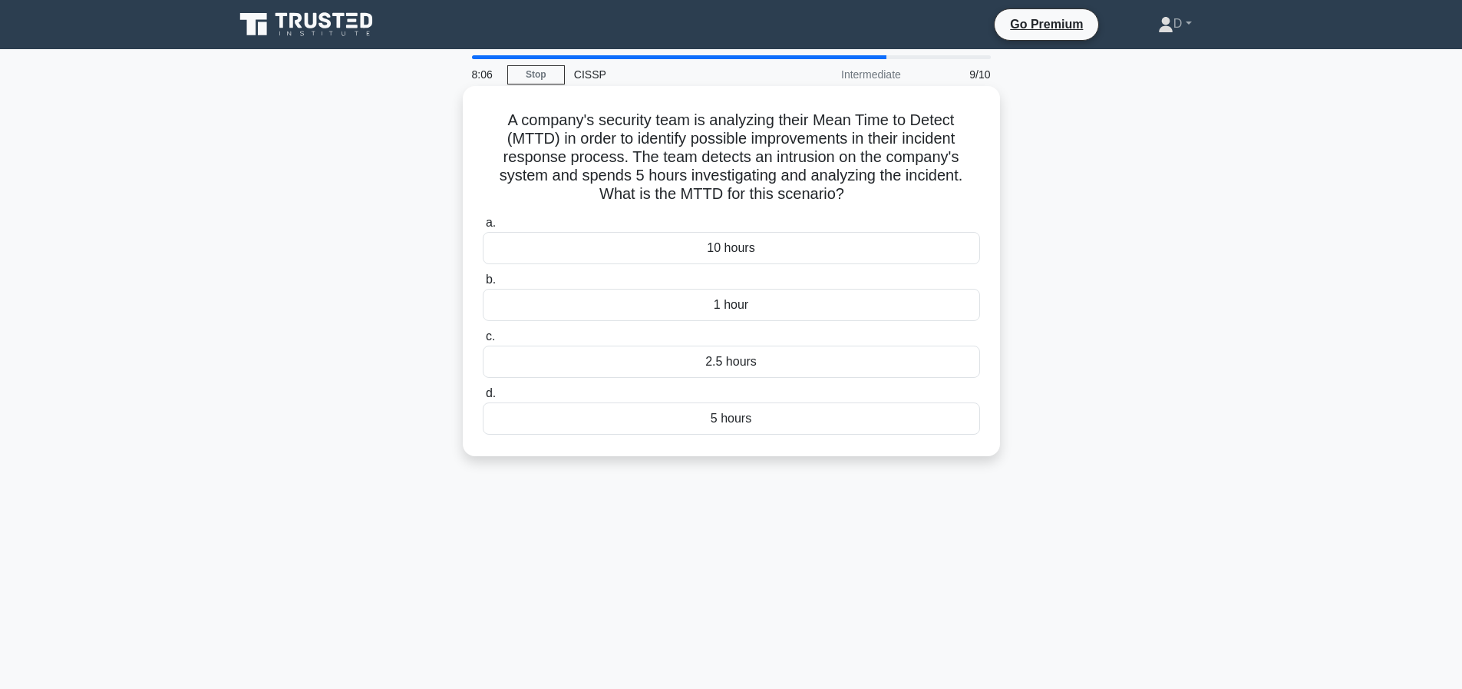
click at [767, 423] on div "5 hours" at bounding box center [731, 418] width 497 height 32
click at [483, 398] on input "d. 5 hours" at bounding box center [483, 393] width 0 height 10
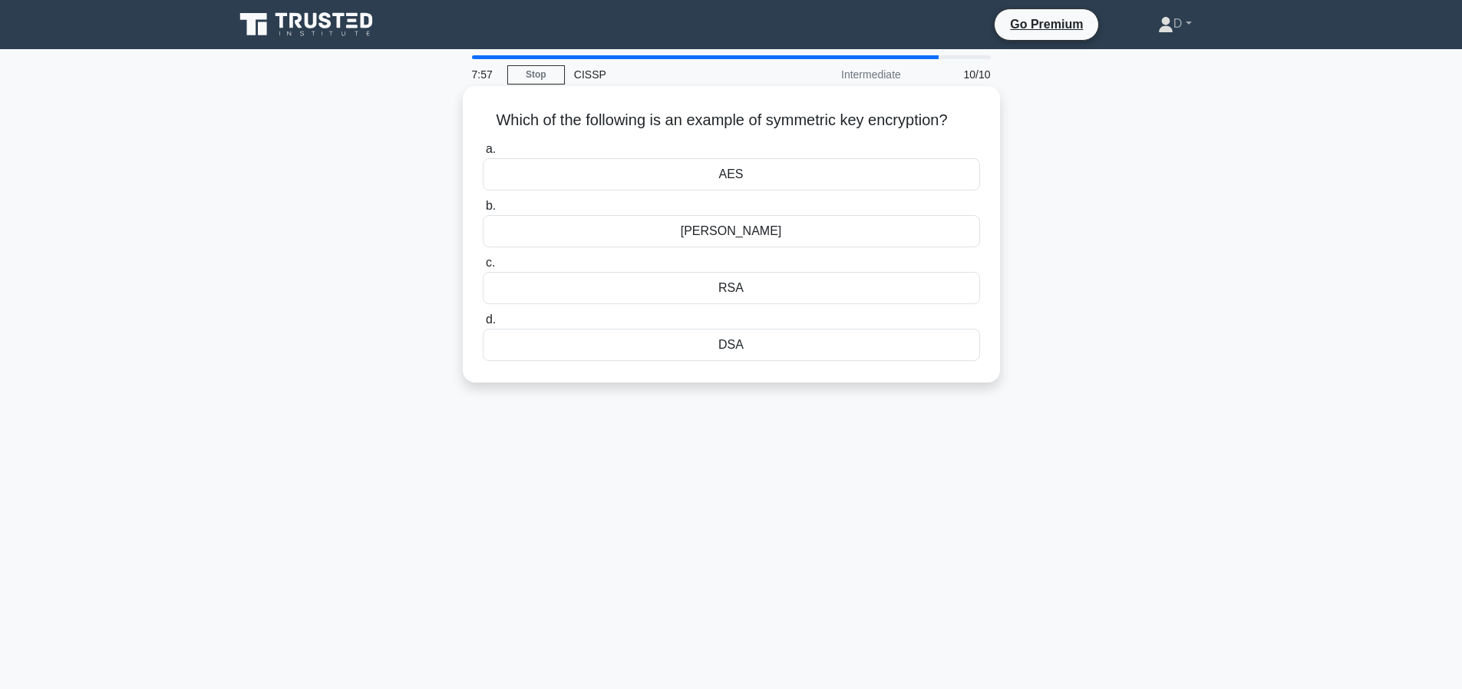
click at [750, 190] on div "AES" at bounding box center [731, 174] width 497 height 32
click at [483, 154] on input "a. AES" at bounding box center [483, 149] width 0 height 10
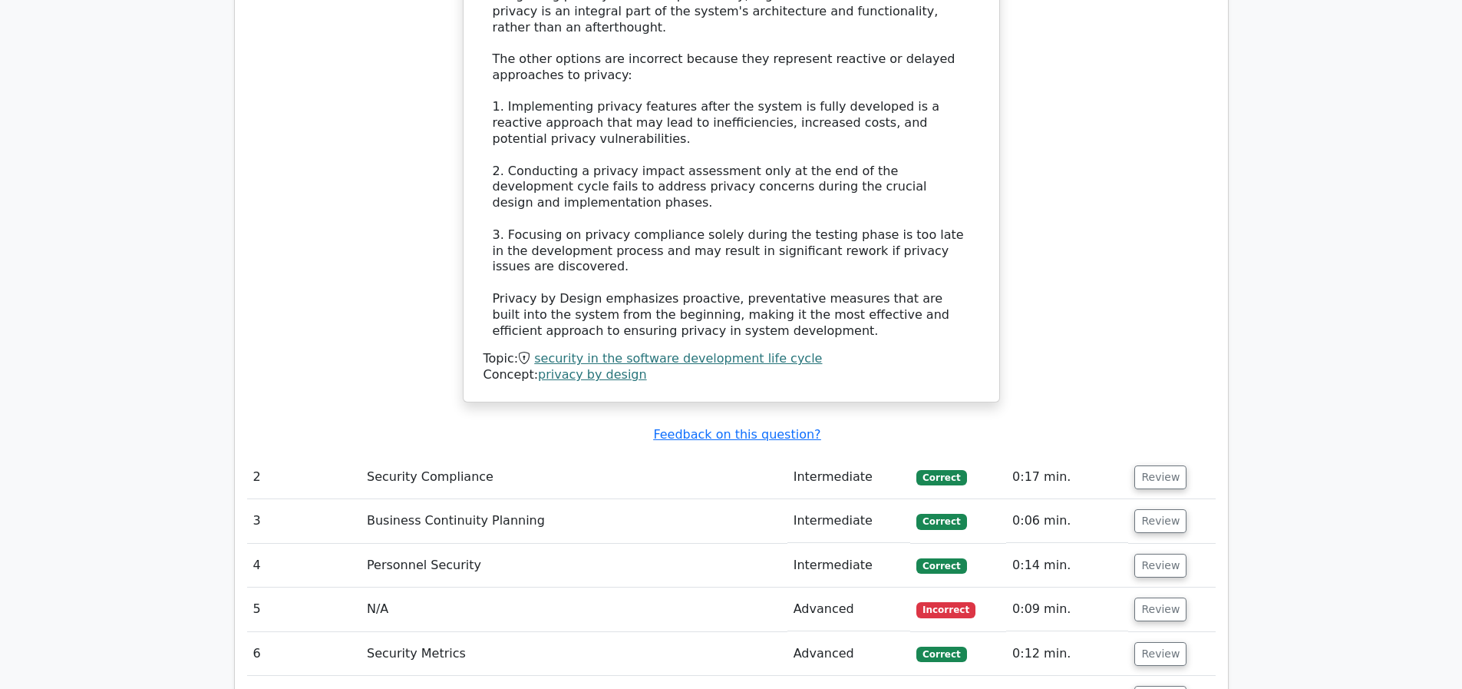
scroll to position [2103, 0]
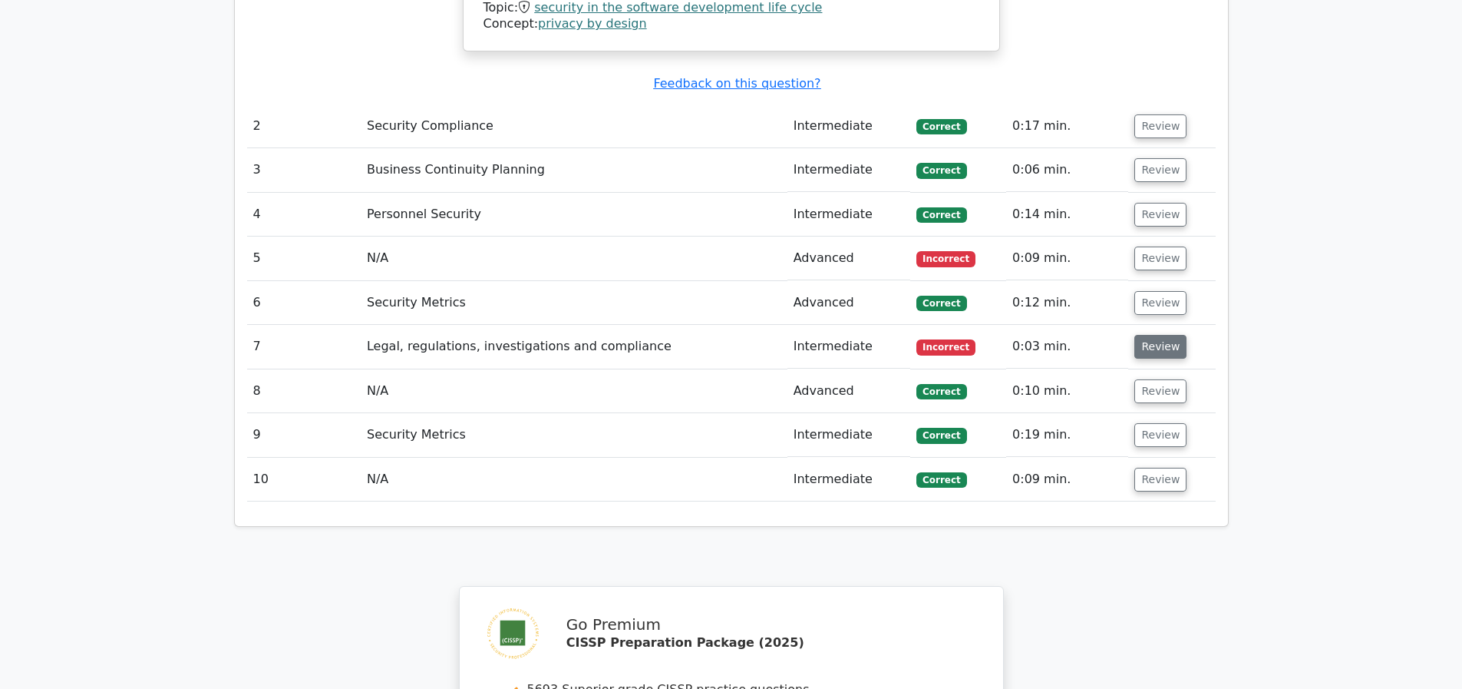
click at [1155, 345] on button "Review" at bounding box center [1161, 347] width 52 height 24
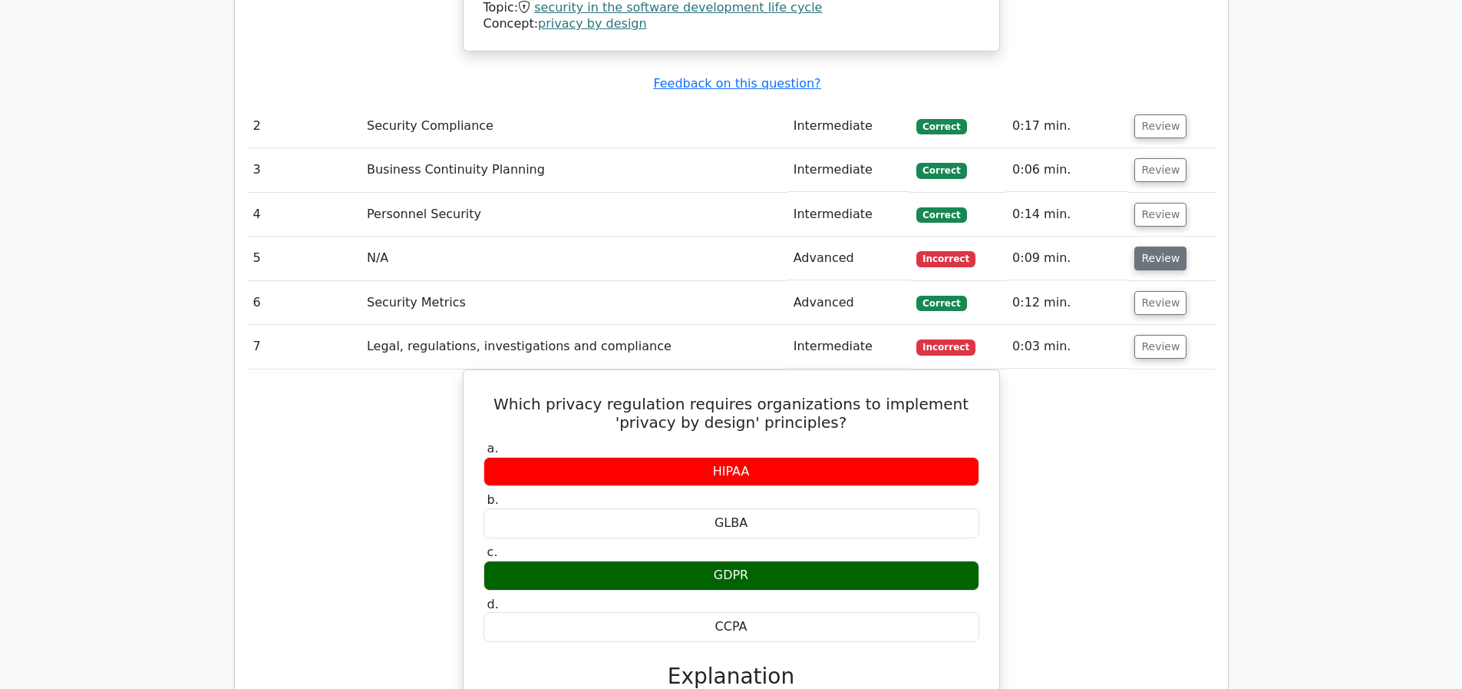
click at [1172, 256] on button "Review" at bounding box center [1161, 258] width 52 height 24
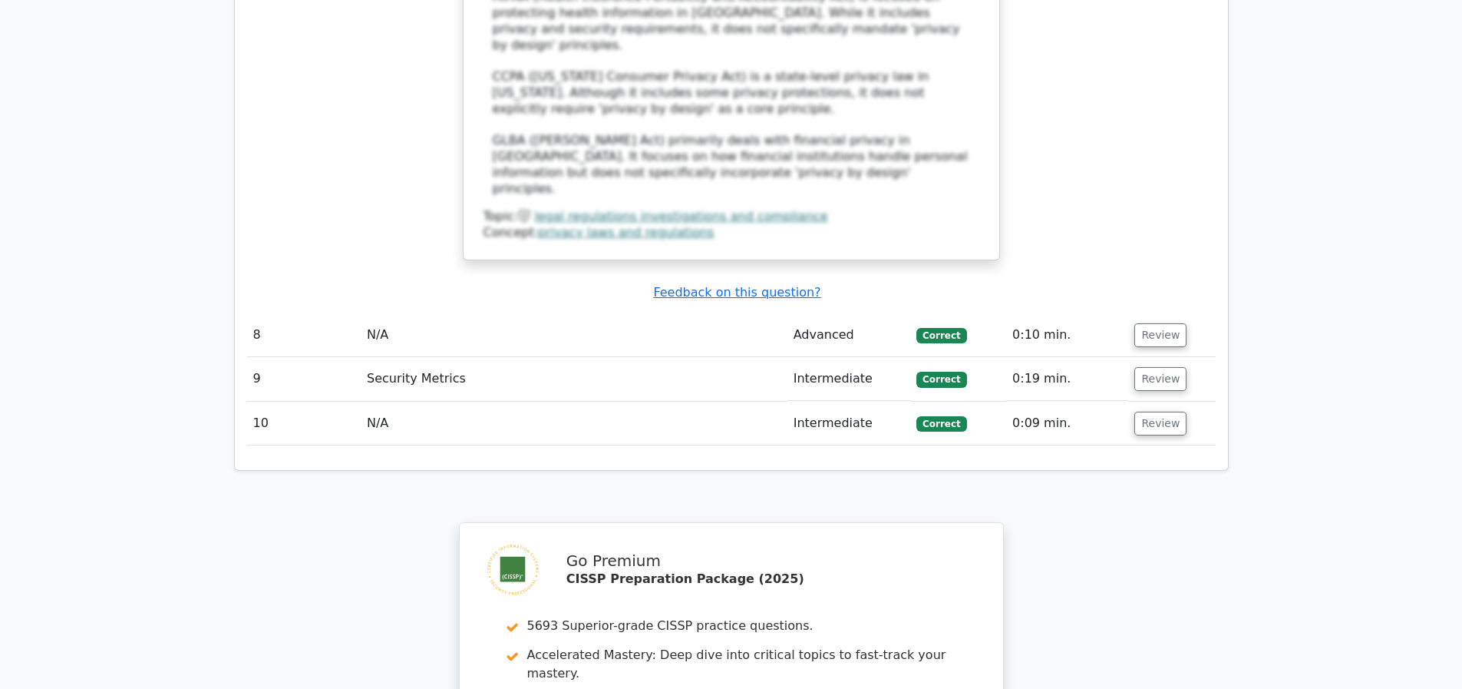
scroll to position [3707, 0]
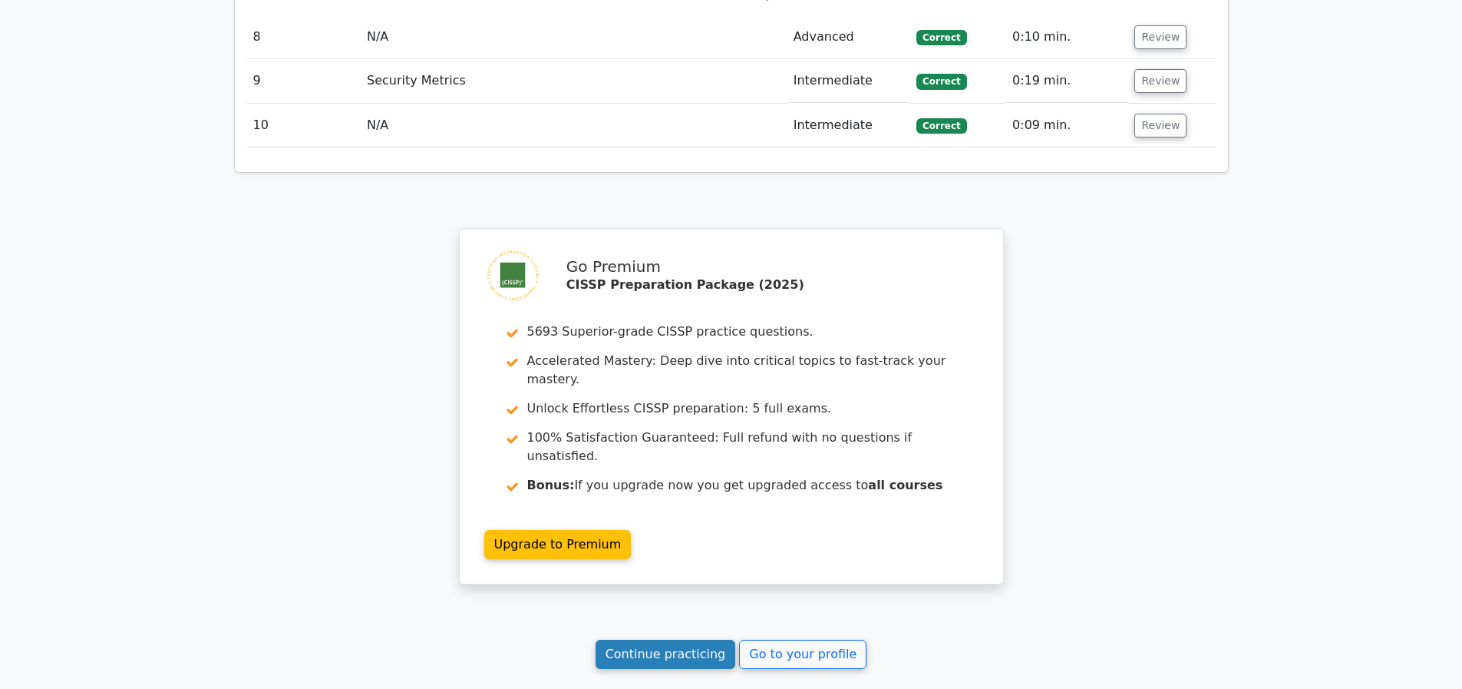
click at [619, 669] on link "Continue practicing" at bounding box center [666, 653] width 140 height 29
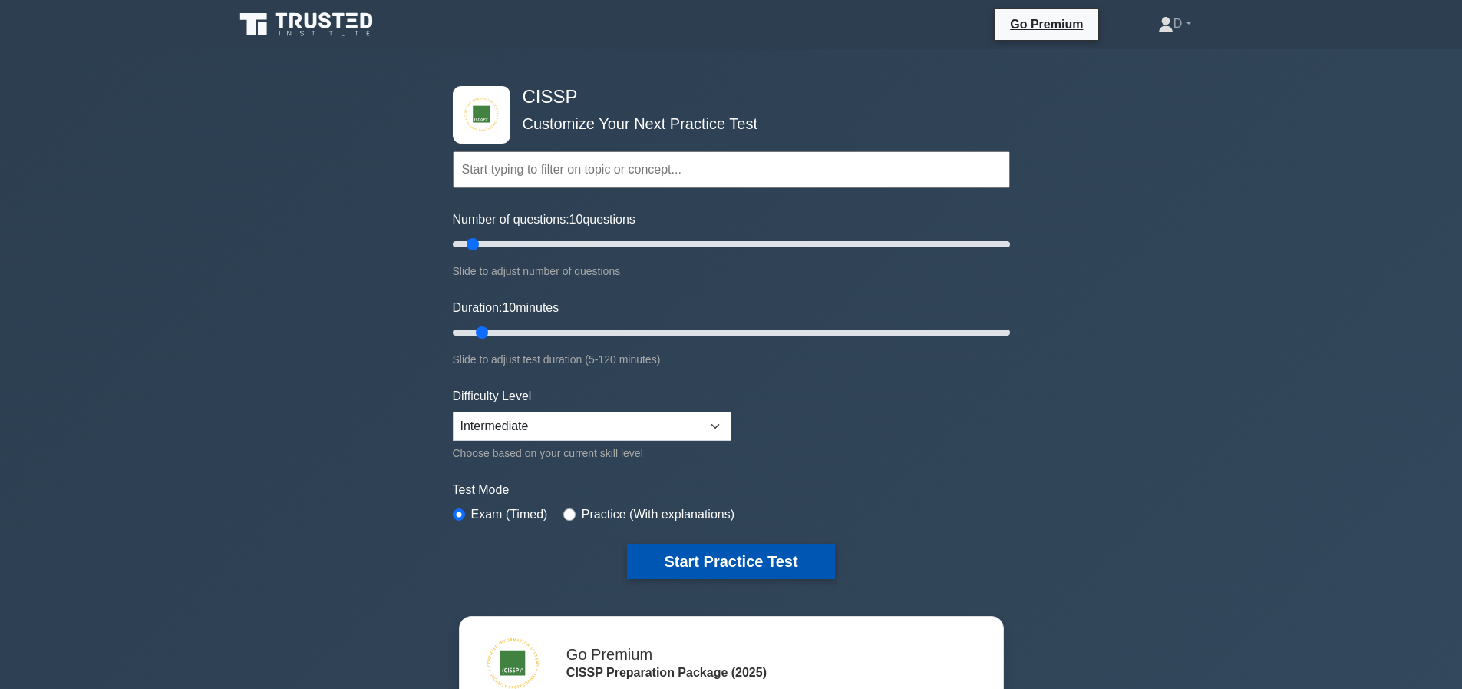
click at [684, 549] on button "Start Practice Test" at bounding box center [730, 560] width 207 height 35
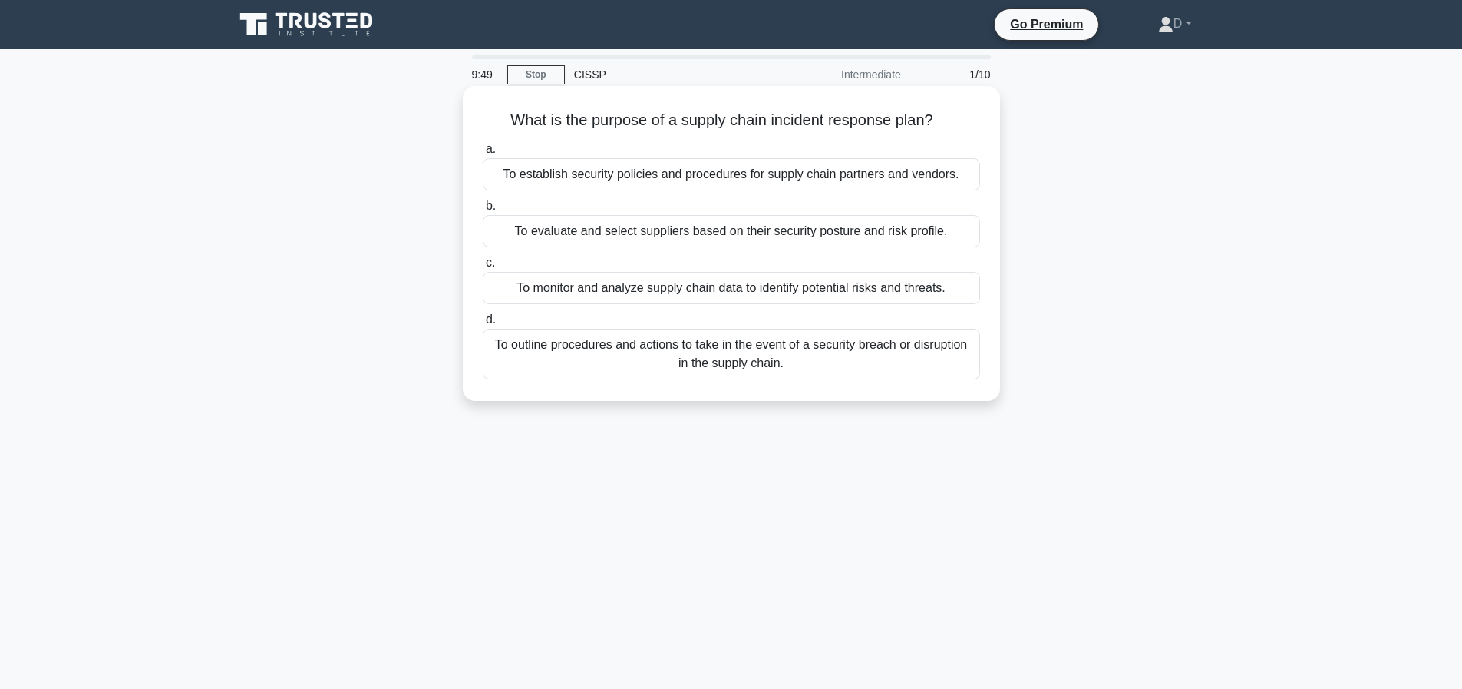
click at [854, 354] on div "To outline procedures and actions to take in the event of a security breach or …" at bounding box center [731, 354] width 497 height 51
click at [483, 325] on input "d. To outline procedures and actions to take in the event of a security breach …" at bounding box center [483, 320] width 0 height 10
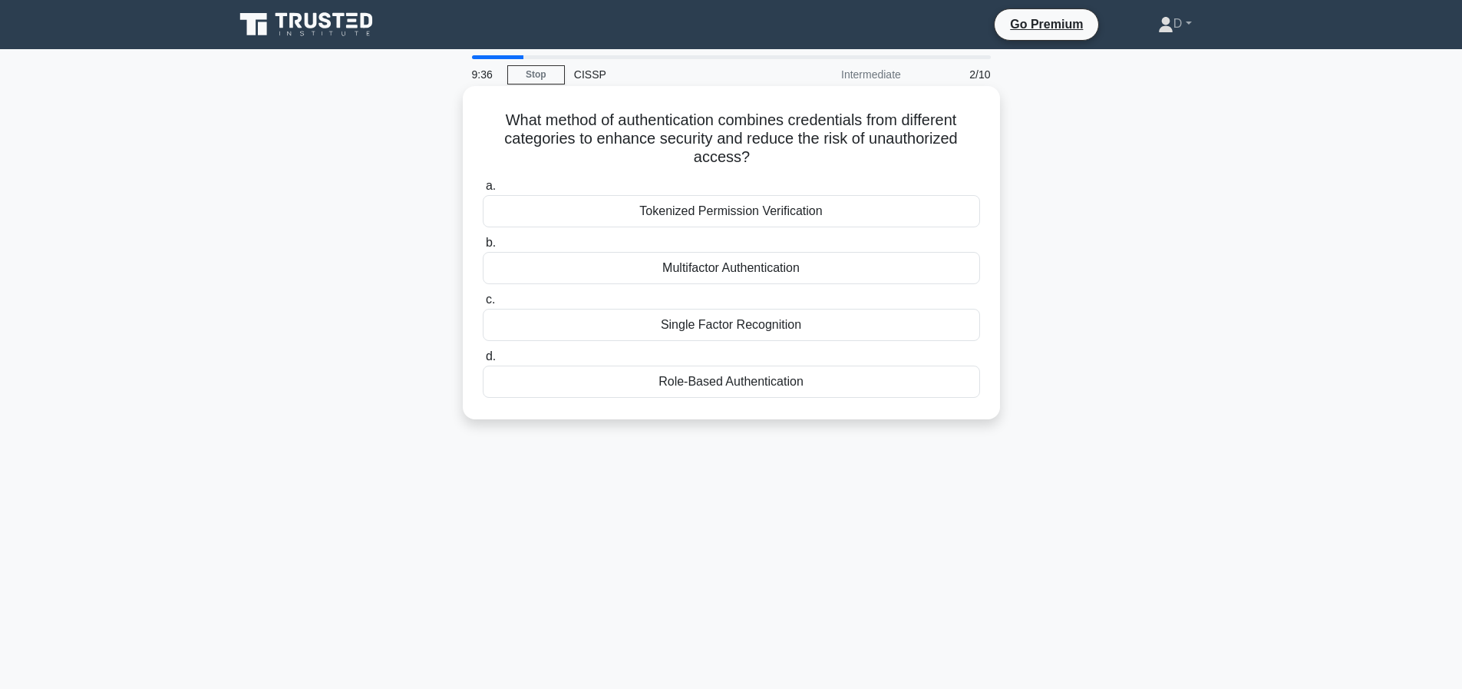
click at [694, 218] on div "Tokenized Permission Verification" at bounding box center [731, 211] width 497 height 32
click at [483, 191] on input "a. Tokenized Permission Verification" at bounding box center [483, 186] width 0 height 10
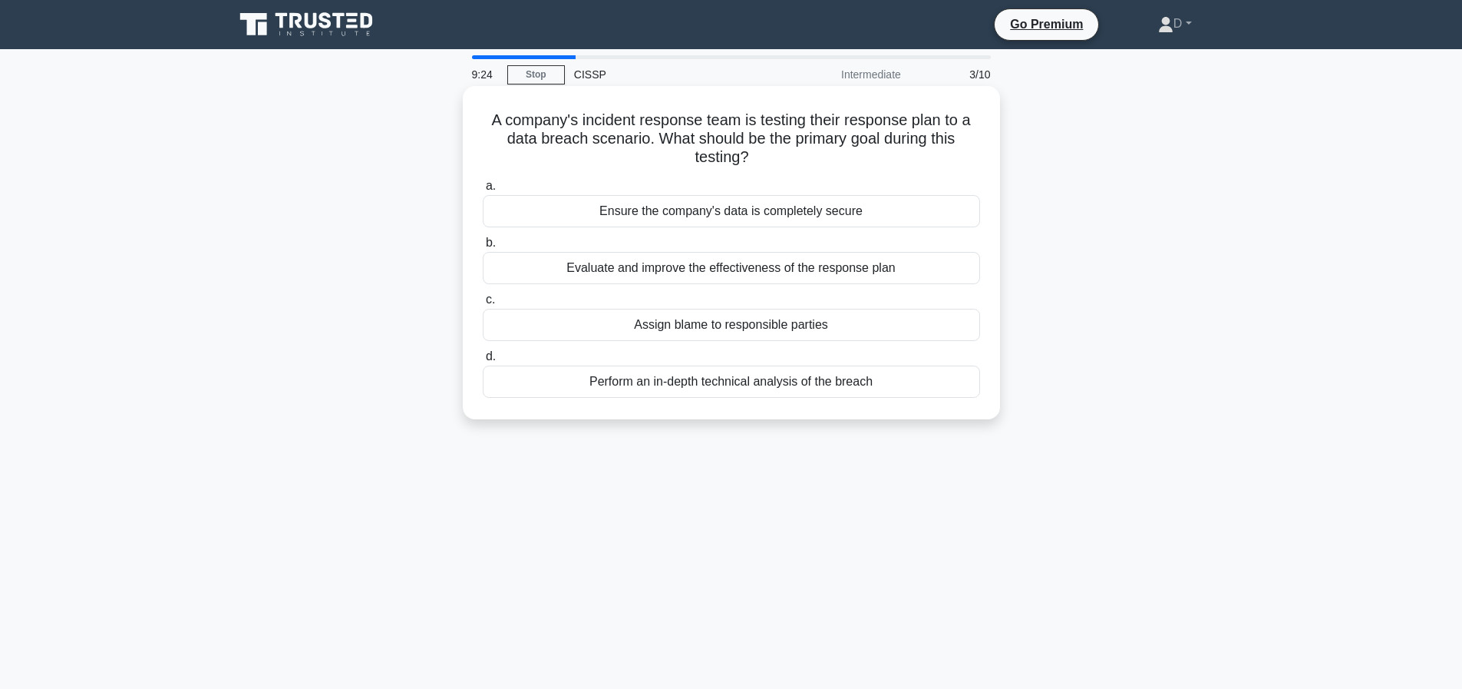
click at [834, 269] on div "Evaluate and improve the effectiveness of the response plan" at bounding box center [731, 268] width 497 height 32
click at [483, 248] on input "b. Evaluate and improve the effectiveness of the response plan" at bounding box center [483, 243] width 0 height 10
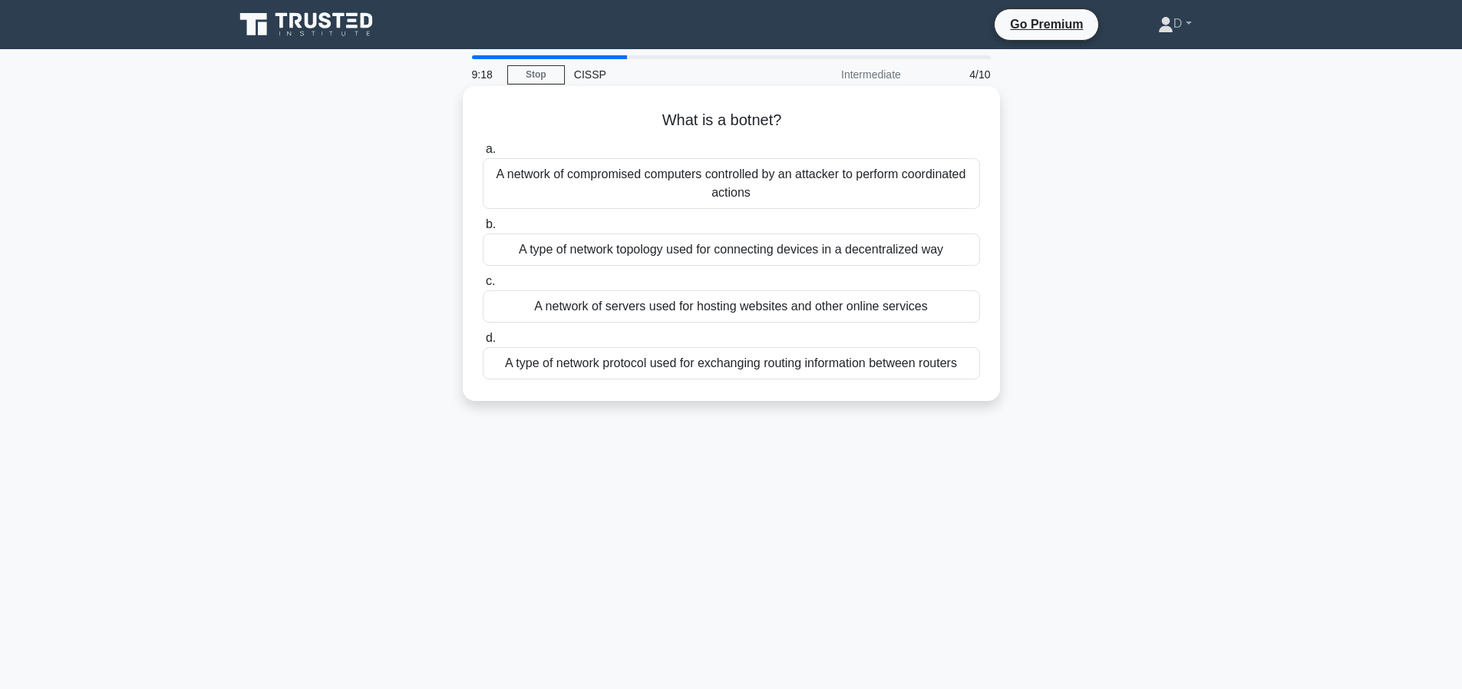
click at [775, 187] on div "A network of compromised computers controlled by an attacker to perform coordin…" at bounding box center [731, 183] width 497 height 51
click at [483, 154] on input "a. A network of compromised computers controlled by an attacker to perform coor…" at bounding box center [483, 149] width 0 height 10
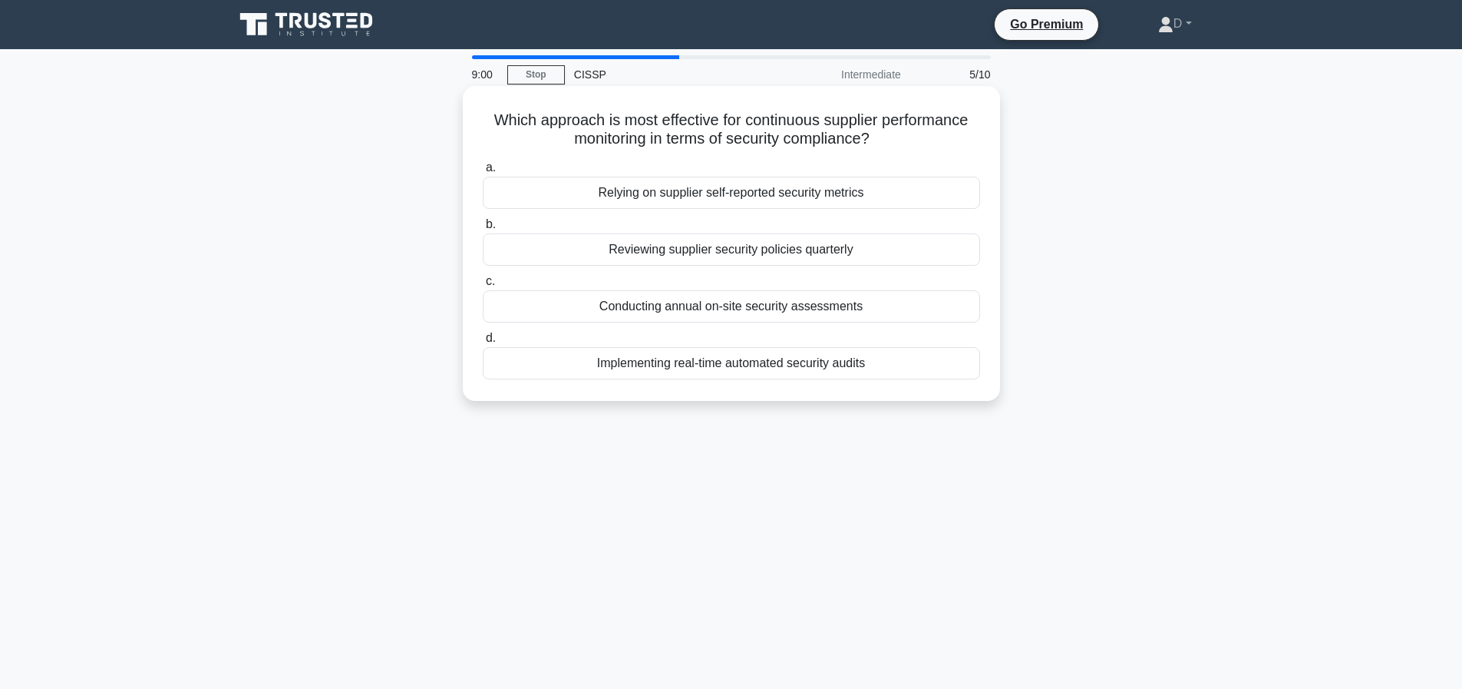
click at [744, 363] on div "Implementing real-time automated security audits" at bounding box center [731, 363] width 497 height 32
click at [483, 343] on input "d. Implementing real-time automated security audits" at bounding box center [483, 338] width 0 height 10
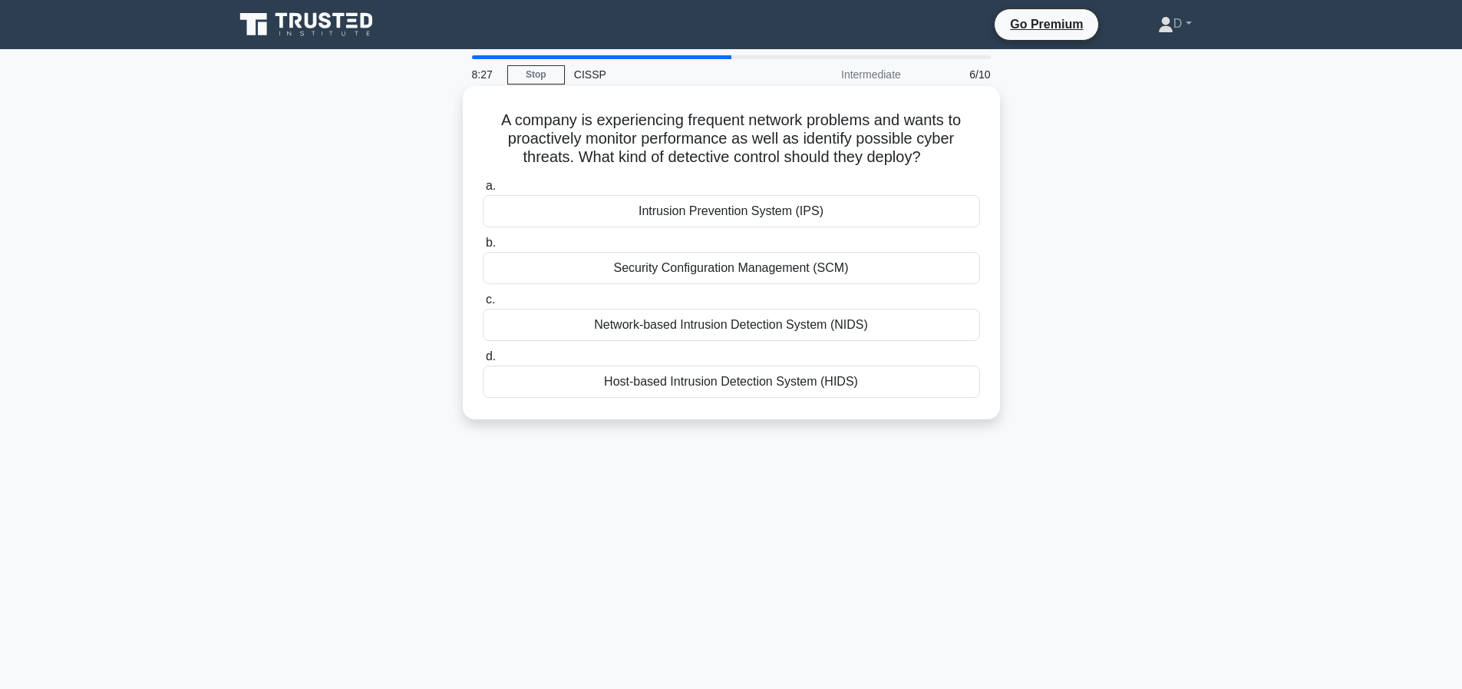
click at [821, 269] on div "Security Configuration Management (SCM)" at bounding box center [731, 268] width 497 height 32
click at [483, 248] on input "b. Security Configuration Management (SCM)" at bounding box center [483, 243] width 0 height 10
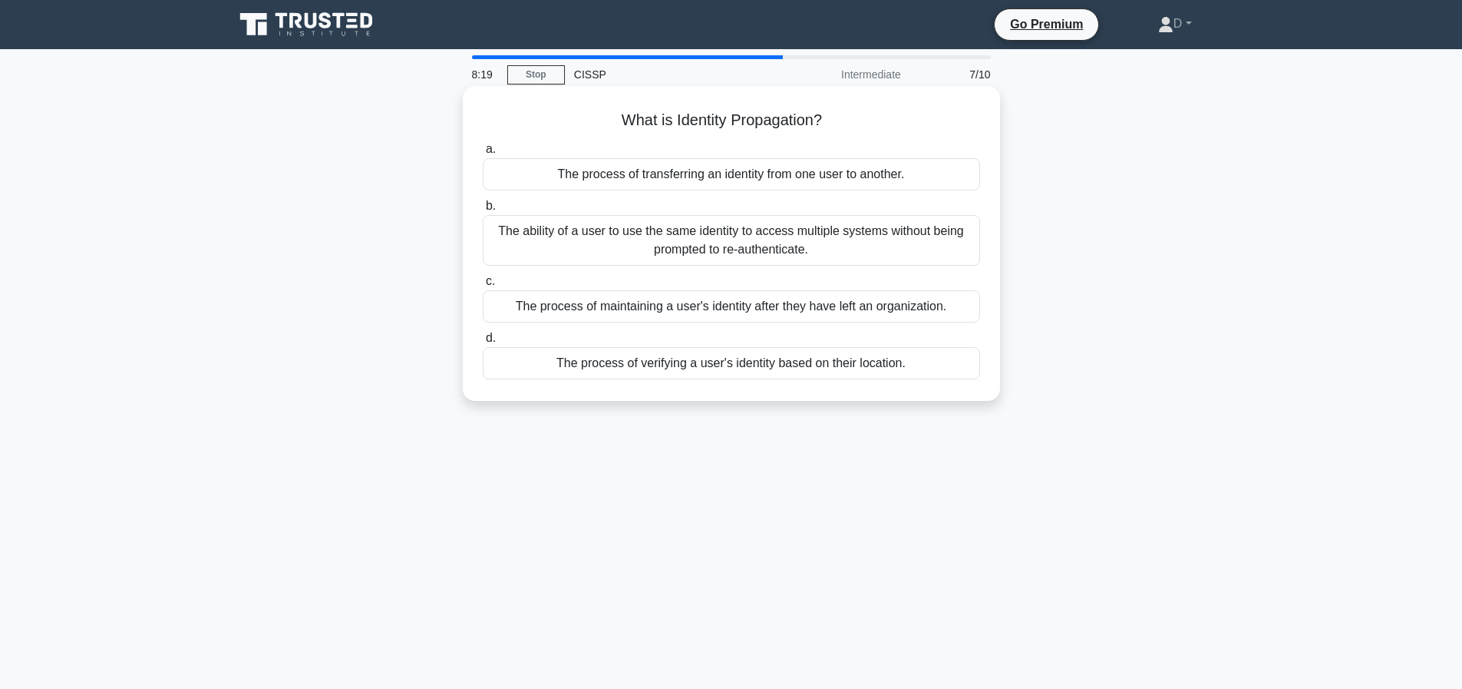
click at [854, 255] on div "The ability of a user to use the same identity to access multiple systems witho…" at bounding box center [731, 240] width 497 height 51
click at [483, 211] on input "b. The ability of a user to use the same identity to access multiple systems wi…" at bounding box center [483, 206] width 0 height 10
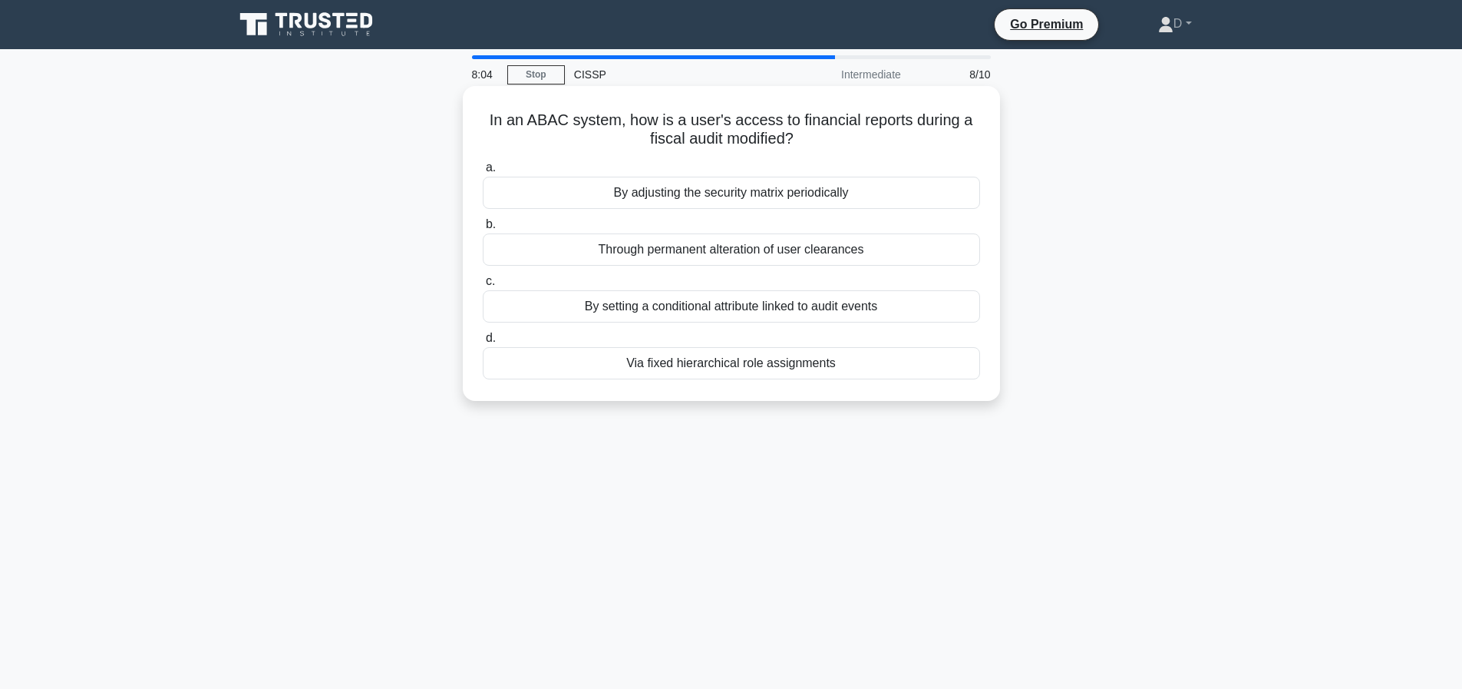
click at [745, 302] on div "By setting a conditional attribute linked to audit events" at bounding box center [731, 306] width 497 height 32
click at [483, 286] on input "c. By setting a conditional attribute linked to audit events" at bounding box center [483, 281] width 0 height 10
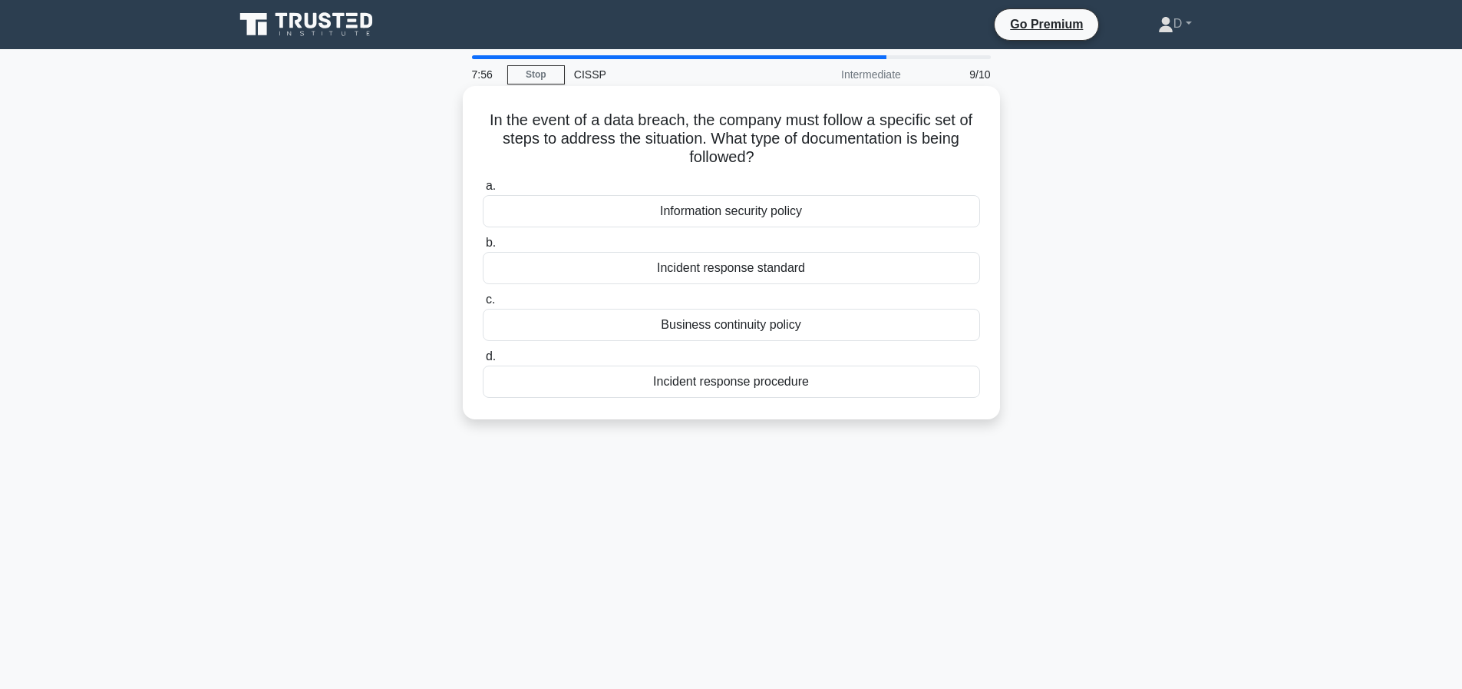
click at [742, 385] on div "Incident response procedure" at bounding box center [731, 381] width 497 height 32
click at [483, 362] on input "d. Incident response procedure" at bounding box center [483, 357] width 0 height 10
click at [748, 382] on div "Stream processing" at bounding box center [731, 381] width 497 height 32
click at [483, 362] on input "d. Stream processing" at bounding box center [483, 357] width 0 height 10
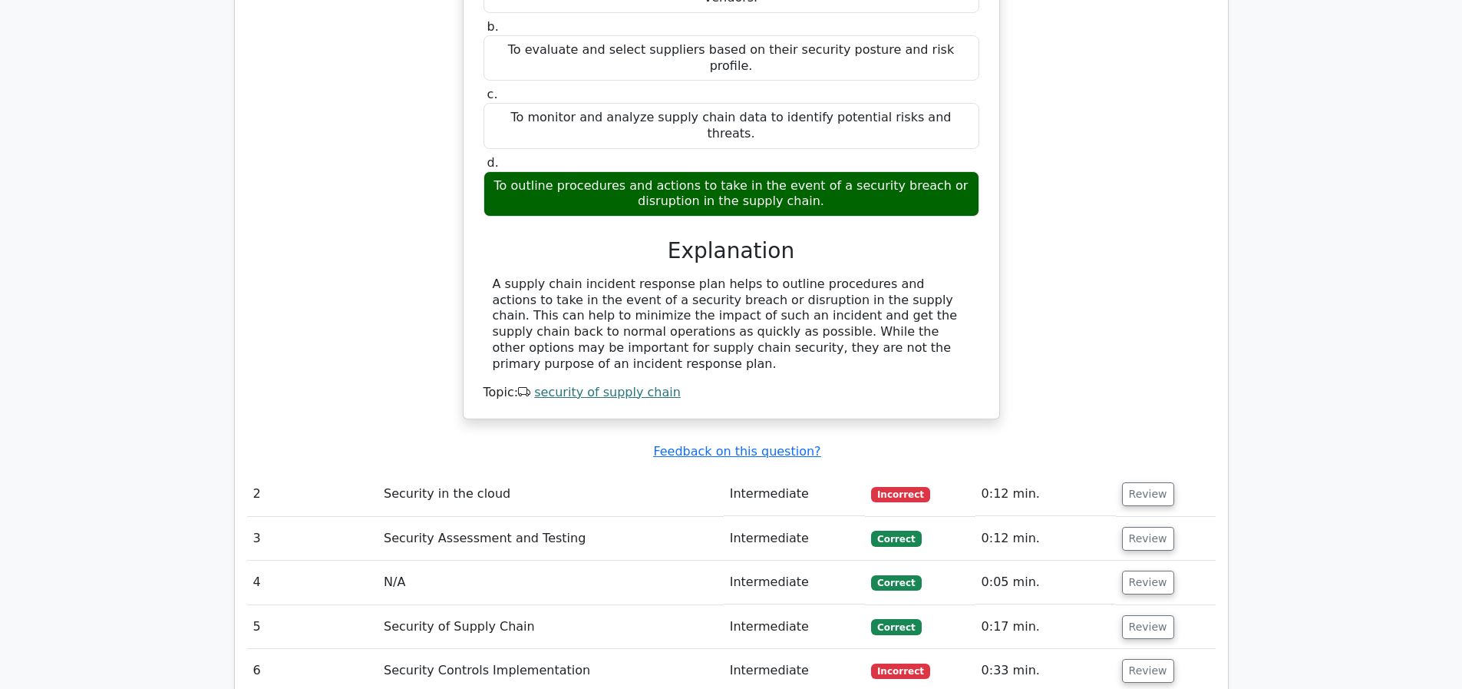
scroll to position [1465, 0]
click at [1158, 482] on button "Review" at bounding box center [1148, 493] width 52 height 24
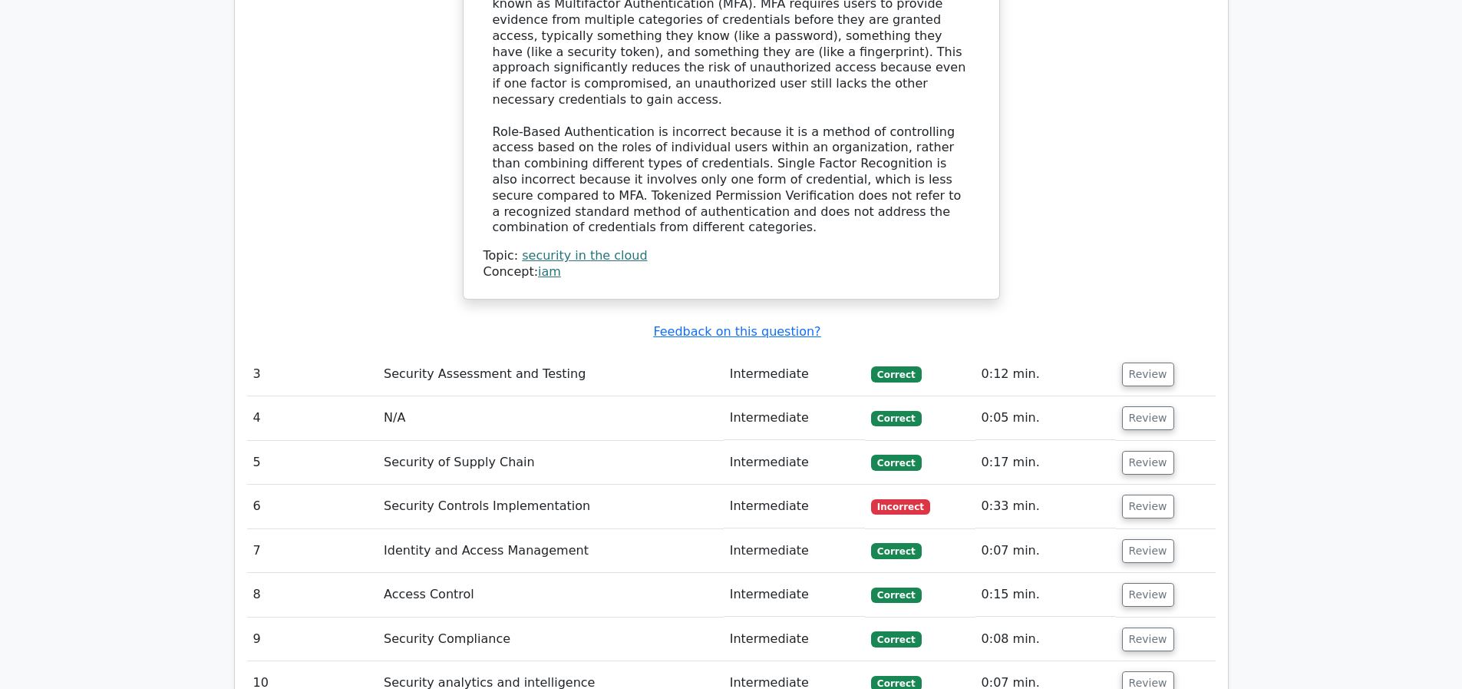
scroll to position [2744, 0]
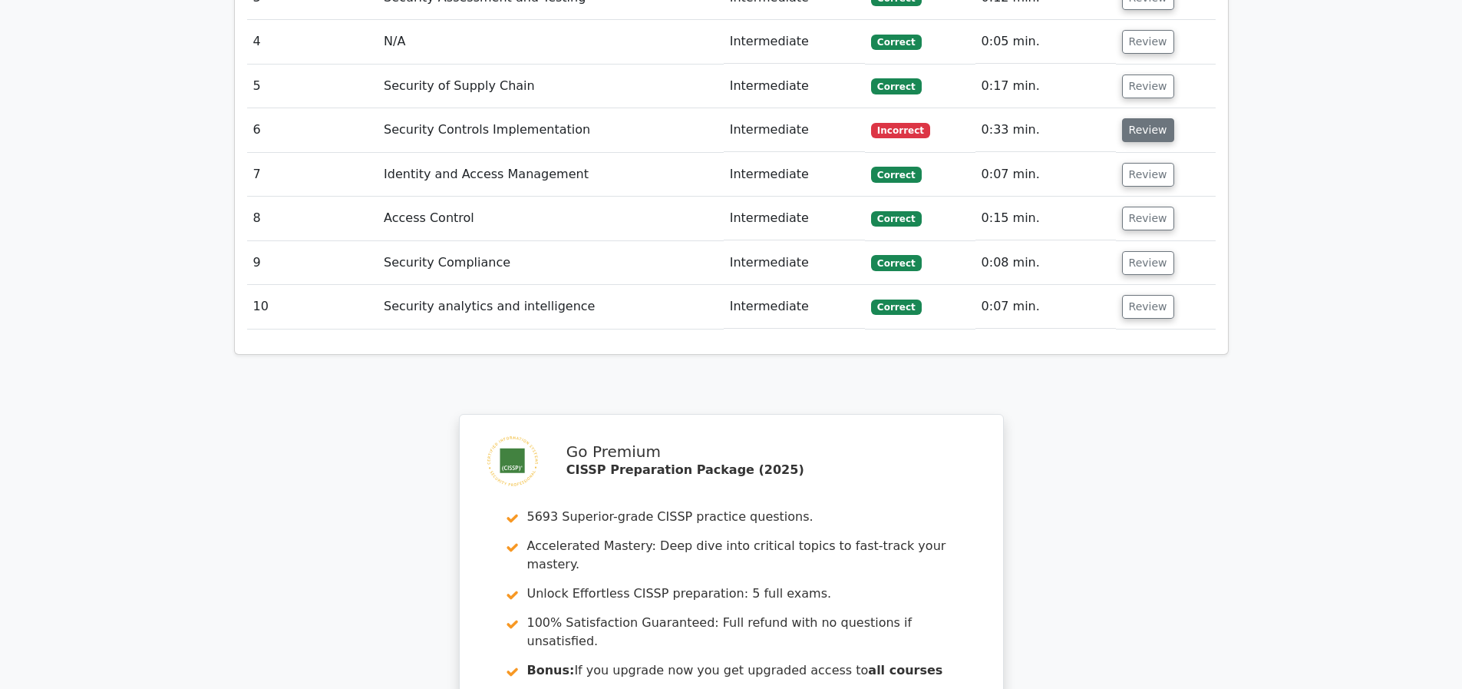
click at [1138, 132] on button "Review" at bounding box center [1148, 130] width 52 height 24
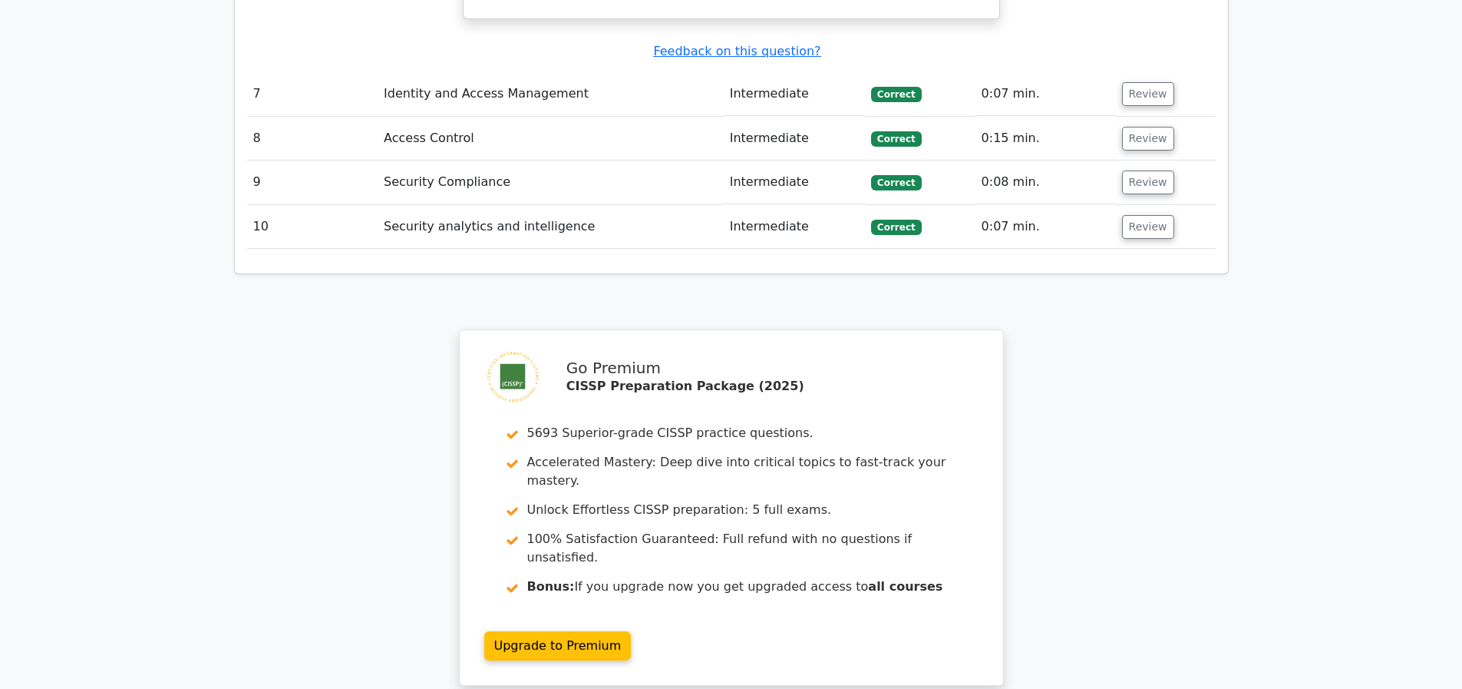
scroll to position [3779, 0]
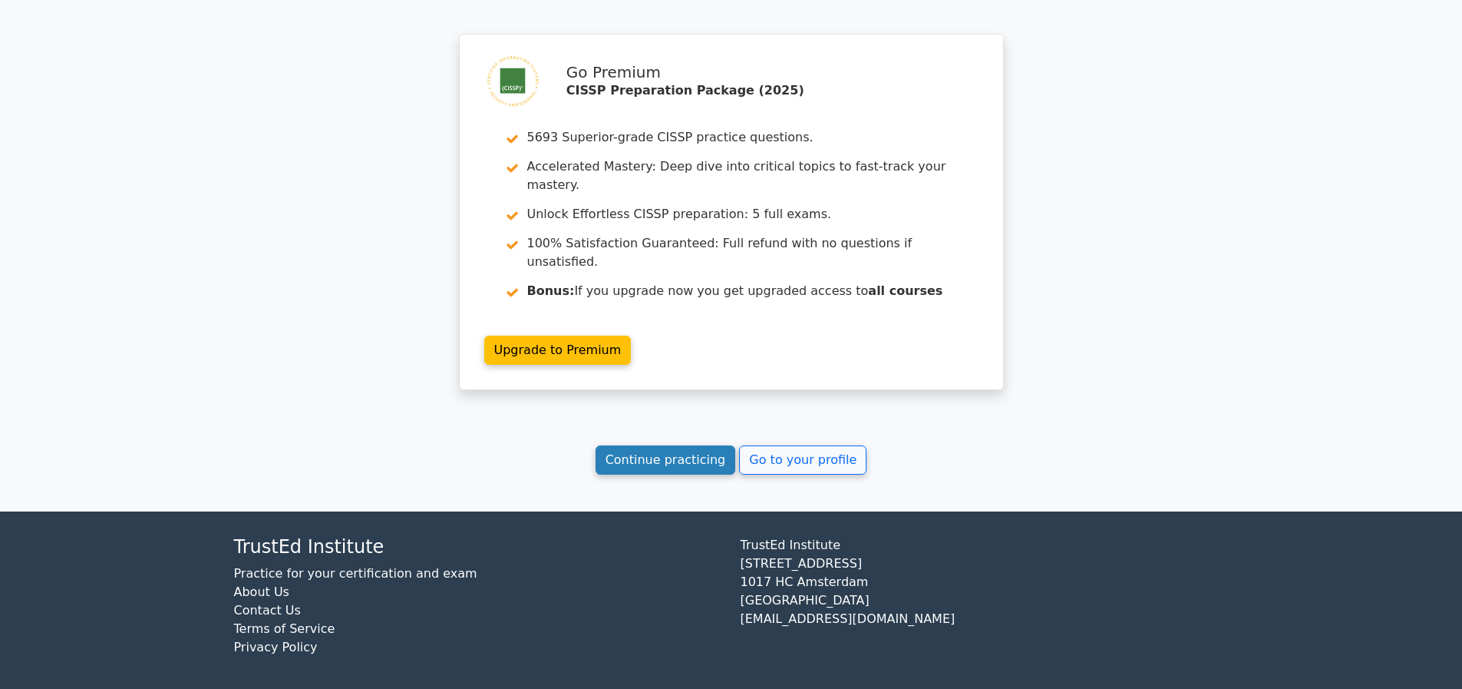
click at [649, 468] on link "Continue practicing" at bounding box center [666, 459] width 140 height 29
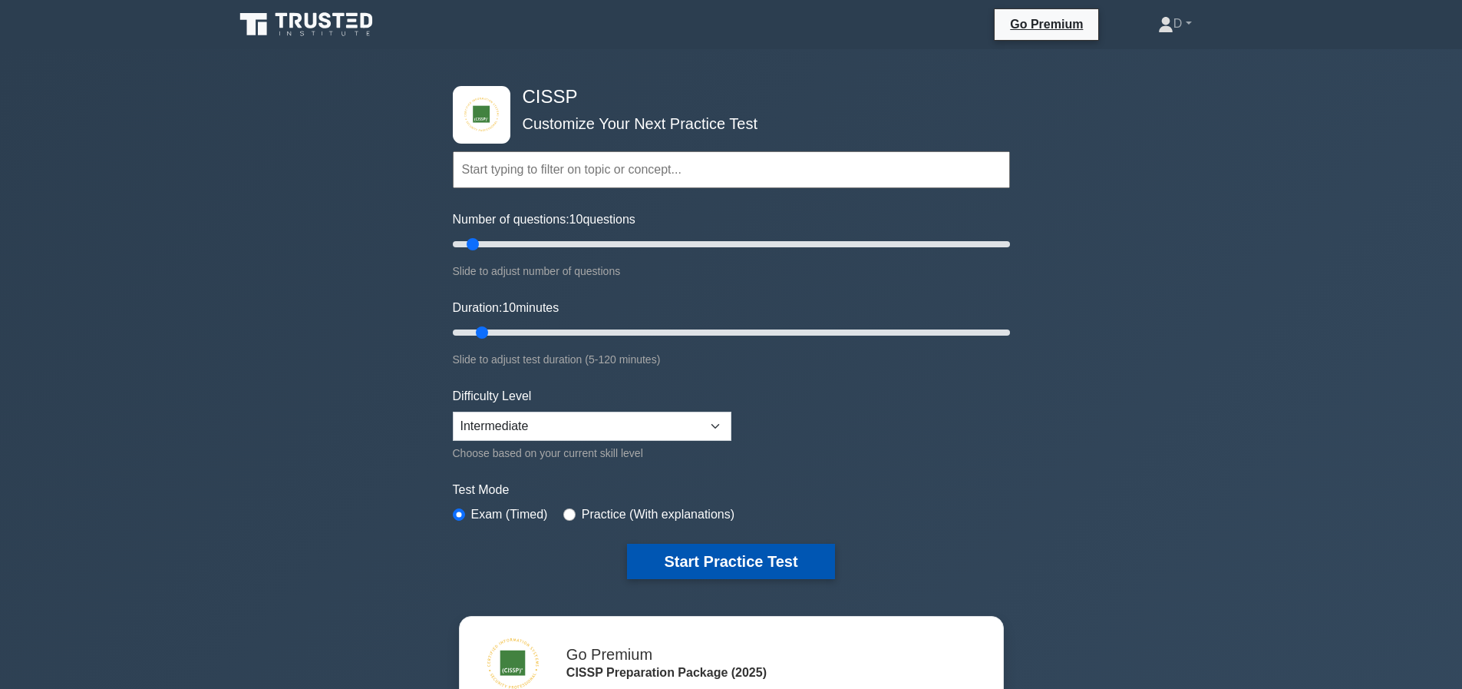
click at [749, 573] on button "Start Practice Test" at bounding box center [730, 560] width 207 height 35
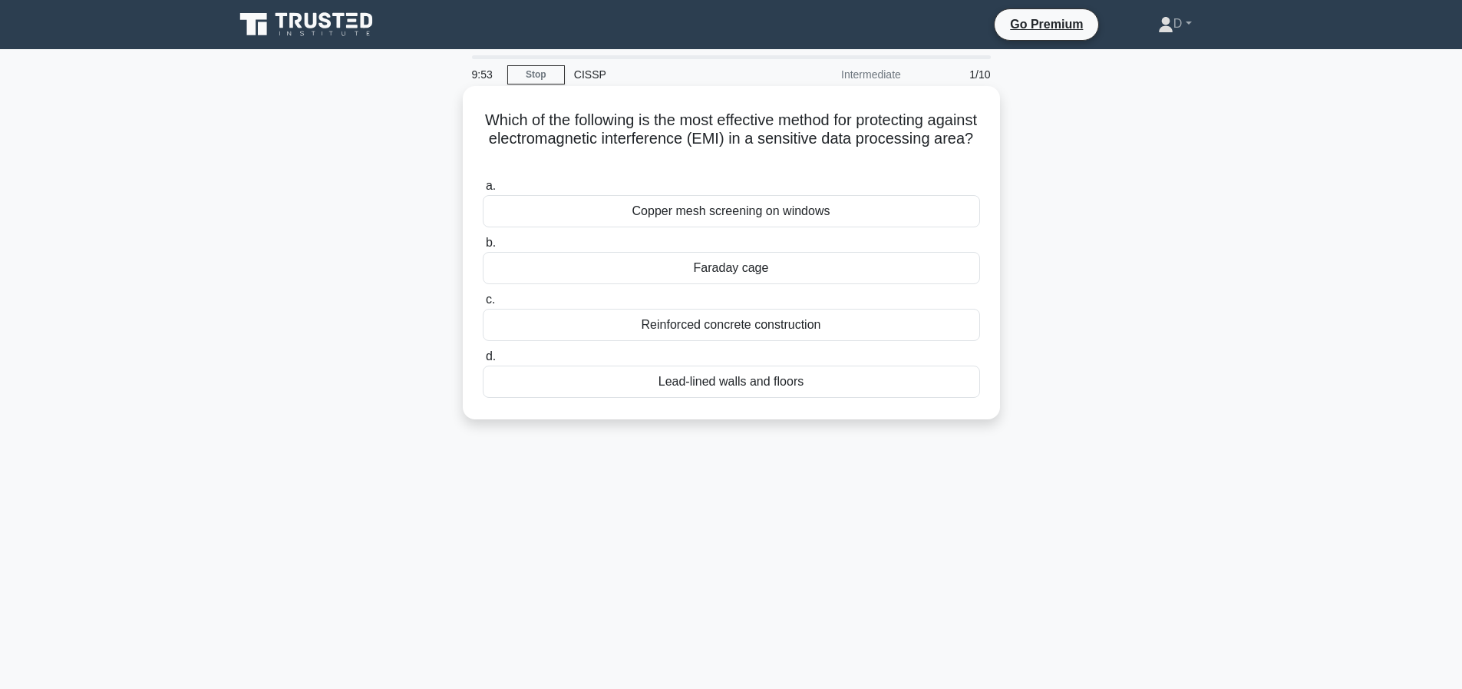
click at [745, 263] on div "Faraday cage" at bounding box center [731, 268] width 497 height 32
click at [483, 248] on input "b. Faraday cage" at bounding box center [483, 243] width 0 height 10
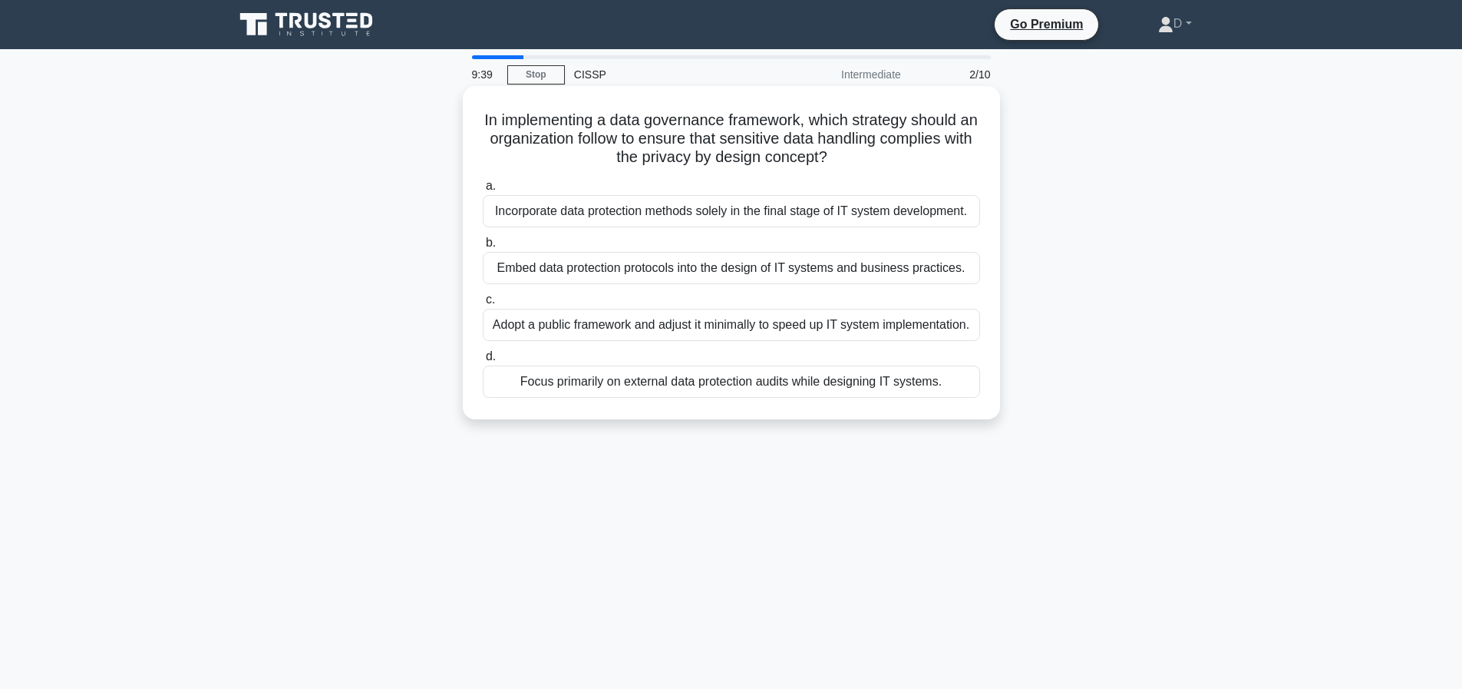
click at [920, 284] on div "Embed data protection protocols into the design of IT systems and business prac…" at bounding box center [731, 268] width 497 height 32
click at [483, 248] on input "b. Embed data protection protocols into the design of IT systems and business p…" at bounding box center [483, 243] width 0 height 10
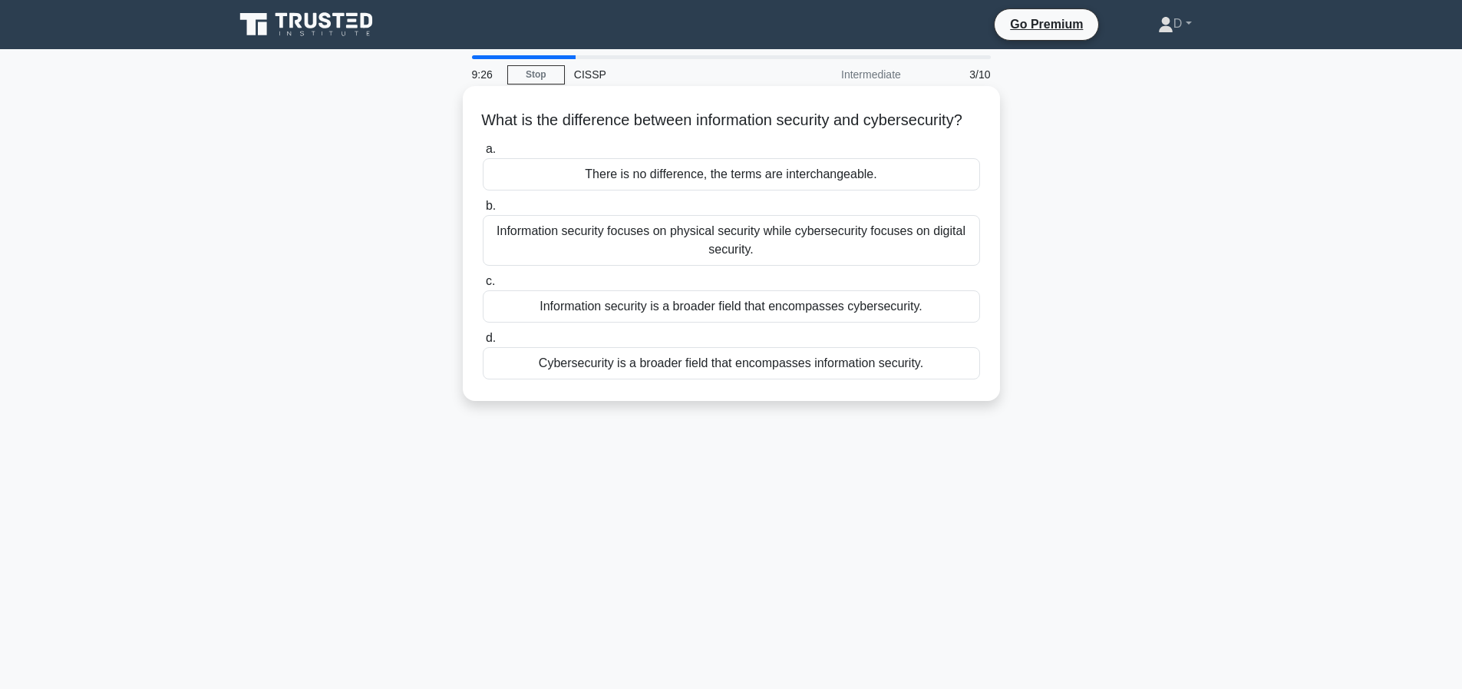
click at [738, 322] on div "Information security is a broader field that encompasses cybersecurity." at bounding box center [731, 306] width 497 height 32
click at [483, 286] on input "c. Information security is a broader field that encompasses cybersecurity." at bounding box center [483, 281] width 0 height 10
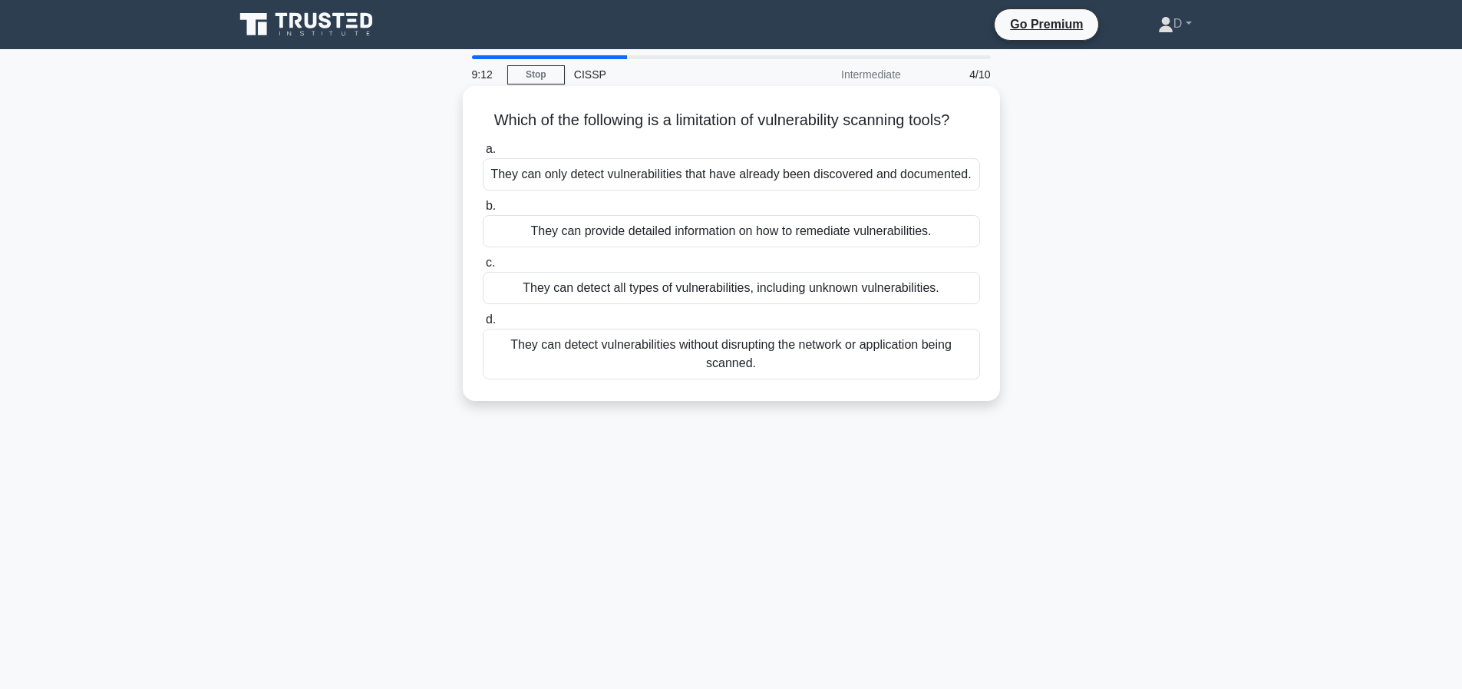
click at [721, 190] on div "They can only detect vulnerabilities that have already been discovered and docu…" at bounding box center [731, 174] width 497 height 32
click at [483, 154] on input "a. They can only detect vulnerabilities that have already been discovered and d…" at bounding box center [483, 149] width 0 height 10
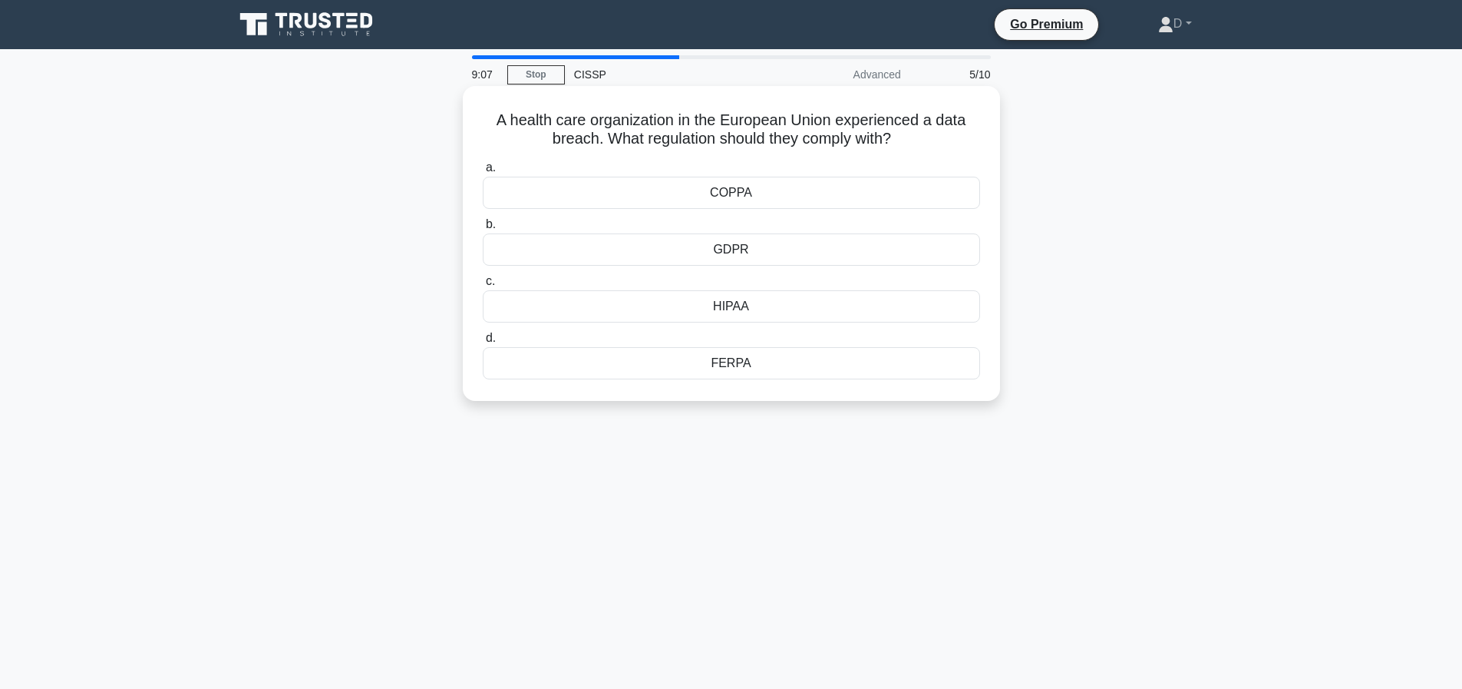
click at [757, 185] on div "COPPA" at bounding box center [731, 193] width 497 height 32
click at [483, 173] on input "a. COPPA" at bounding box center [483, 168] width 0 height 10
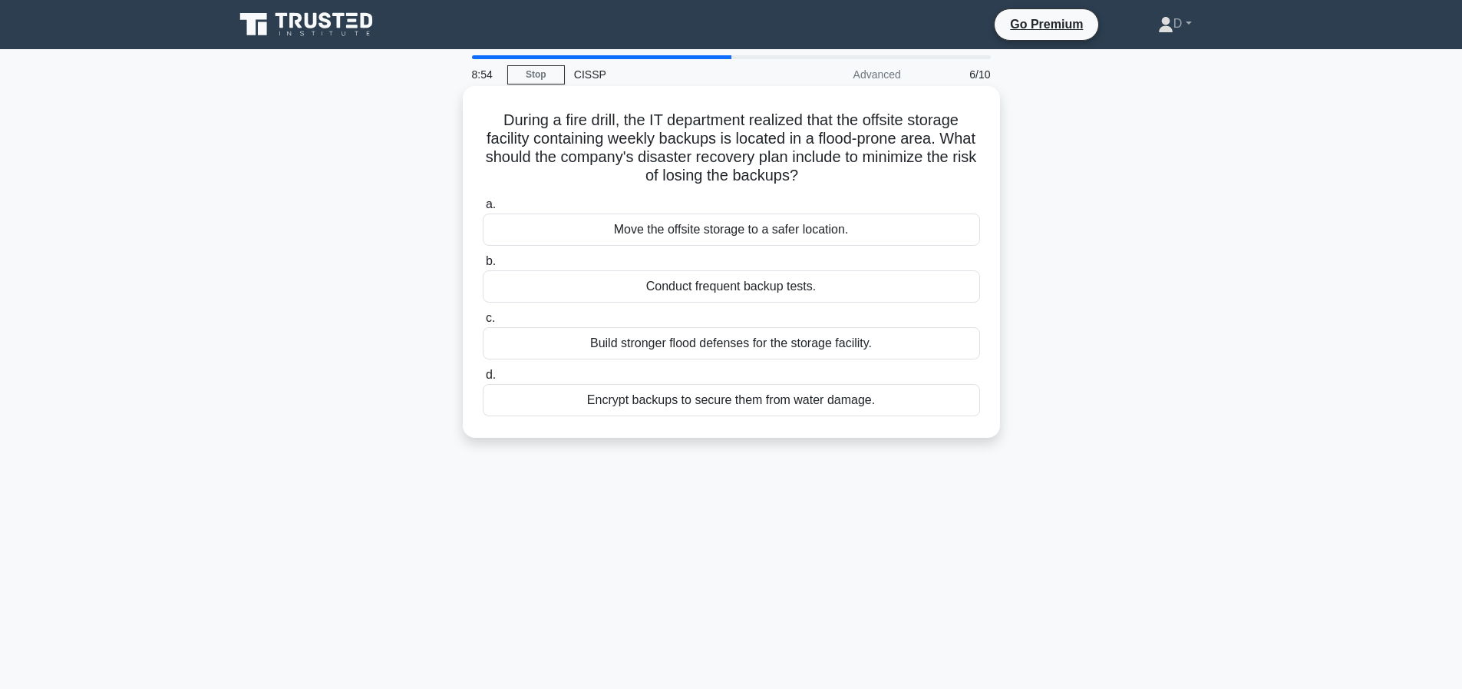
click at [764, 229] on div "Move the offsite storage to a safer location." at bounding box center [731, 229] width 497 height 32
click at [483, 210] on input "a. Move the offsite storage to a safer location." at bounding box center [483, 205] width 0 height 10
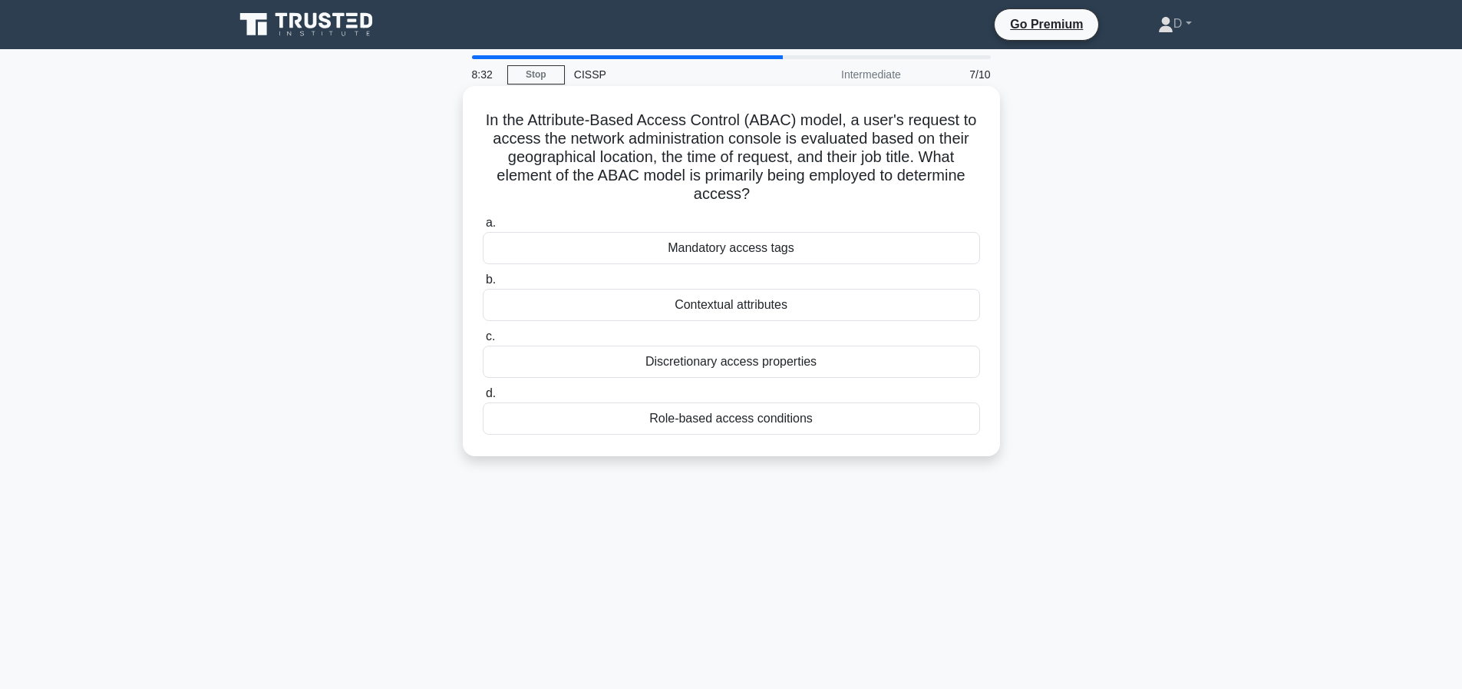
click at [759, 351] on div "Discretionary access properties" at bounding box center [731, 361] width 497 height 32
click at [483, 342] on input "c. Discretionary access properties" at bounding box center [483, 337] width 0 height 10
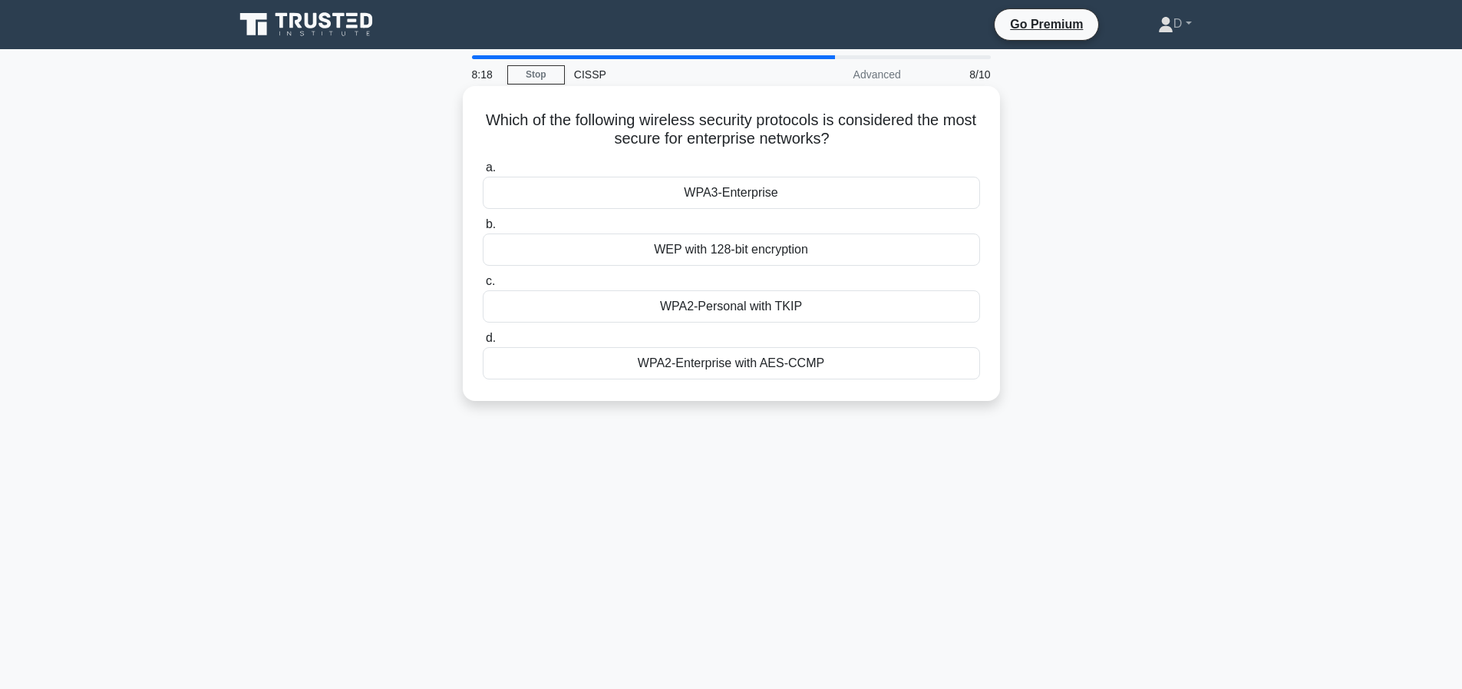
click at [768, 195] on div "WPA3-Enterprise" at bounding box center [731, 193] width 497 height 32
click at [483, 173] on input "a. WPA3-Enterprise" at bounding box center [483, 168] width 0 height 10
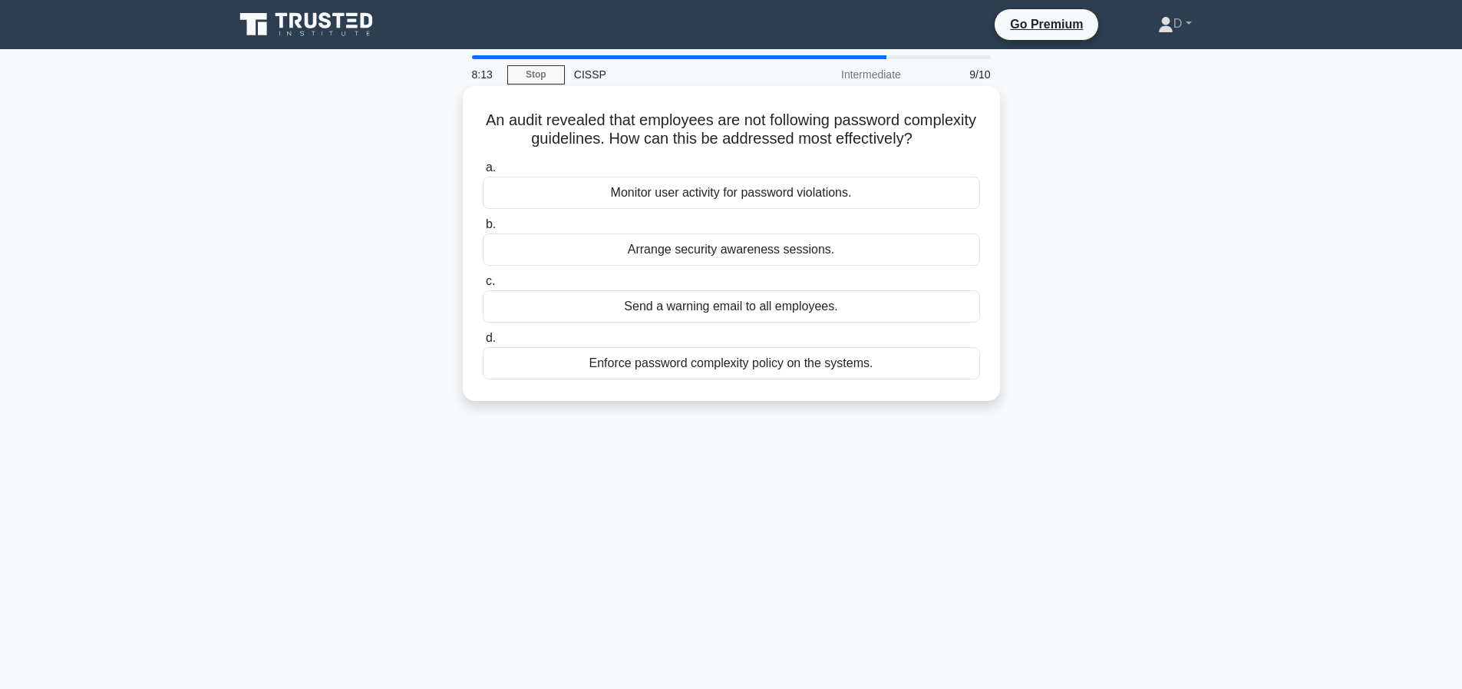
click at [662, 378] on div "Enforce password complexity policy on the systems." at bounding box center [731, 363] width 497 height 32
click at [483, 343] on input "d. Enforce password complexity policy on the systems." at bounding box center [483, 338] width 0 height 10
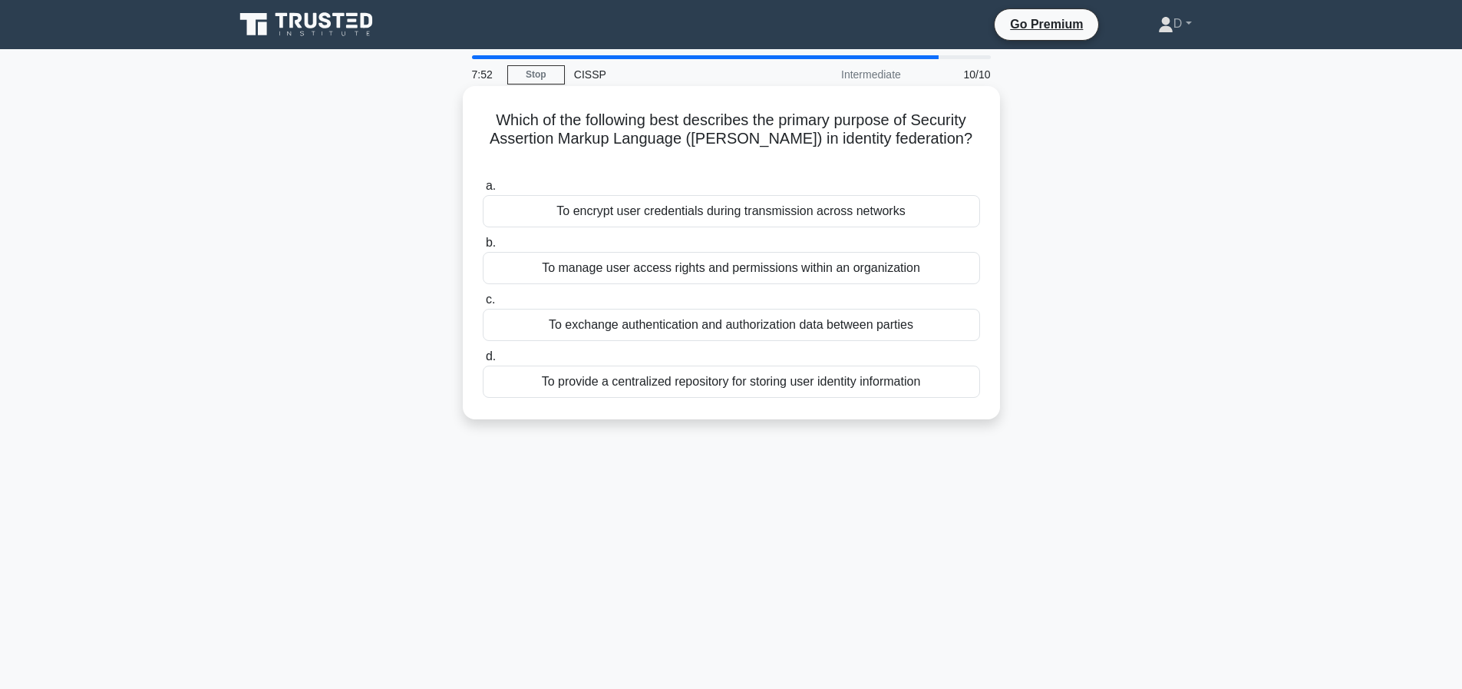
click at [805, 323] on div "To exchange authentication and authorization data between parties" at bounding box center [731, 325] width 497 height 32
click at [483, 305] on input "c. To exchange authentication and authorization data between parties" at bounding box center [483, 300] width 0 height 10
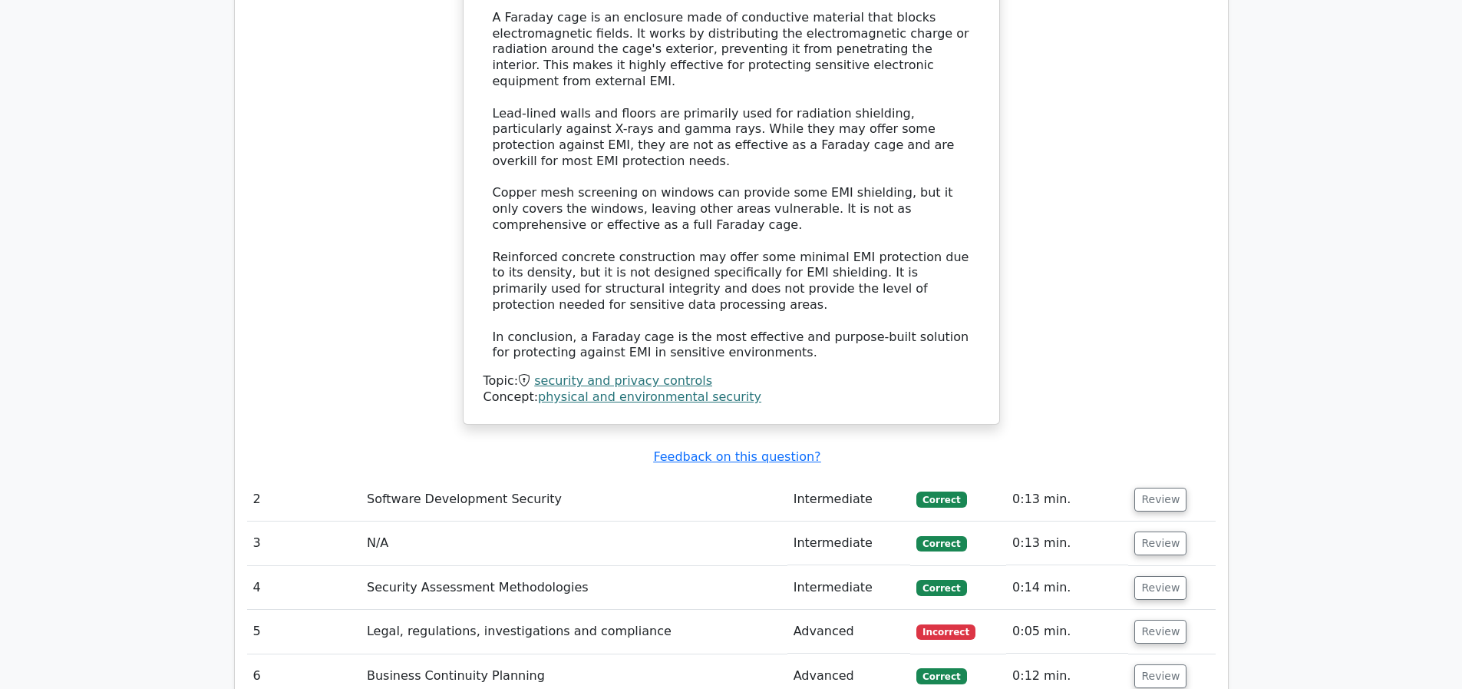
scroll to position [2170, 0]
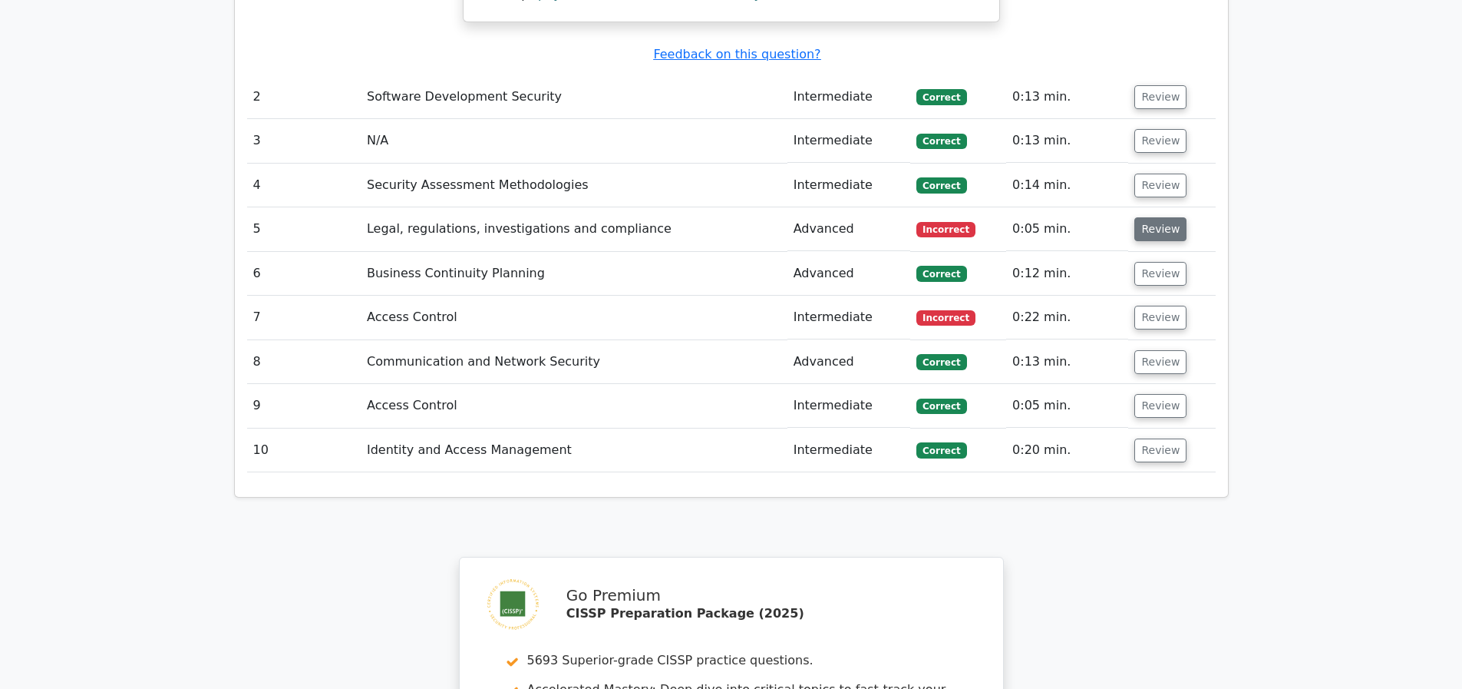
click at [1151, 230] on button "Review" at bounding box center [1161, 229] width 52 height 24
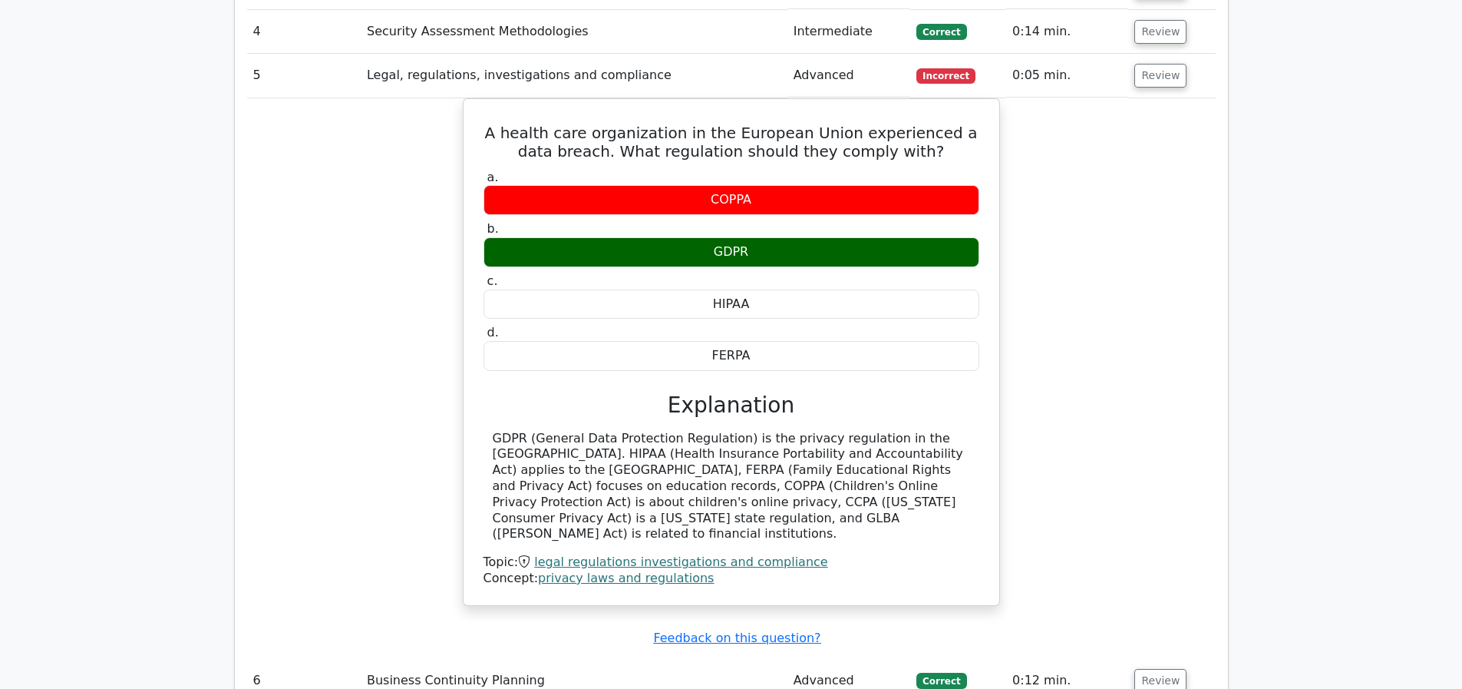
scroll to position [2724, 0]
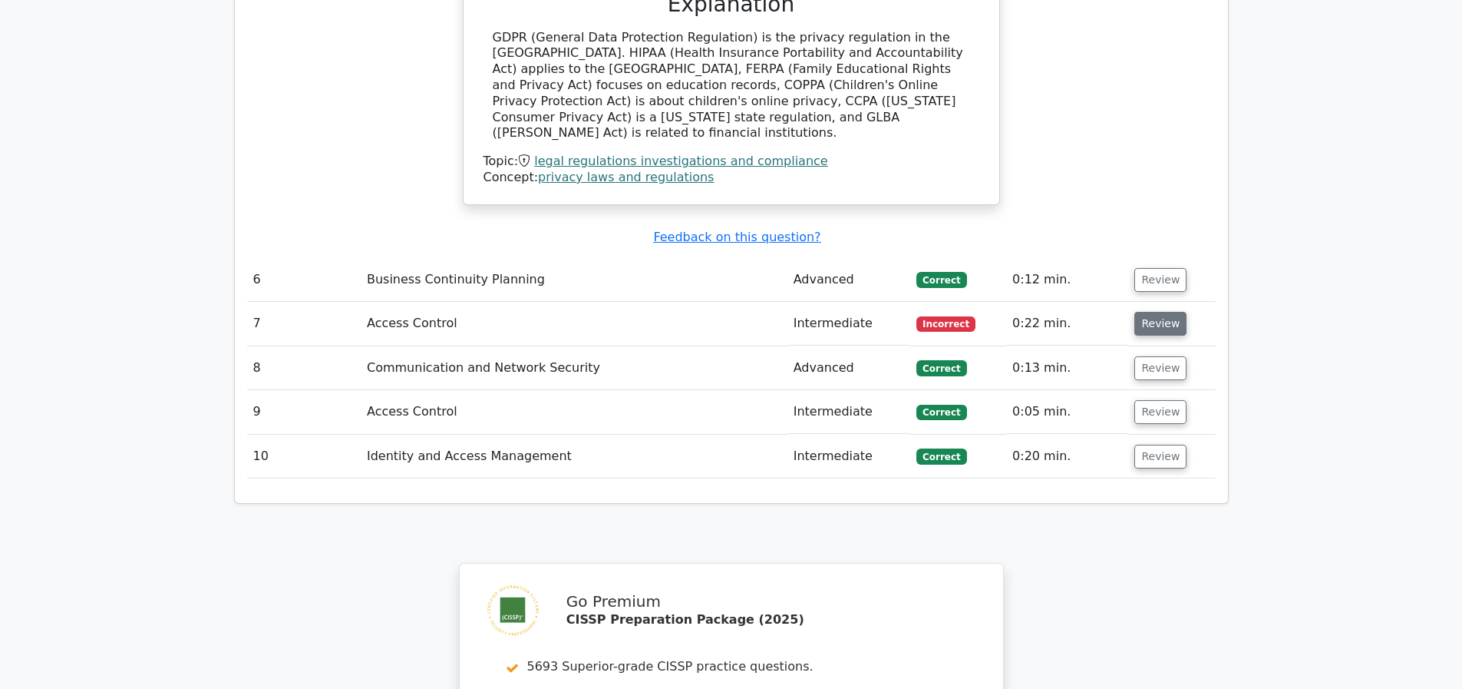
click at [1178, 327] on button "Review" at bounding box center [1161, 324] width 52 height 24
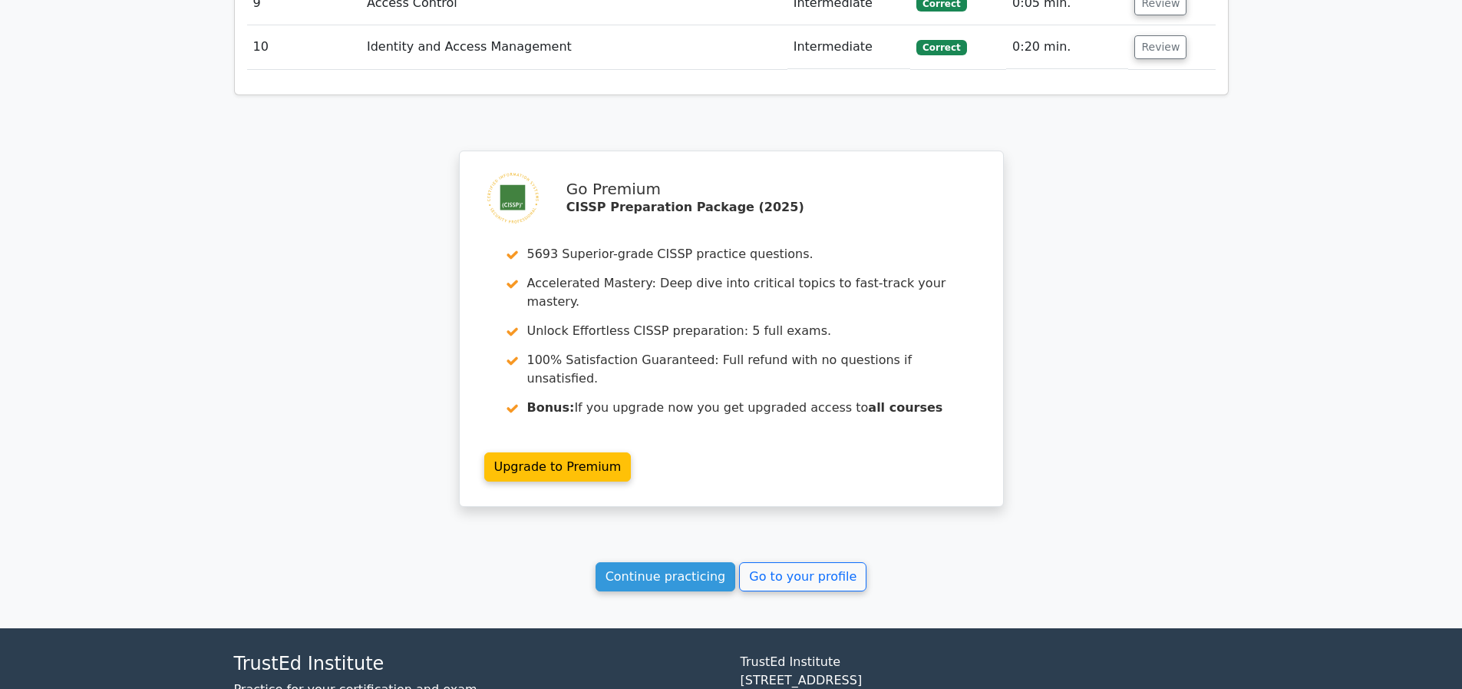
scroll to position [4140, 0]
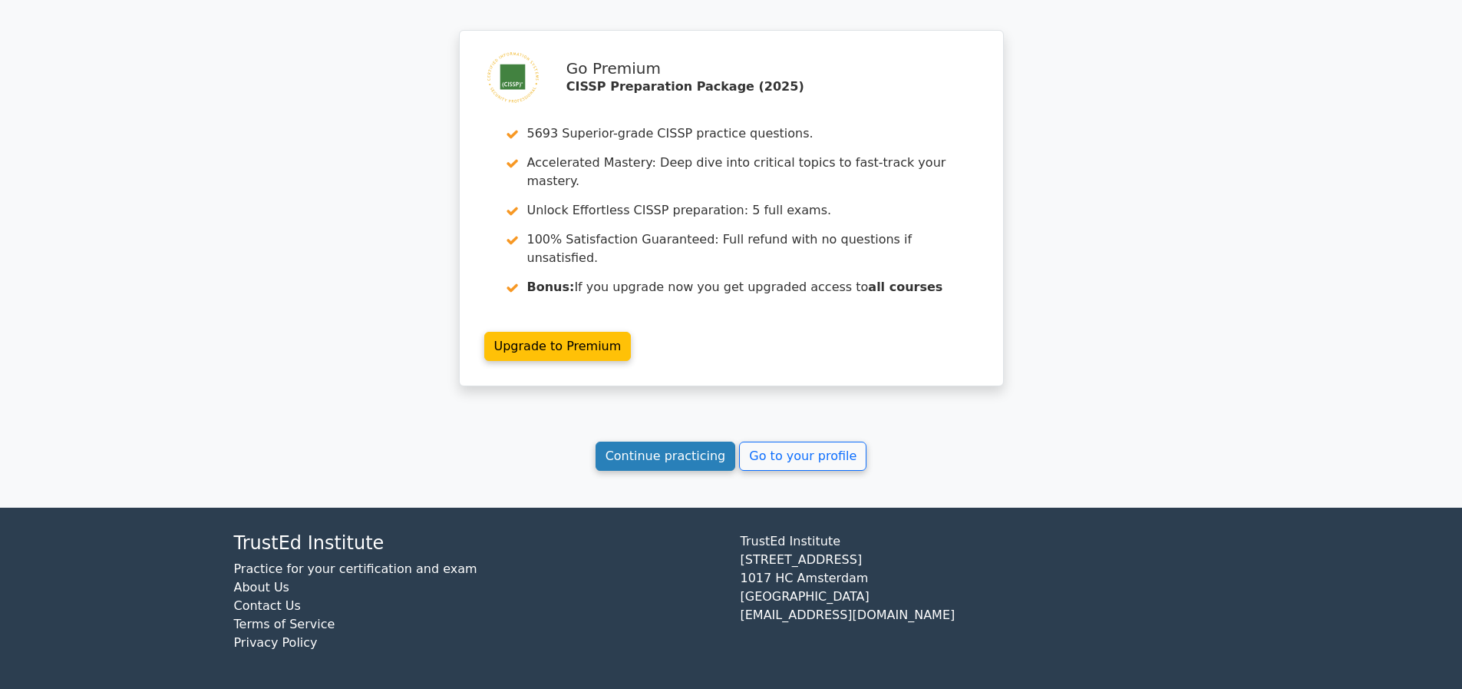
click at [641, 467] on link "Continue practicing" at bounding box center [666, 455] width 140 height 29
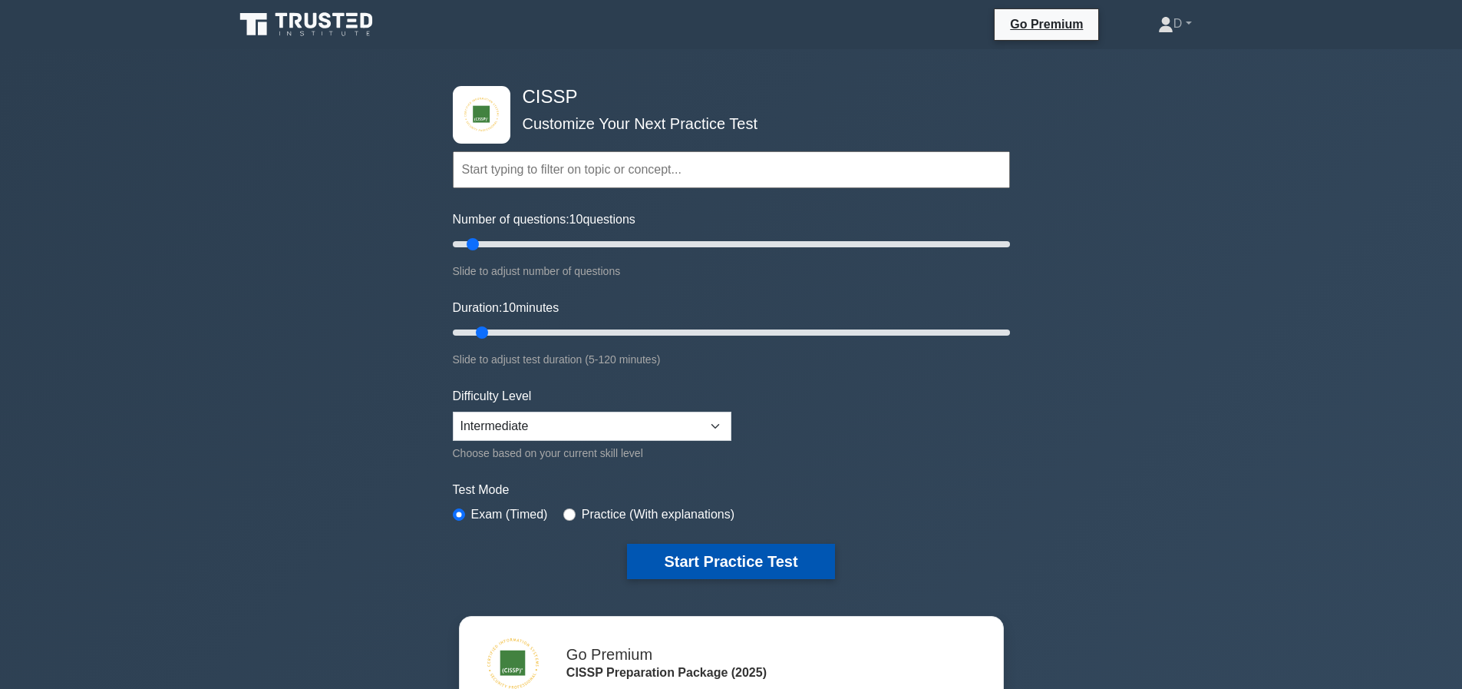
click at [771, 562] on button "Start Practice Test" at bounding box center [730, 560] width 207 height 35
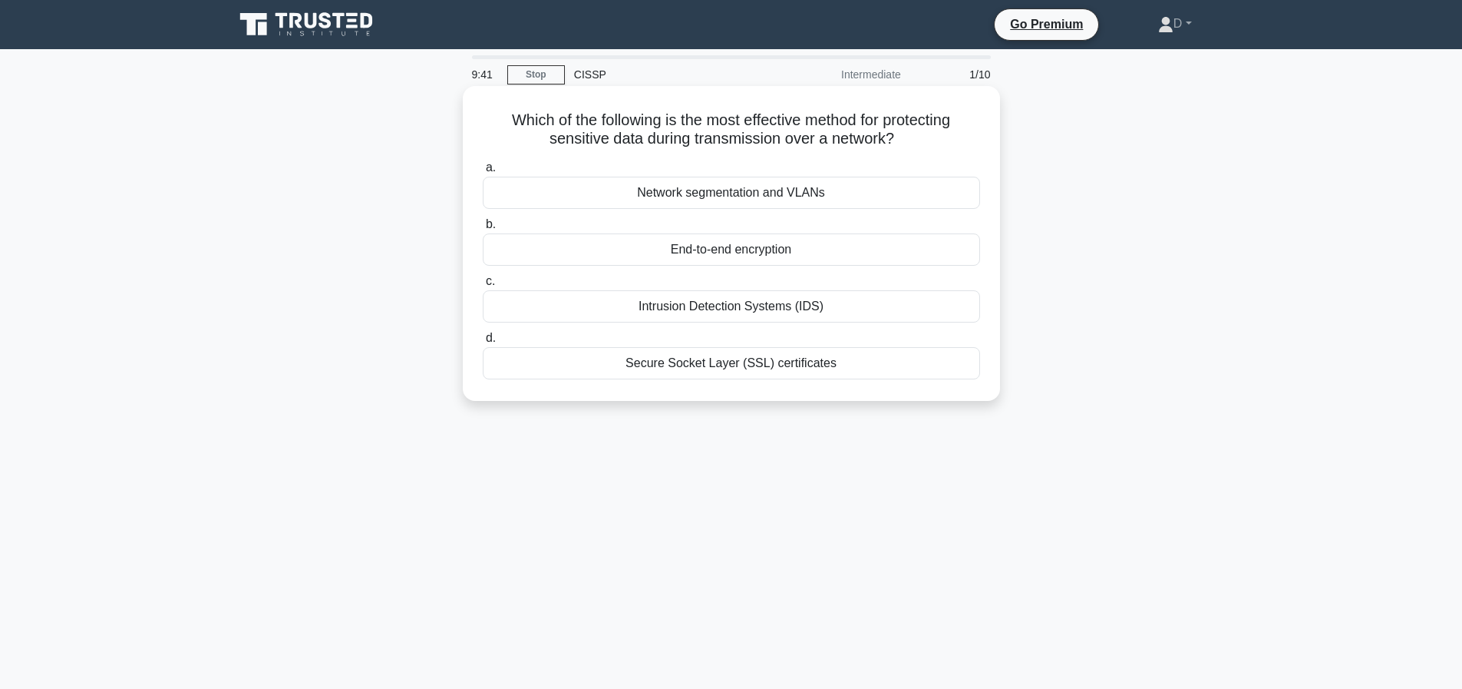
click at [784, 244] on div "End-to-end encryption" at bounding box center [731, 249] width 497 height 32
click at [483, 230] on input "b. End-to-end encryption" at bounding box center [483, 225] width 0 height 10
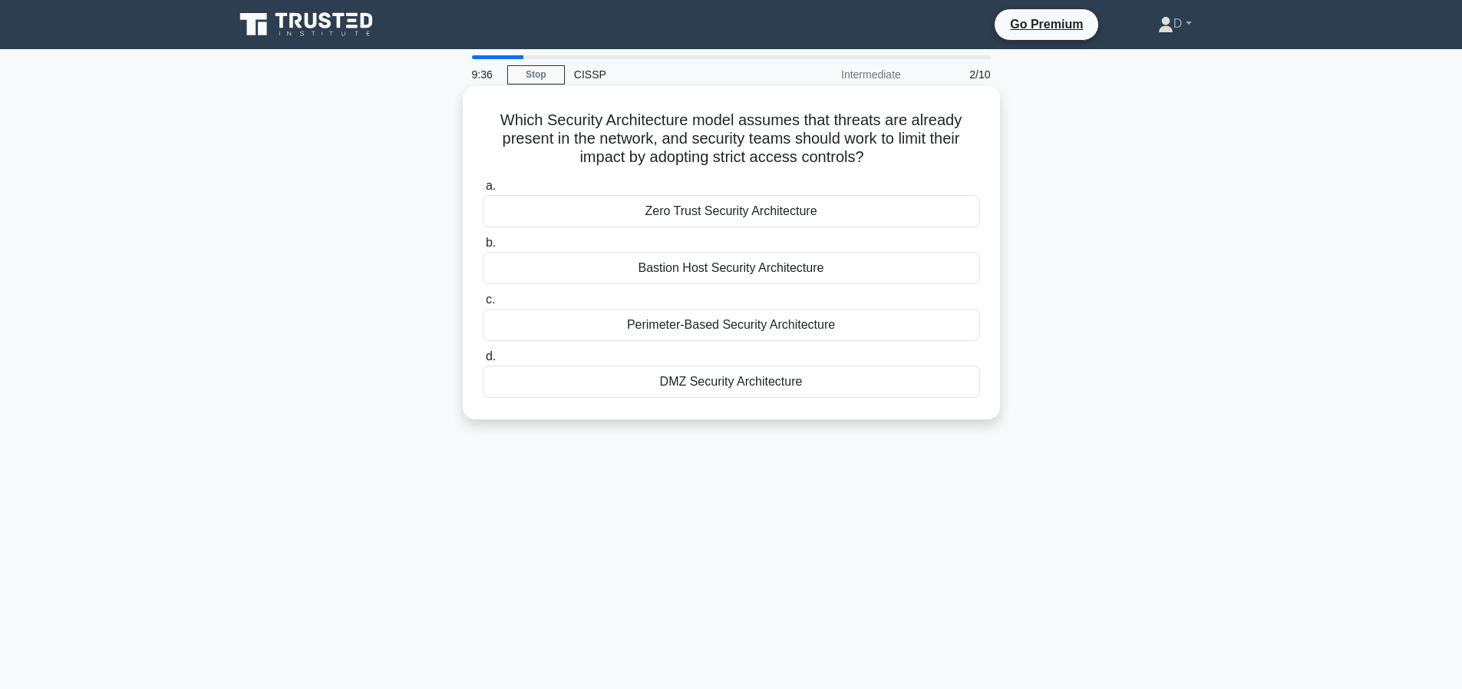
click at [773, 221] on div "Zero Trust Security Architecture" at bounding box center [731, 211] width 497 height 32
click at [483, 191] on input "a. Zero Trust Security Architecture" at bounding box center [483, 186] width 0 height 10
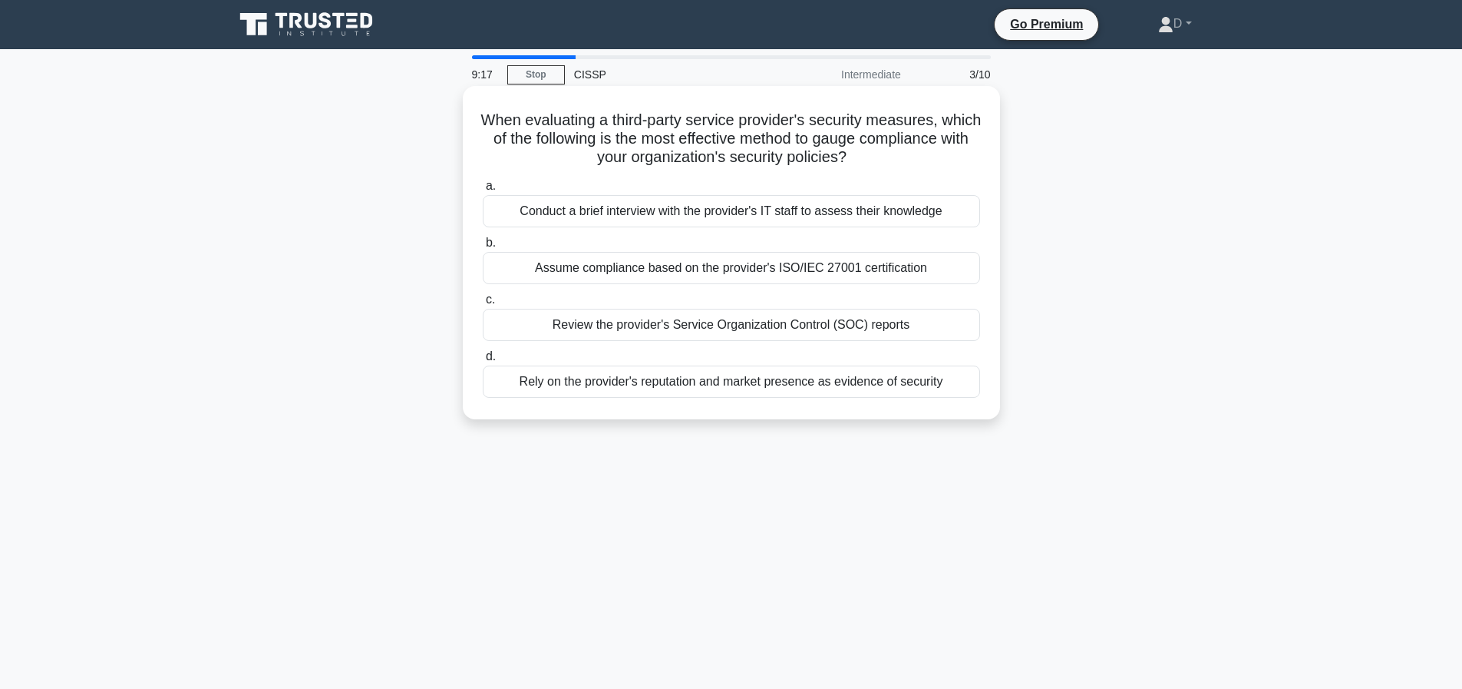
click at [656, 324] on div "Review the provider's Service Organization Control (SOC) reports" at bounding box center [731, 325] width 497 height 32
click at [483, 305] on input "c. Review the provider's Service Organization Control (SOC) reports" at bounding box center [483, 300] width 0 height 10
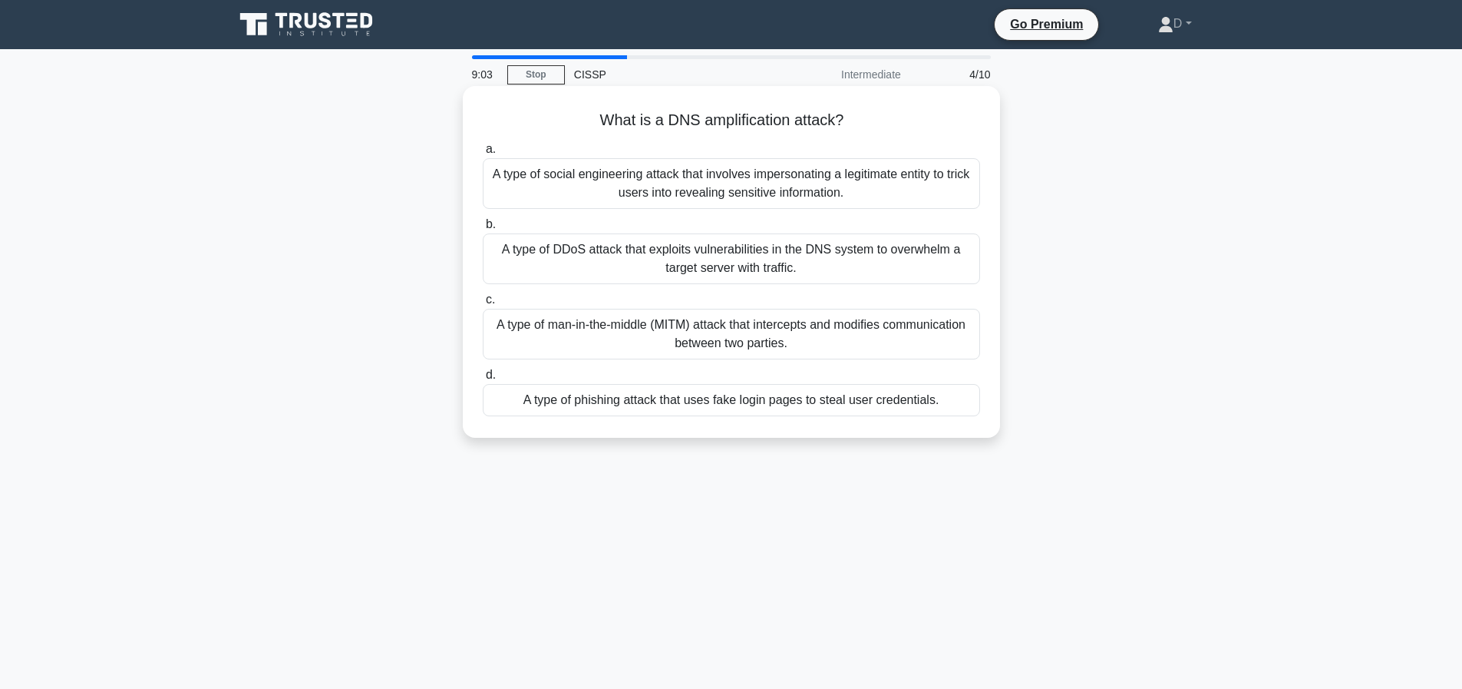
click at [728, 259] on div "A type of DDoS attack that exploits vulnerabilities in the DNS system to overwh…" at bounding box center [731, 258] width 497 height 51
click at [483, 230] on input "b. A type of DDoS attack that exploits vulnerabilities in the DNS system to ove…" at bounding box center [483, 225] width 0 height 10
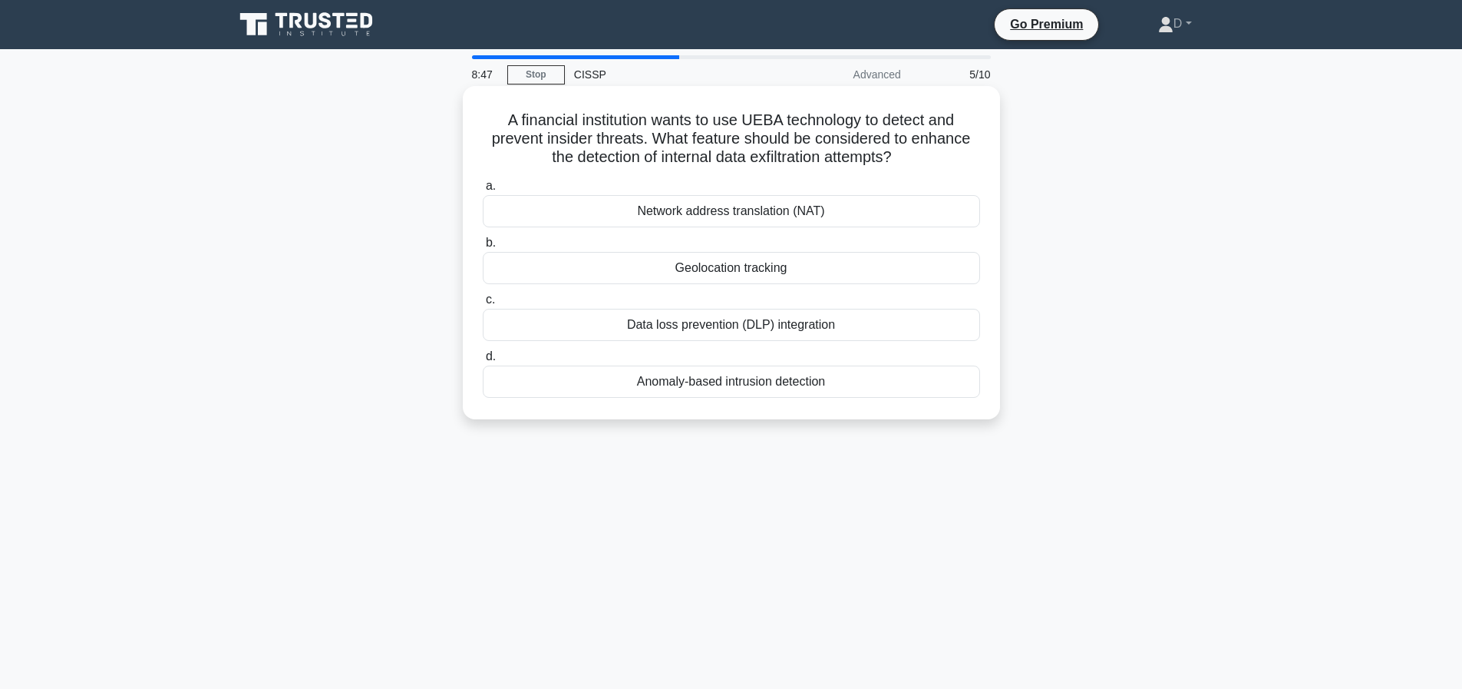
click at [751, 324] on div "Data loss prevention (DLP) integration" at bounding box center [731, 325] width 497 height 32
click at [483, 305] on input "c. Data loss prevention (DLP) integration" at bounding box center [483, 300] width 0 height 10
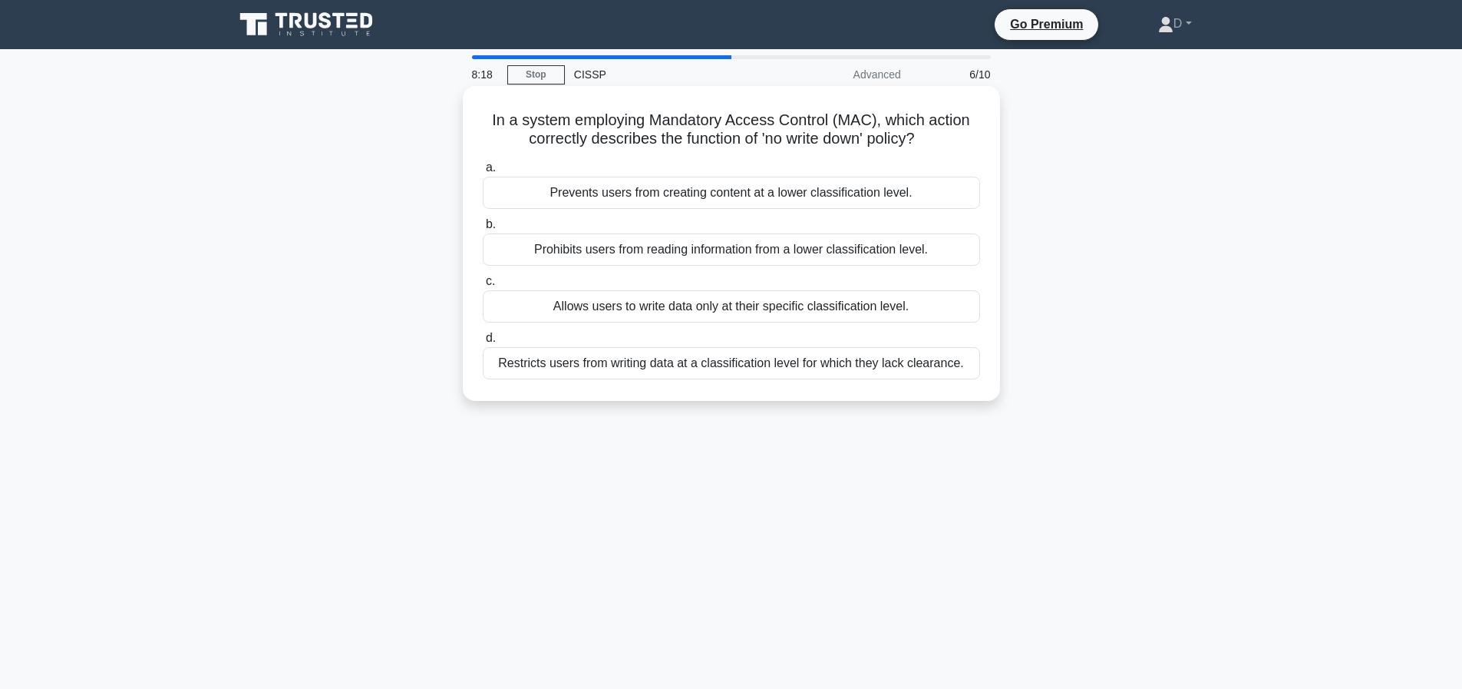
click at [807, 190] on div "Prevents users from creating content at a lower classification level." at bounding box center [731, 193] width 497 height 32
click at [483, 173] on input "a. Prevents users from creating content at a lower classification level." at bounding box center [483, 168] width 0 height 10
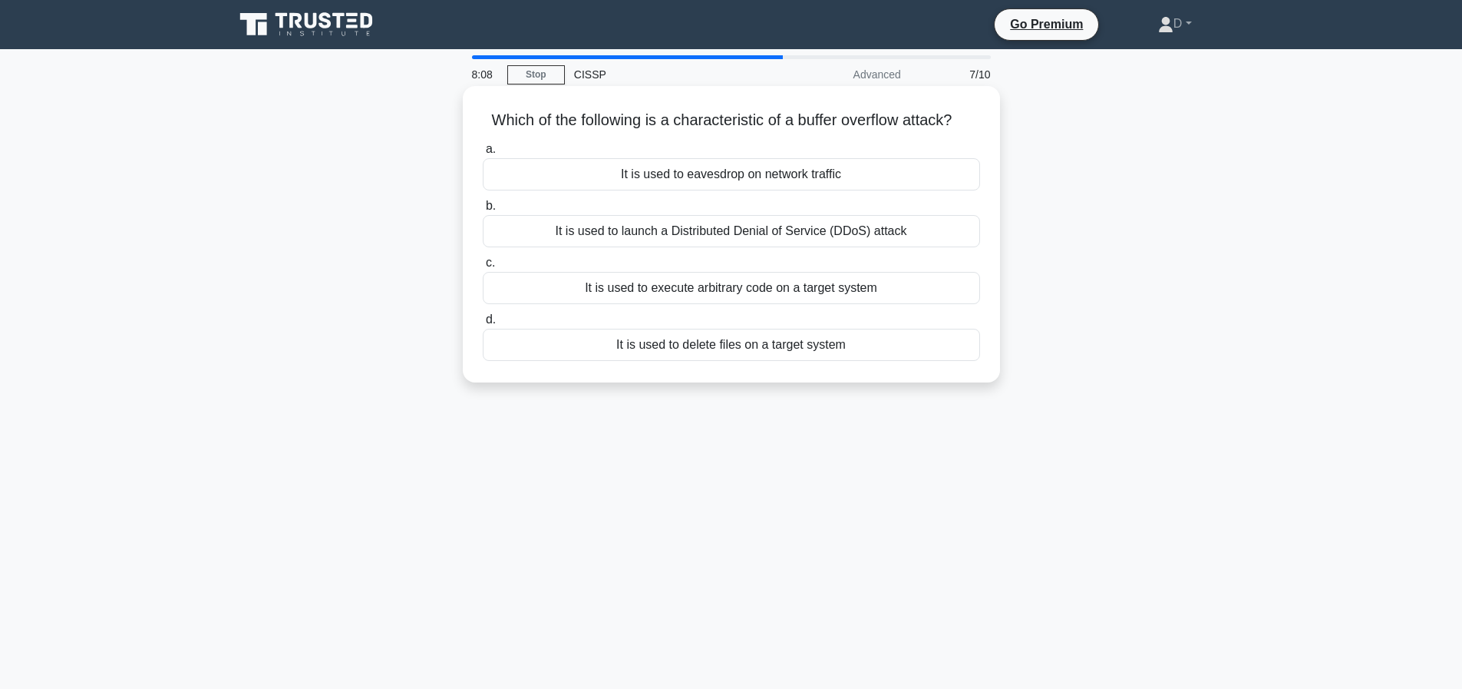
click at [769, 247] on div "It is used to launch a Distributed Denial of Service (DDoS) attack" at bounding box center [731, 231] width 497 height 32
click at [483, 211] on input "b. It is used to launch a Distributed Denial of Service (DDoS) attack" at bounding box center [483, 206] width 0 height 10
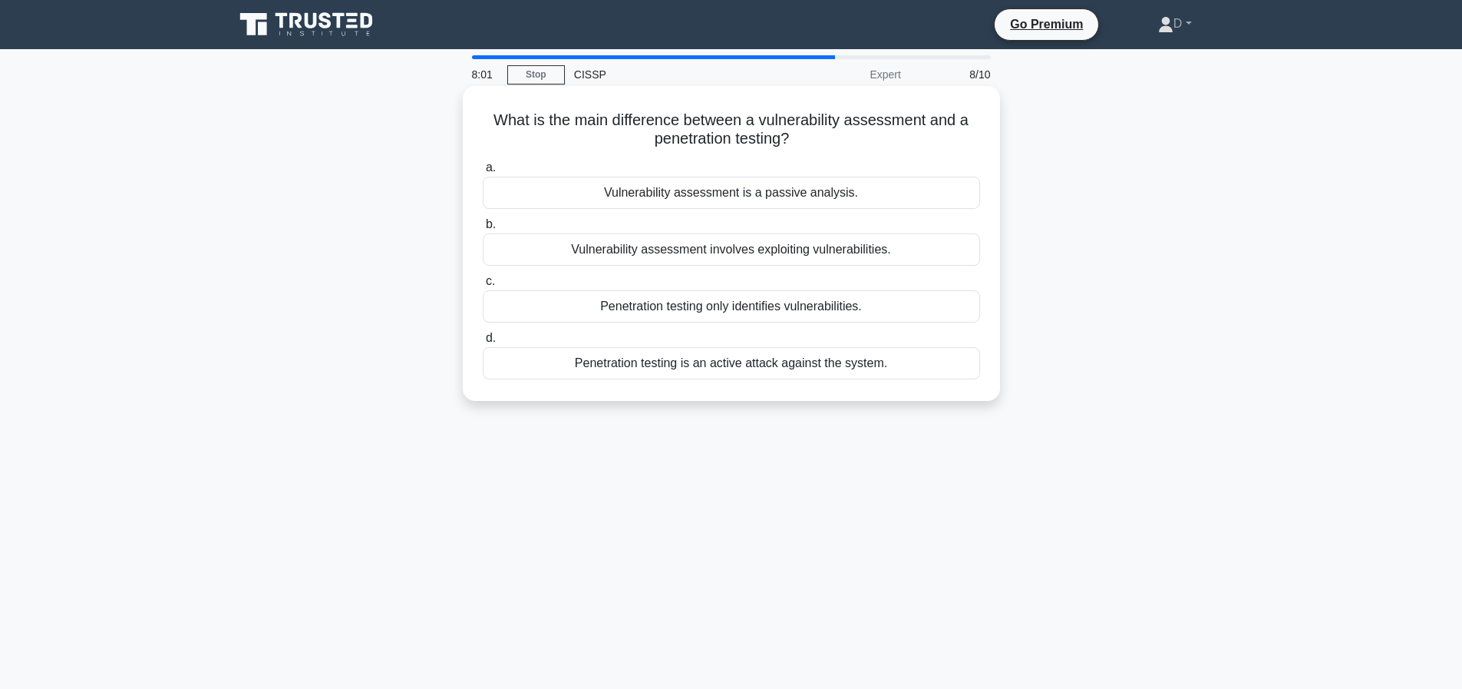
click at [782, 190] on div "Vulnerability assessment is a passive analysis." at bounding box center [731, 193] width 497 height 32
click at [483, 173] on input "a. Vulnerability assessment is a passive analysis." at bounding box center [483, 168] width 0 height 10
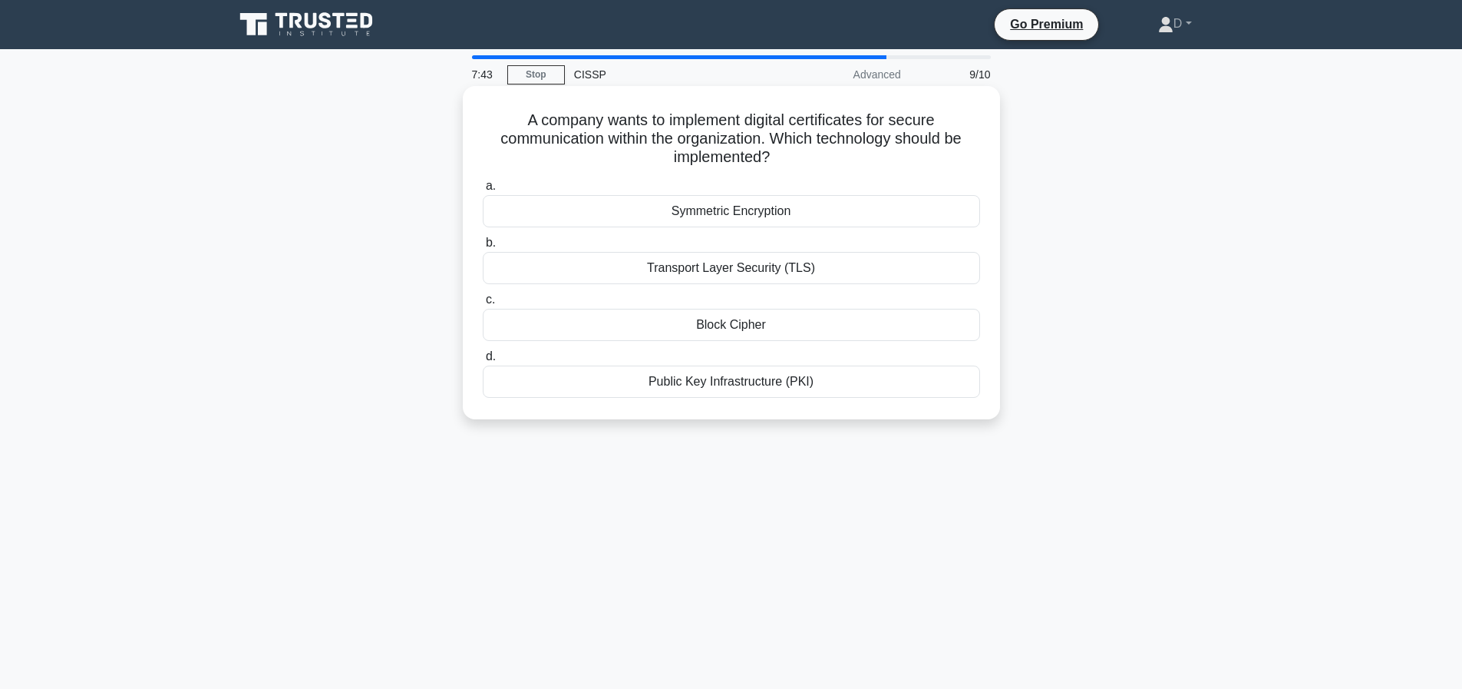
click at [742, 385] on div "Public Key Infrastructure (PKI)" at bounding box center [731, 381] width 497 height 32
click at [483, 362] on input "d. Public Key Infrastructure (PKI)" at bounding box center [483, 357] width 0 height 10
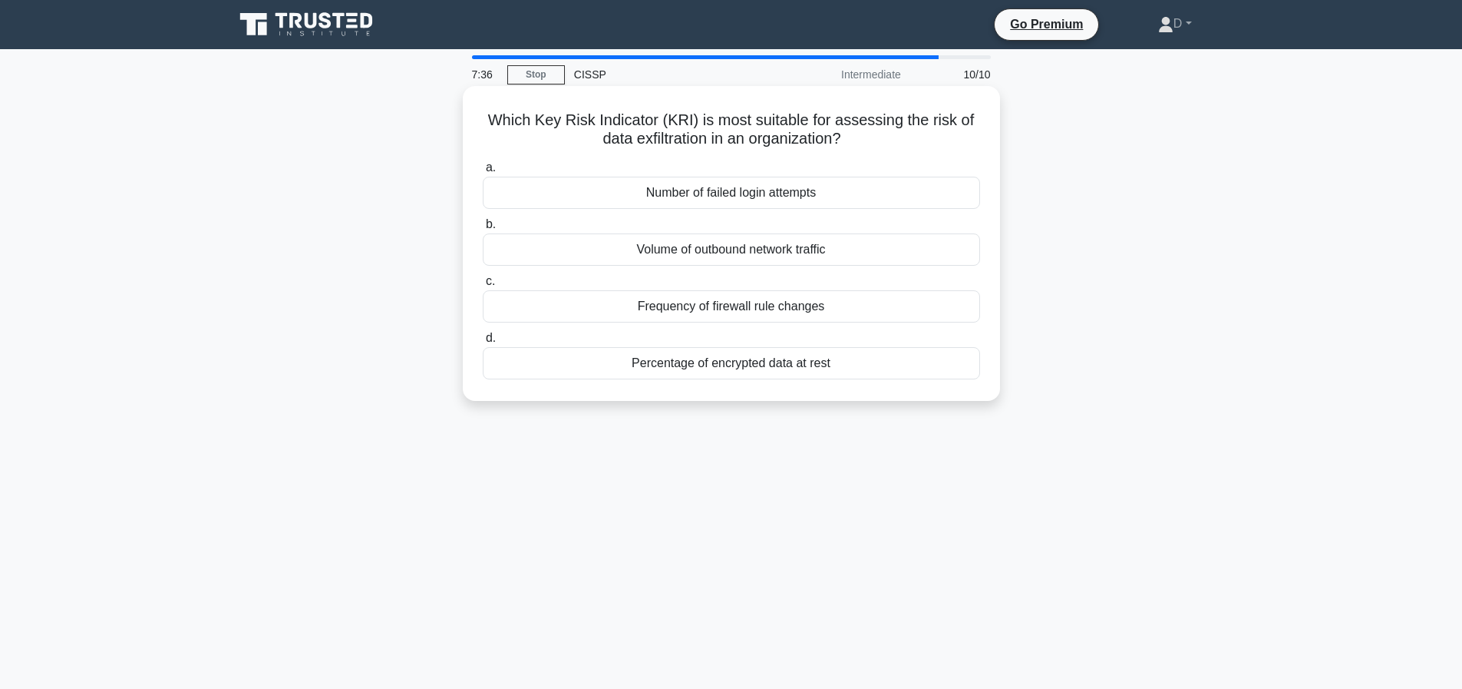
click at [713, 250] on div "Volume of outbound network traffic" at bounding box center [731, 249] width 497 height 32
click at [483, 230] on input "b. Volume of outbound network traffic" at bounding box center [483, 225] width 0 height 10
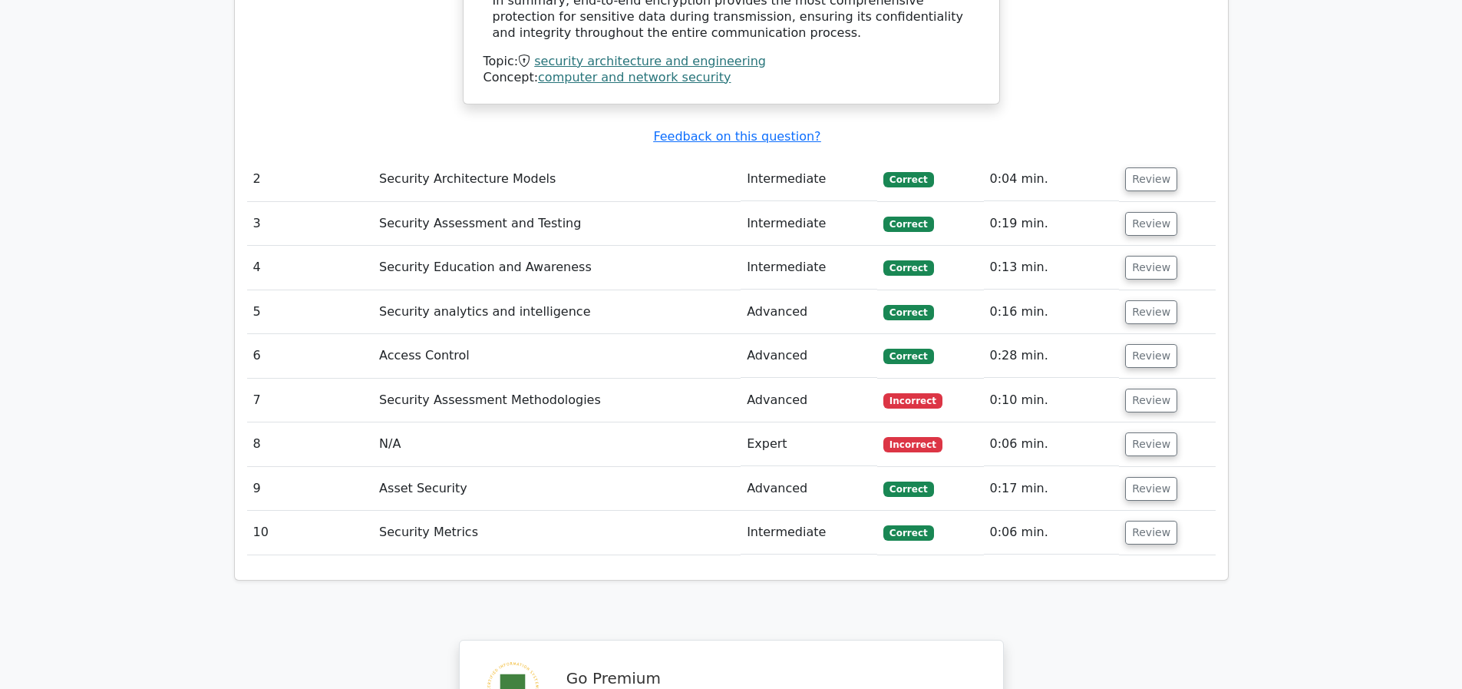
scroll to position [2314, 0]
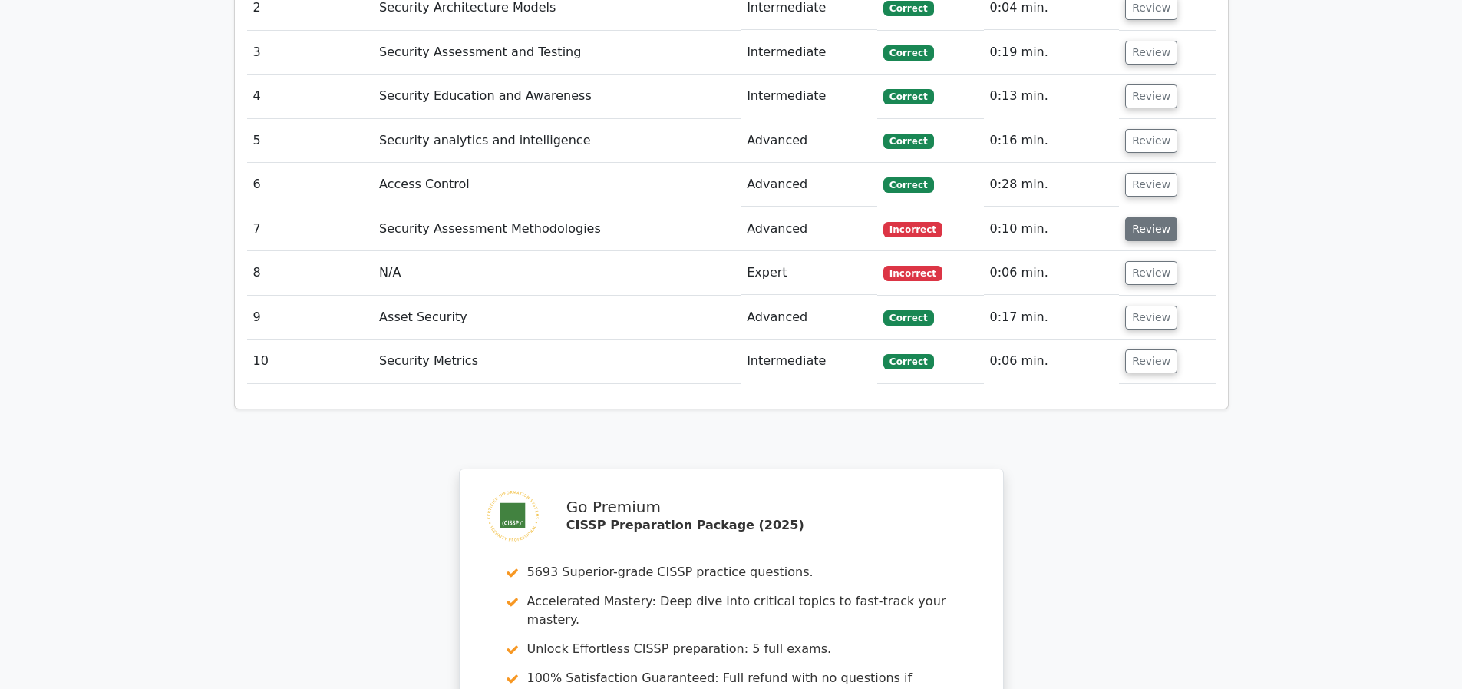
click at [1162, 225] on button "Review" at bounding box center [1151, 229] width 52 height 24
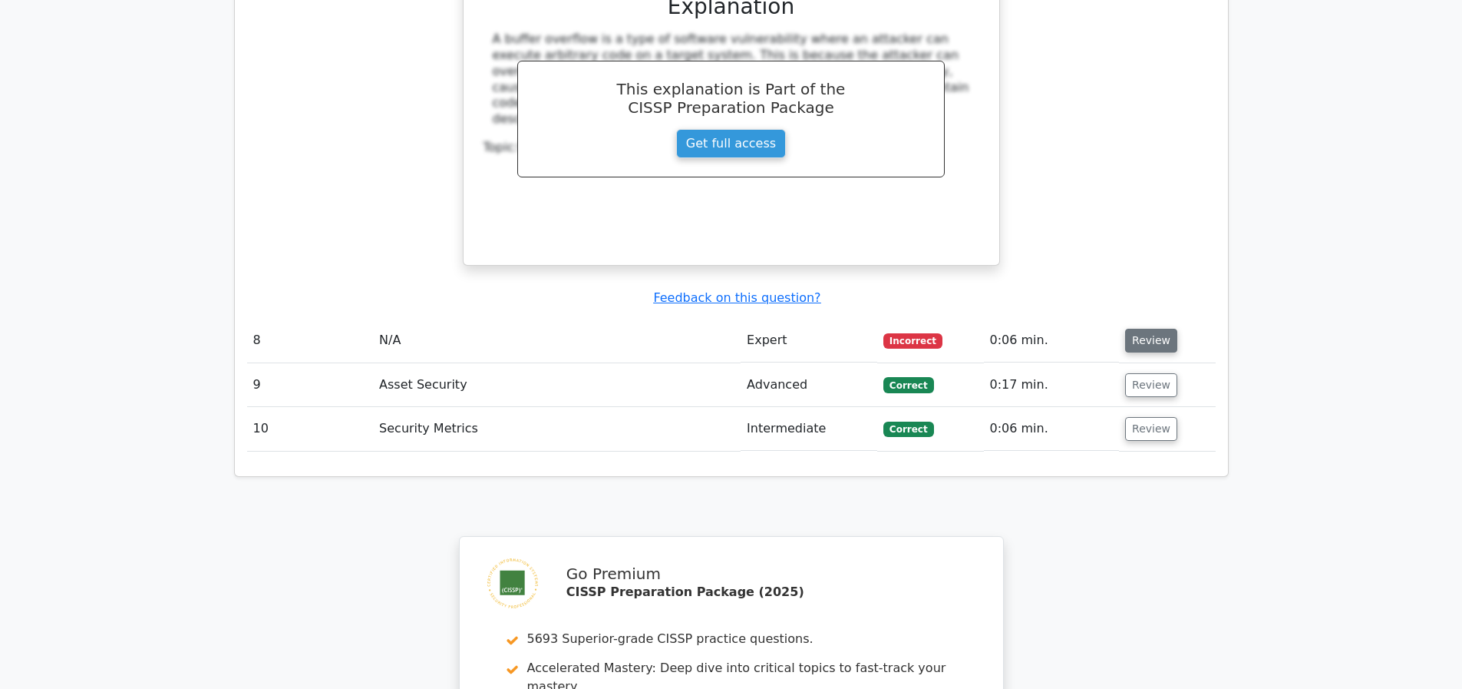
scroll to position [3028, 0]
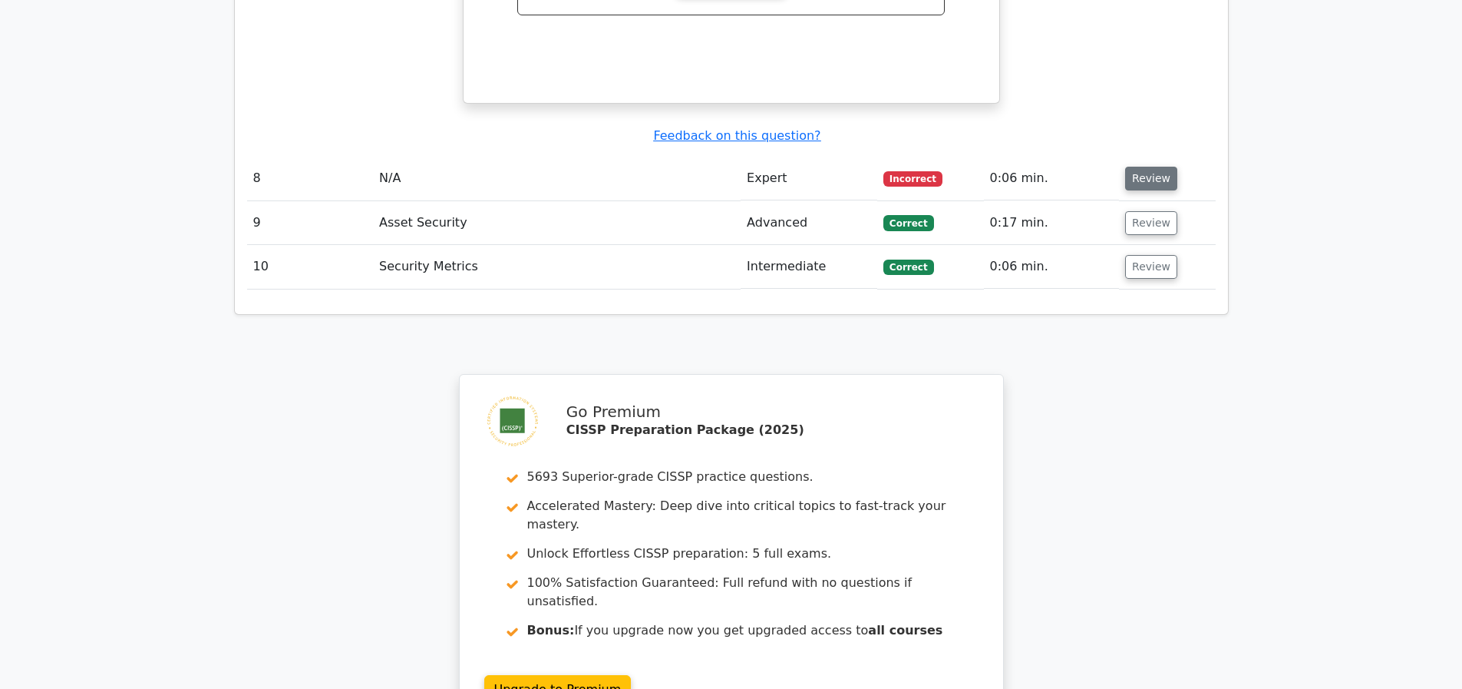
click at [1154, 188] on button "Review" at bounding box center [1151, 179] width 52 height 24
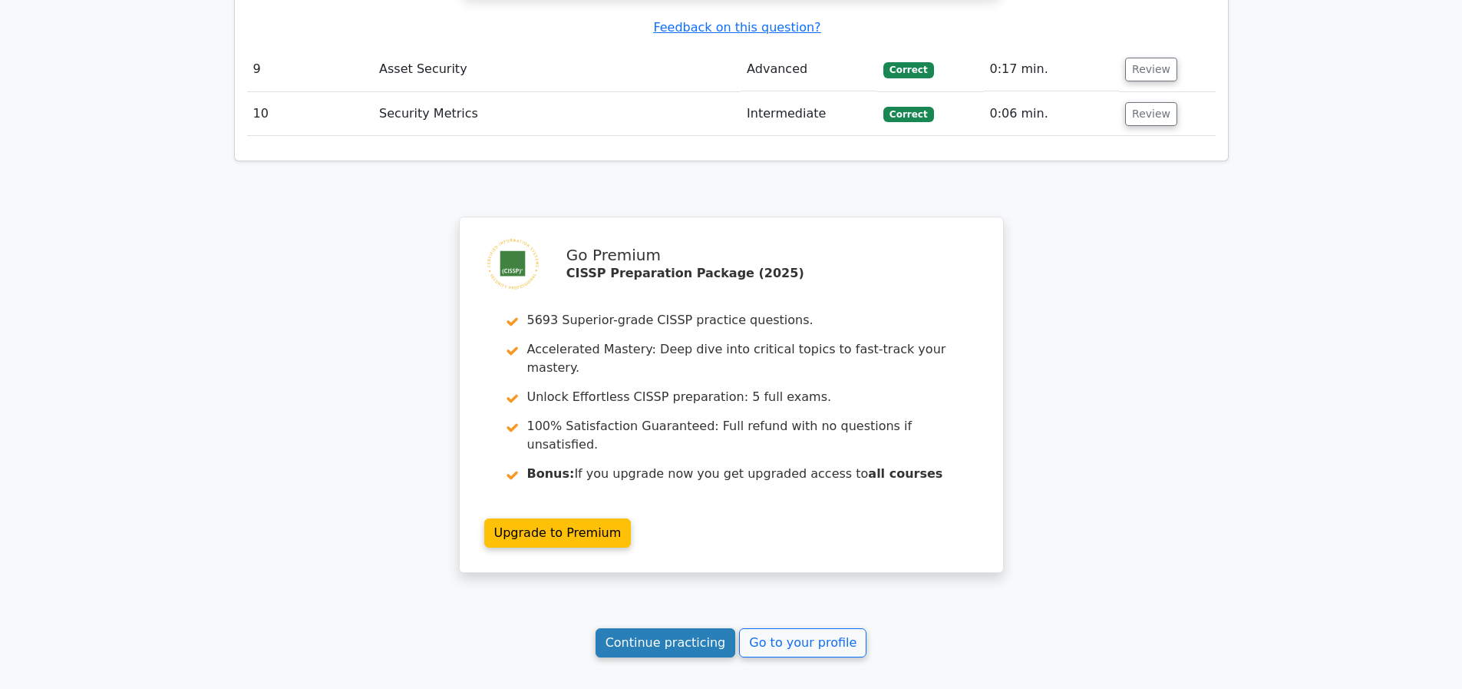
scroll to position [3864, 0]
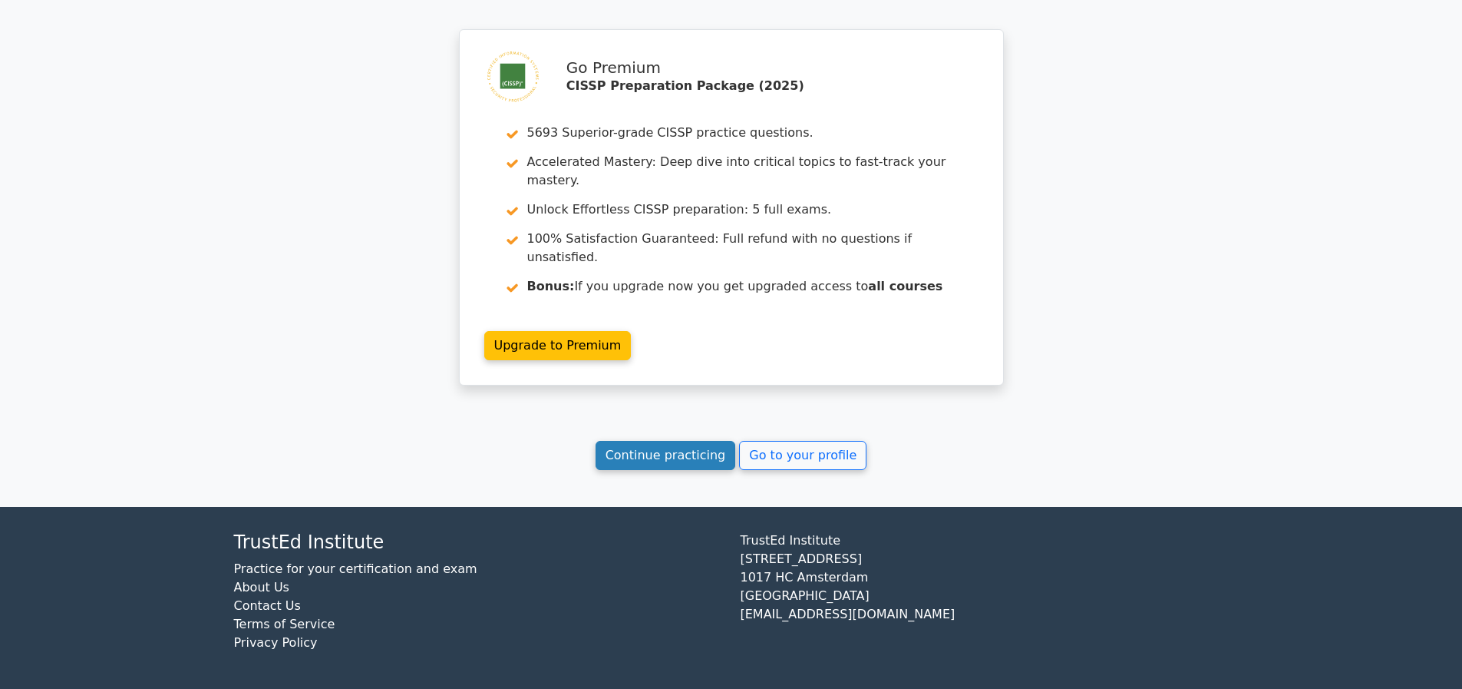
click at [629, 456] on link "Continue practicing" at bounding box center [666, 455] width 140 height 29
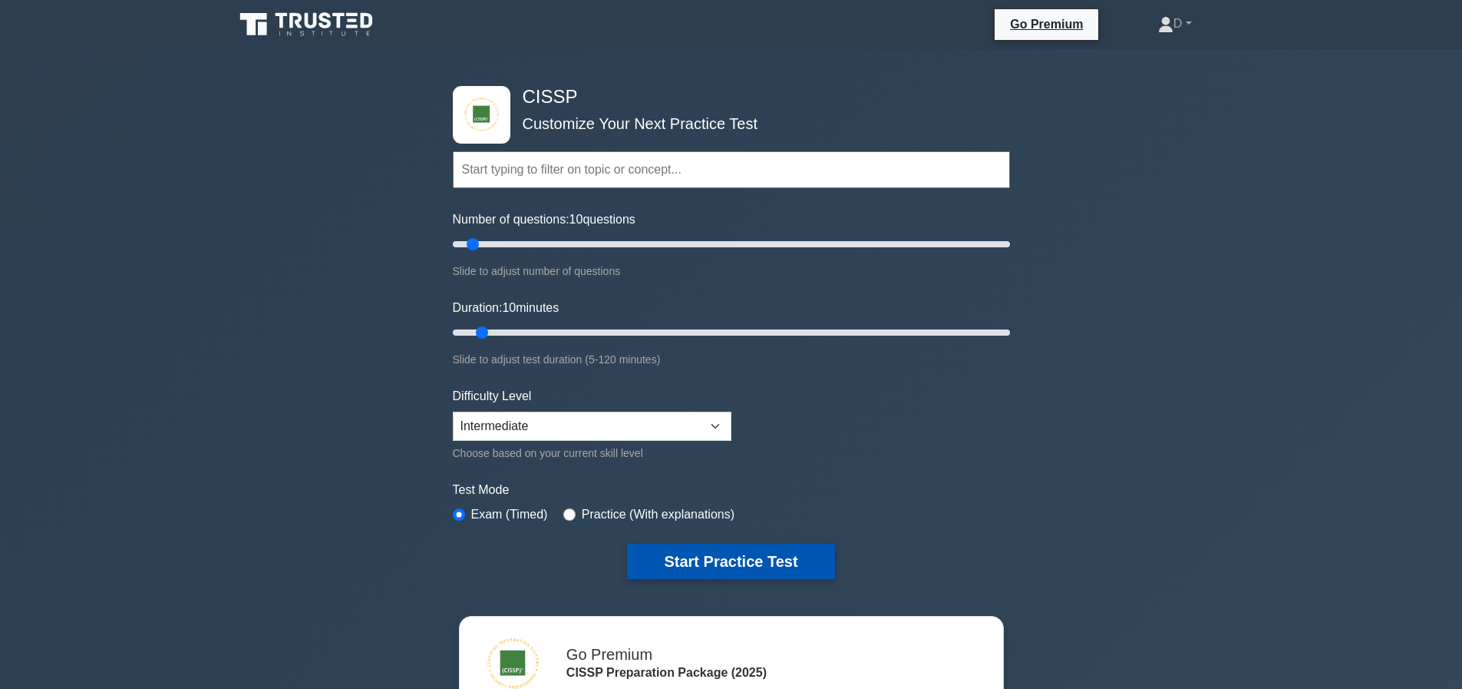
click at [794, 576] on button "Start Practice Test" at bounding box center [730, 560] width 207 height 35
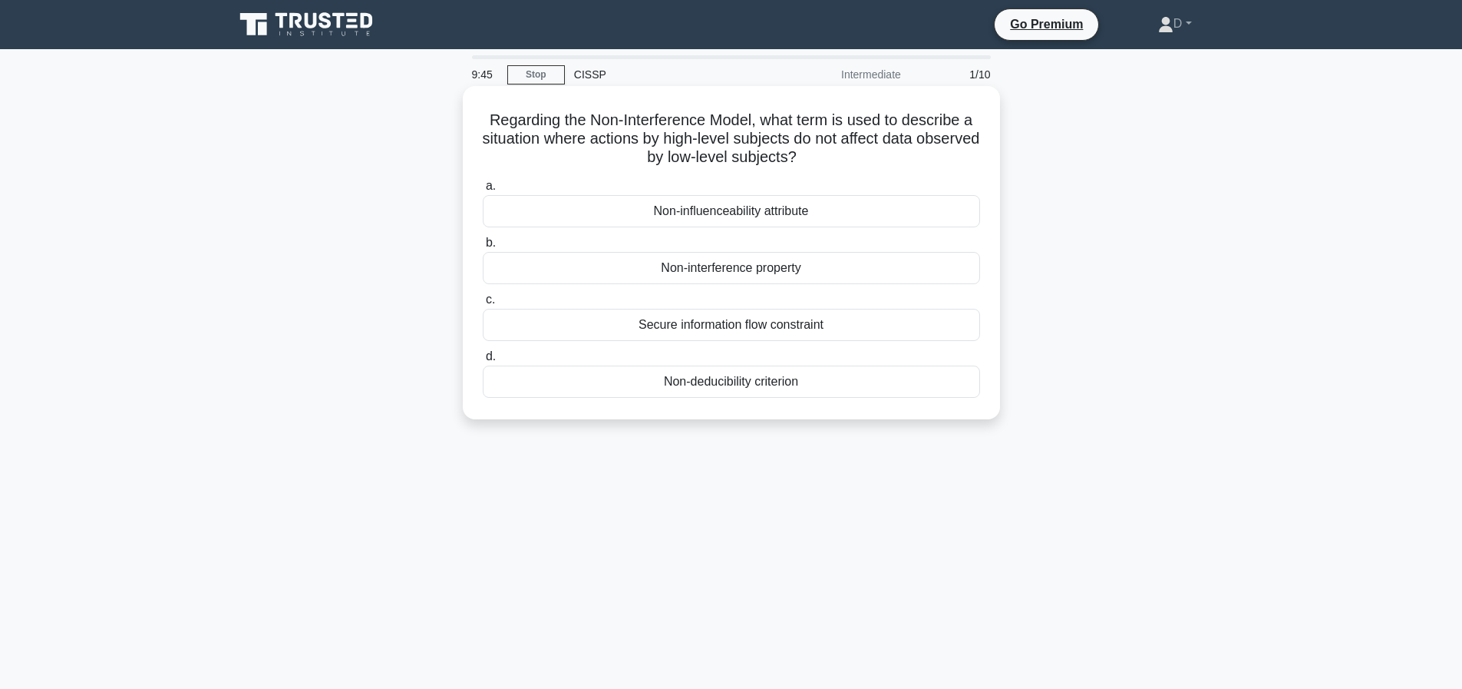
click at [743, 269] on div "Non-interference property" at bounding box center [731, 268] width 497 height 32
click at [483, 248] on input "b. Non-interference property" at bounding box center [483, 243] width 0 height 10
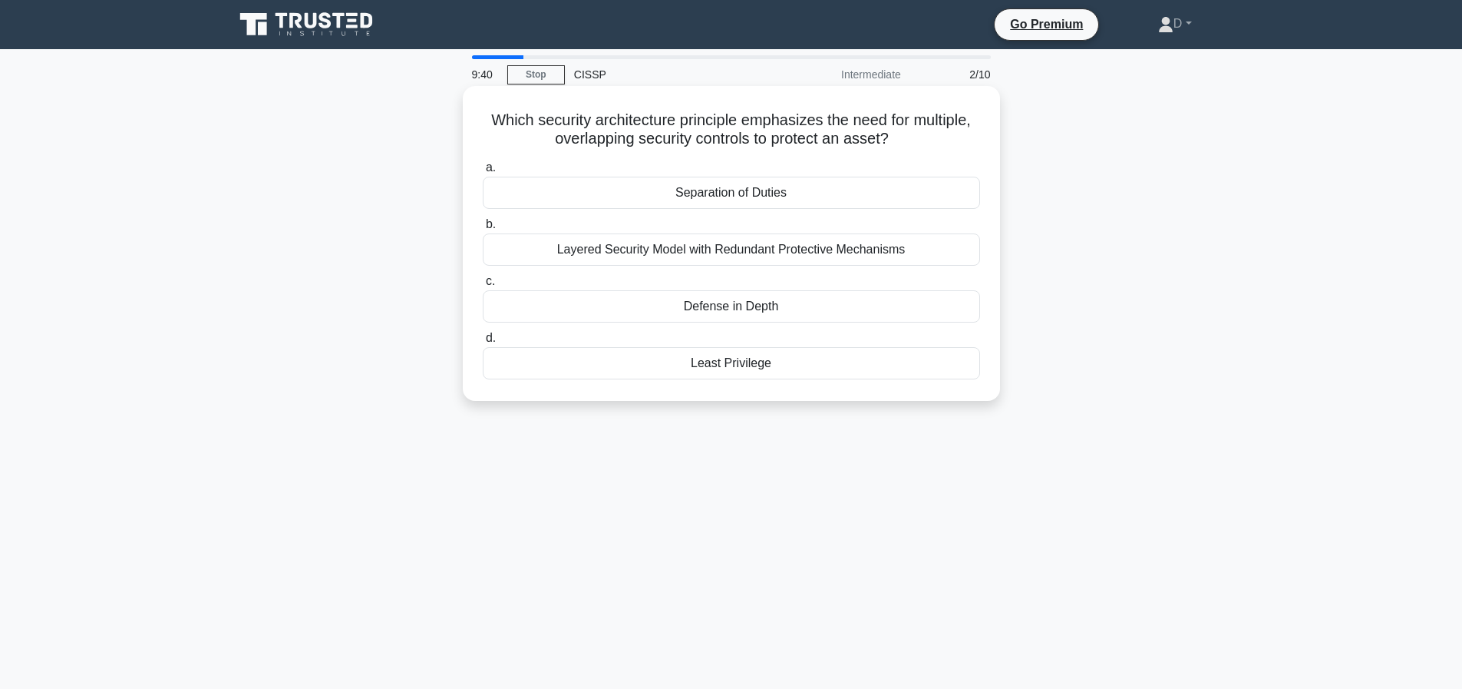
click at [718, 319] on div "Defense in Depth" at bounding box center [731, 306] width 497 height 32
click at [483, 286] on input "c. Defense in Depth" at bounding box center [483, 281] width 0 height 10
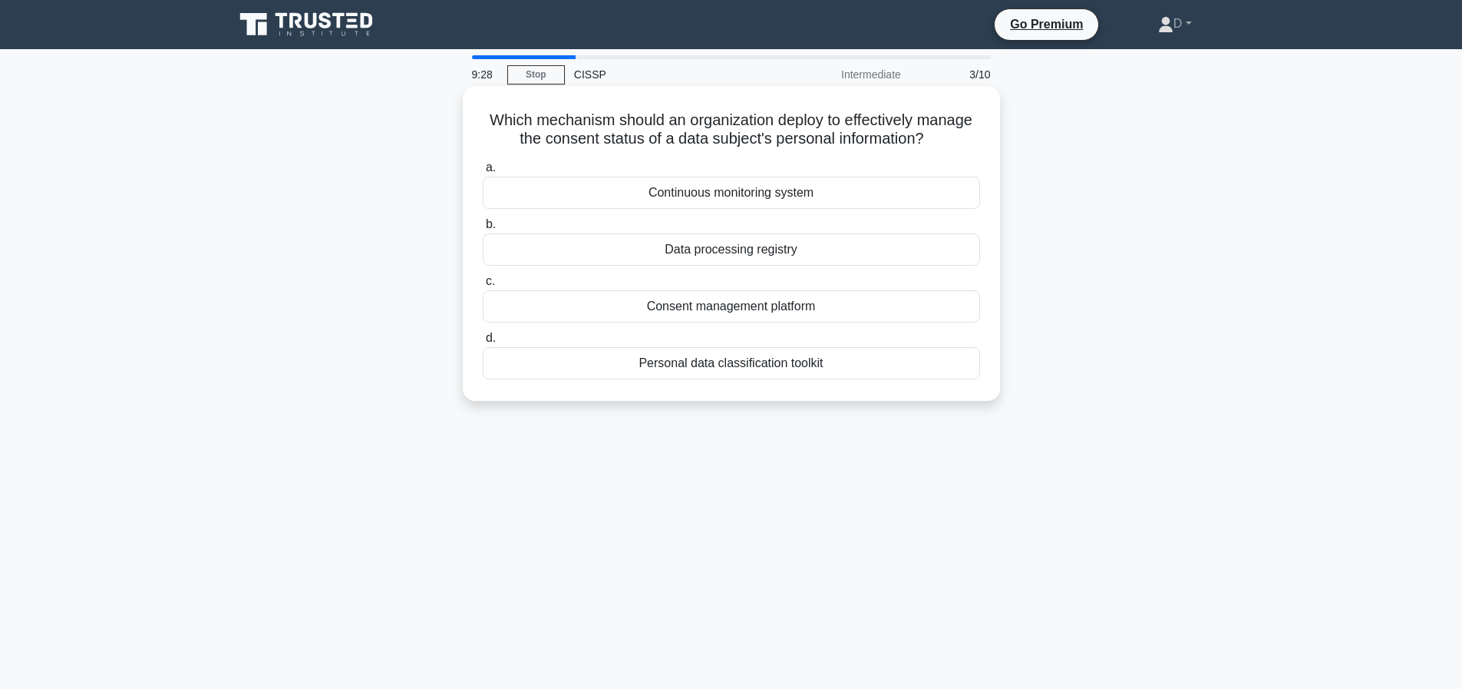
click at [798, 322] on div "Consent management platform" at bounding box center [731, 306] width 497 height 32
click at [483, 286] on input "c. Consent management platform" at bounding box center [483, 281] width 0 height 10
click at [778, 365] on div "Cloud resource tagging" at bounding box center [731, 363] width 497 height 32
click at [483, 343] on input "d. Cloud resource tagging" at bounding box center [483, 338] width 0 height 10
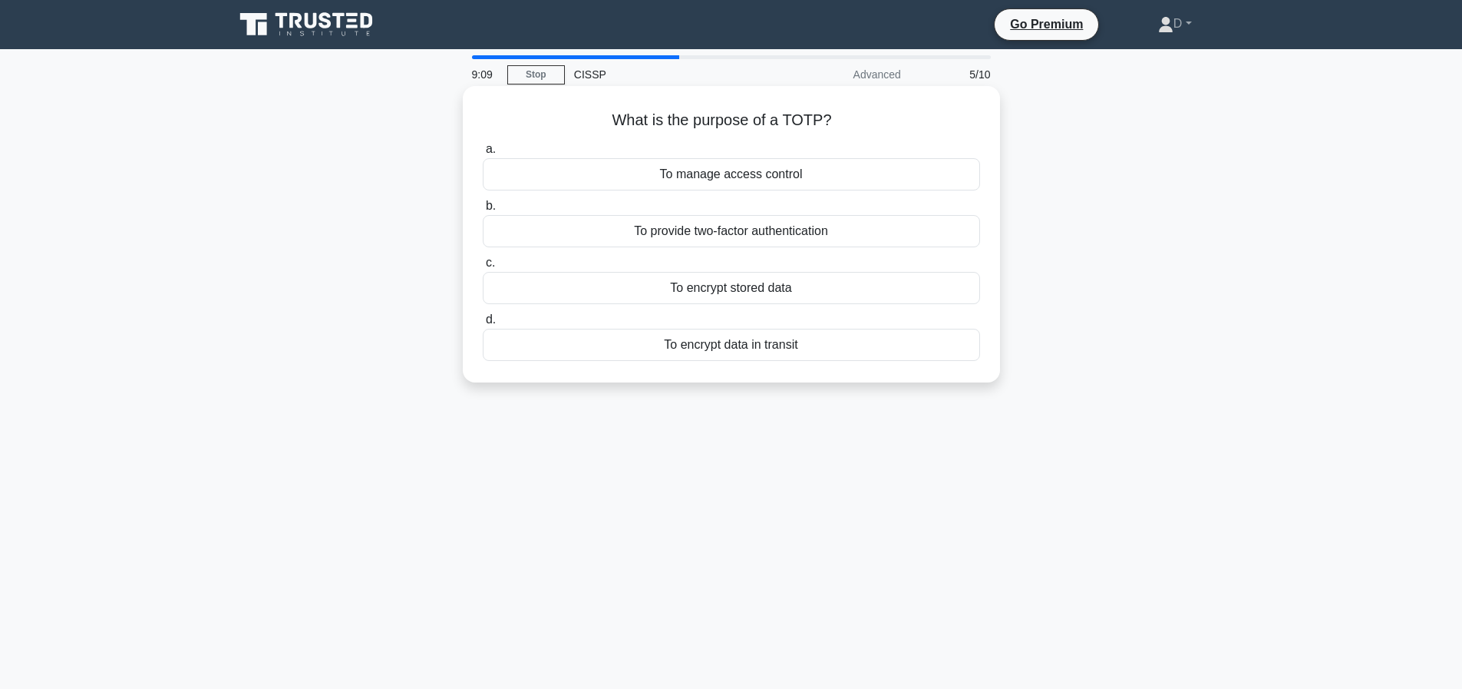
click at [775, 349] on div "To encrypt data in transit" at bounding box center [731, 345] width 497 height 32
click at [483, 325] on input "d. To encrypt data in transit" at bounding box center [483, 320] width 0 height 10
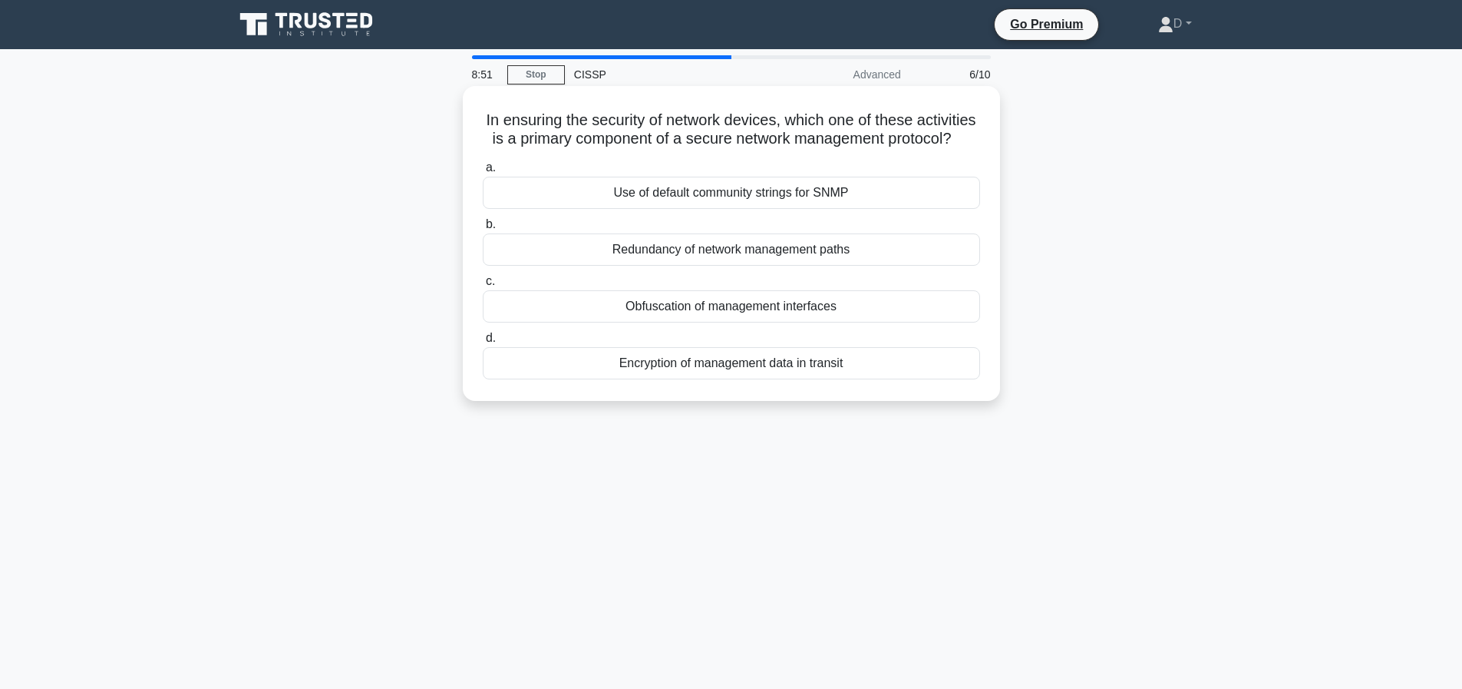
click at [842, 378] on div "Encryption of management data in transit" at bounding box center [731, 363] width 497 height 32
click at [483, 343] on input "d. Encryption of management data in transit" at bounding box center [483, 338] width 0 height 10
click at [879, 367] on div "Conducting post-crisis evaluations" at bounding box center [731, 363] width 497 height 32
click at [483, 343] on input "d. Conducting post-crisis evaluations" at bounding box center [483, 338] width 0 height 10
click at [826, 209] on div "Upgrade server hardware to handle increased traffic" at bounding box center [731, 193] width 497 height 32
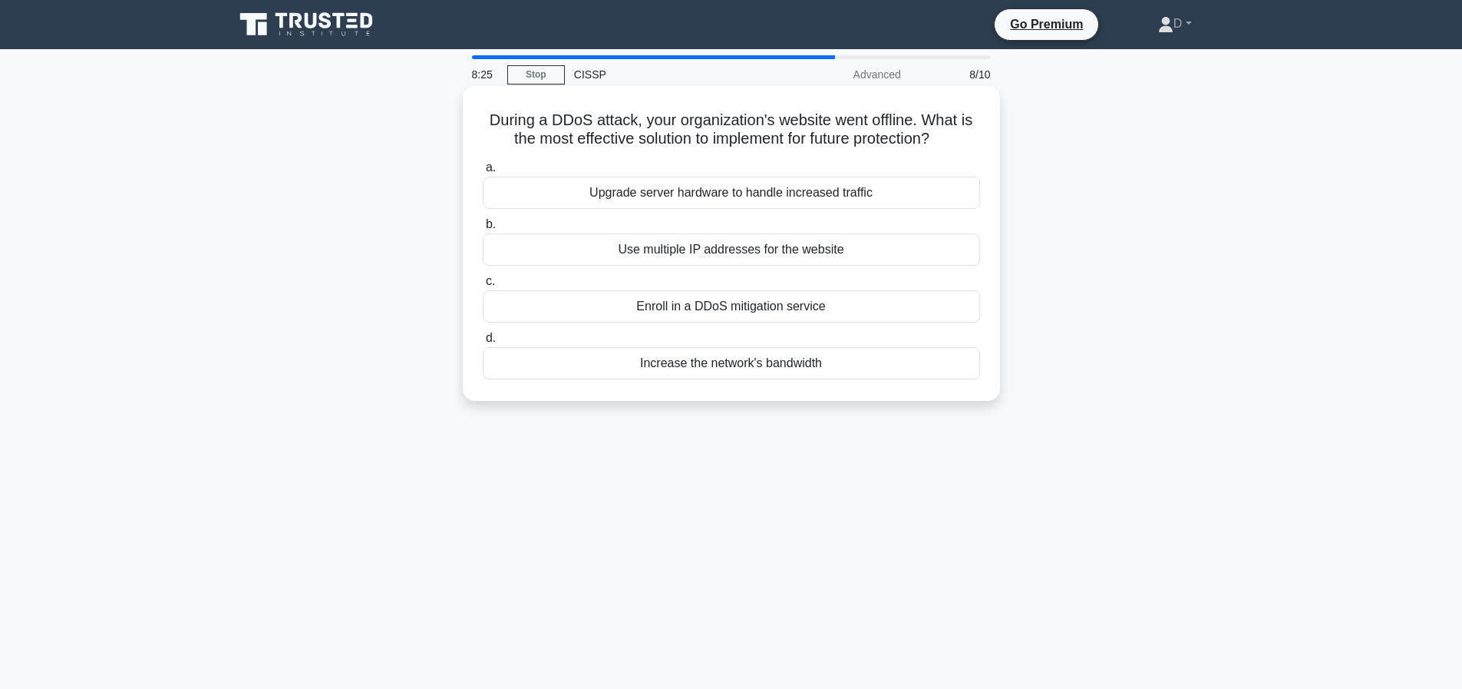
click at [483, 173] on input "a. Upgrade server hardware to handle increased traffic" at bounding box center [483, 168] width 0 height 10
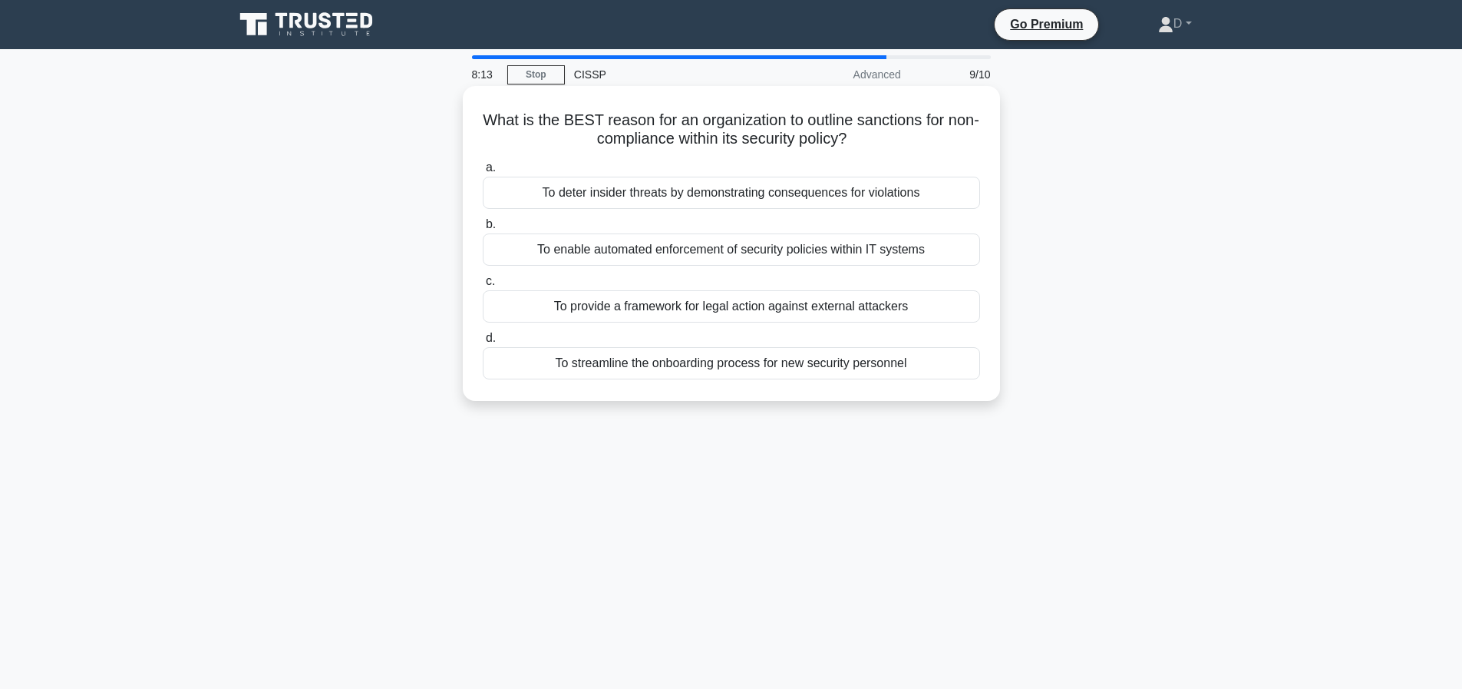
click at [954, 206] on div "To deter insider threats by demonstrating consequences for violations" at bounding box center [731, 193] width 497 height 32
click at [483, 173] on input "a. To deter insider threats by demonstrating consequences for violations" at bounding box center [483, 168] width 0 height 10
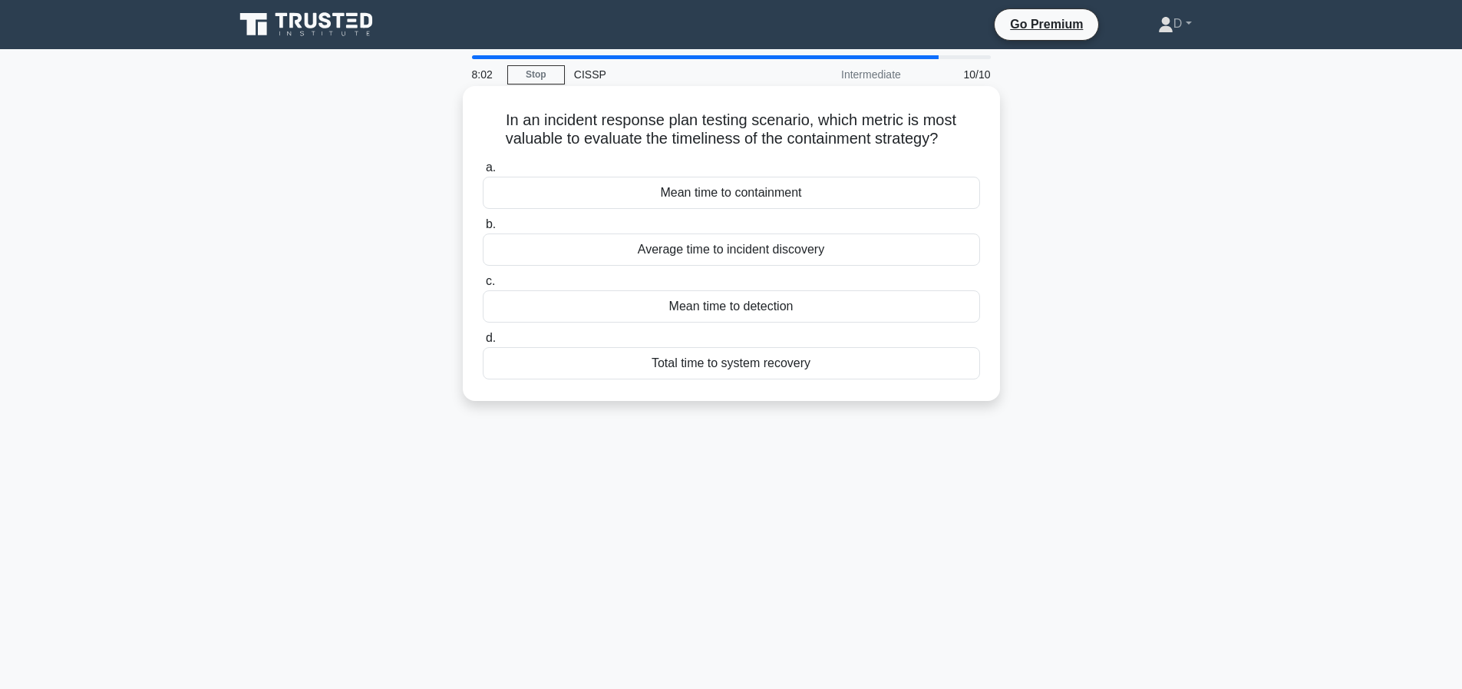
click at [782, 369] on div "Total time to system recovery" at bounding box center [731, 363] width 497 height 32
click at [483, 343] on input "d. Total time to system recovery" at bounding box center [483, 338] width 0 height 10
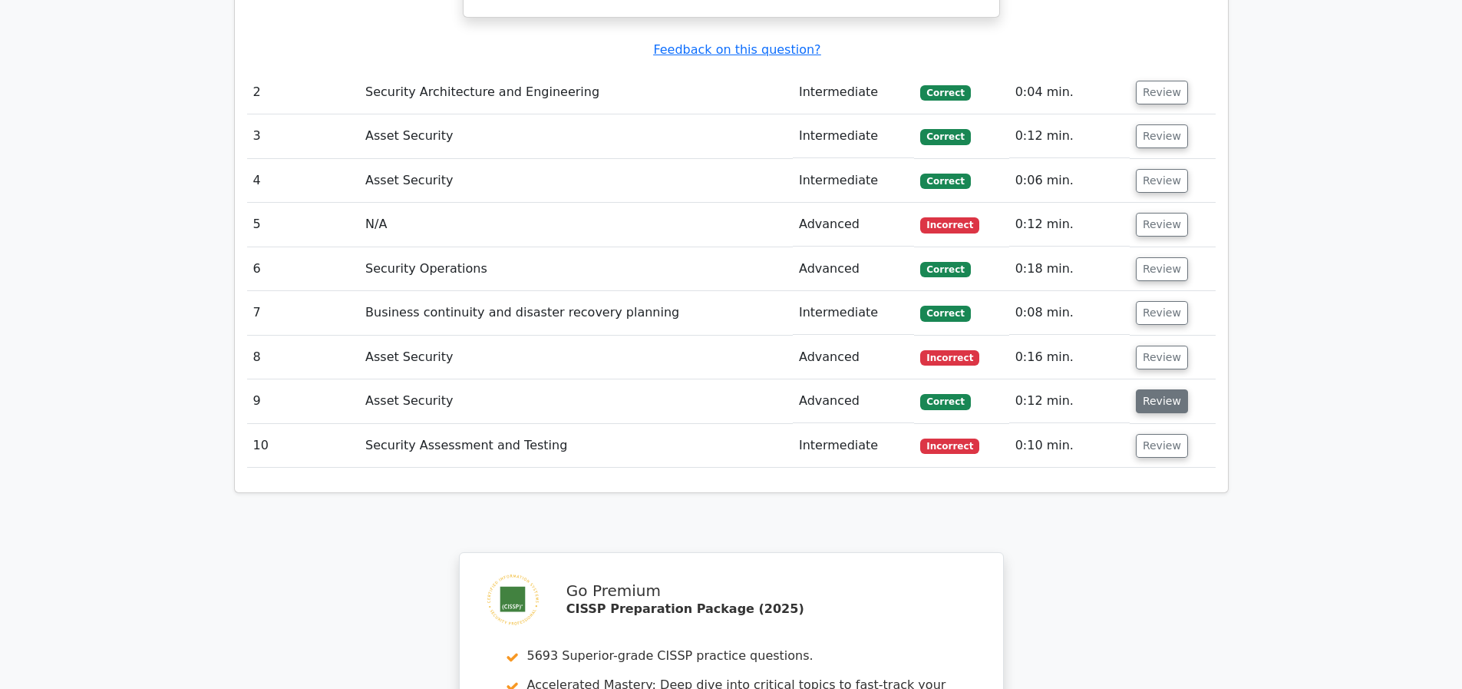
scroll to position [1835, 0]
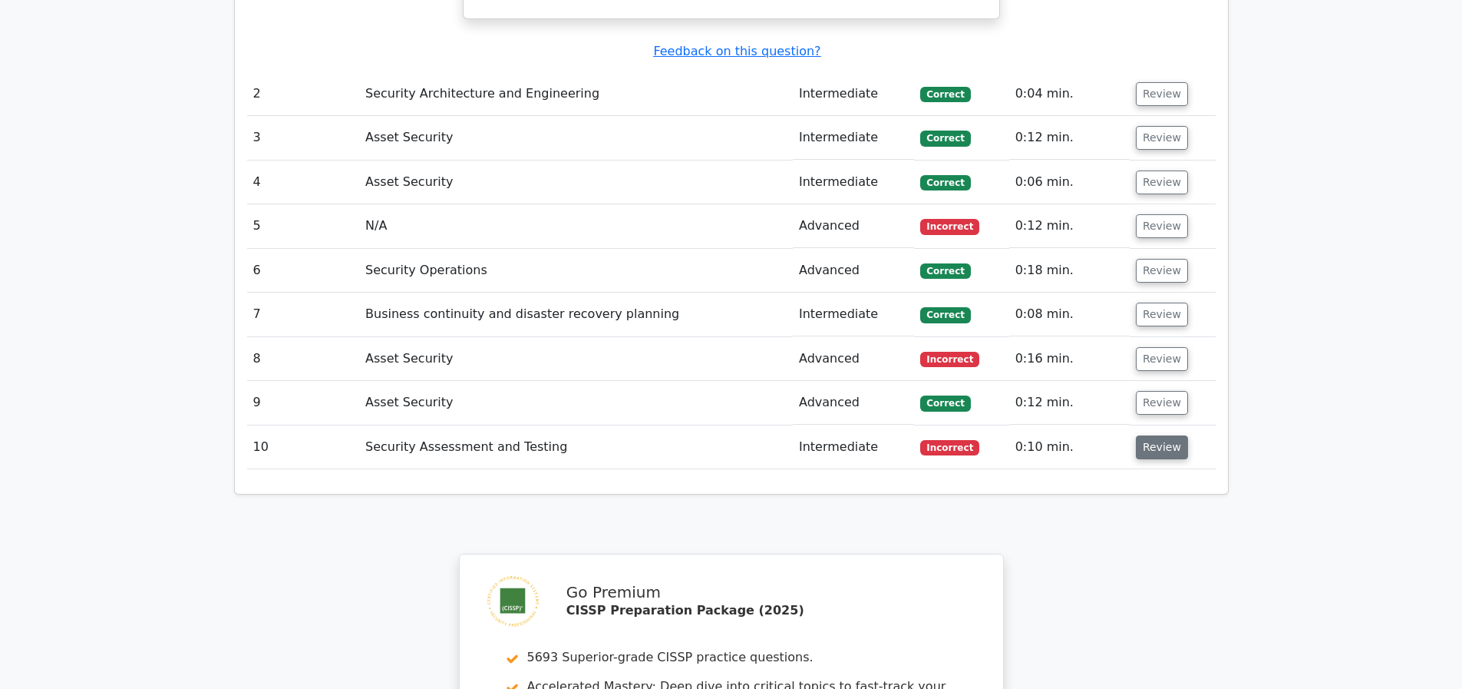
click at [1175, 447] on button "Review" at bounding box center [1162, 447] width 52 height 24
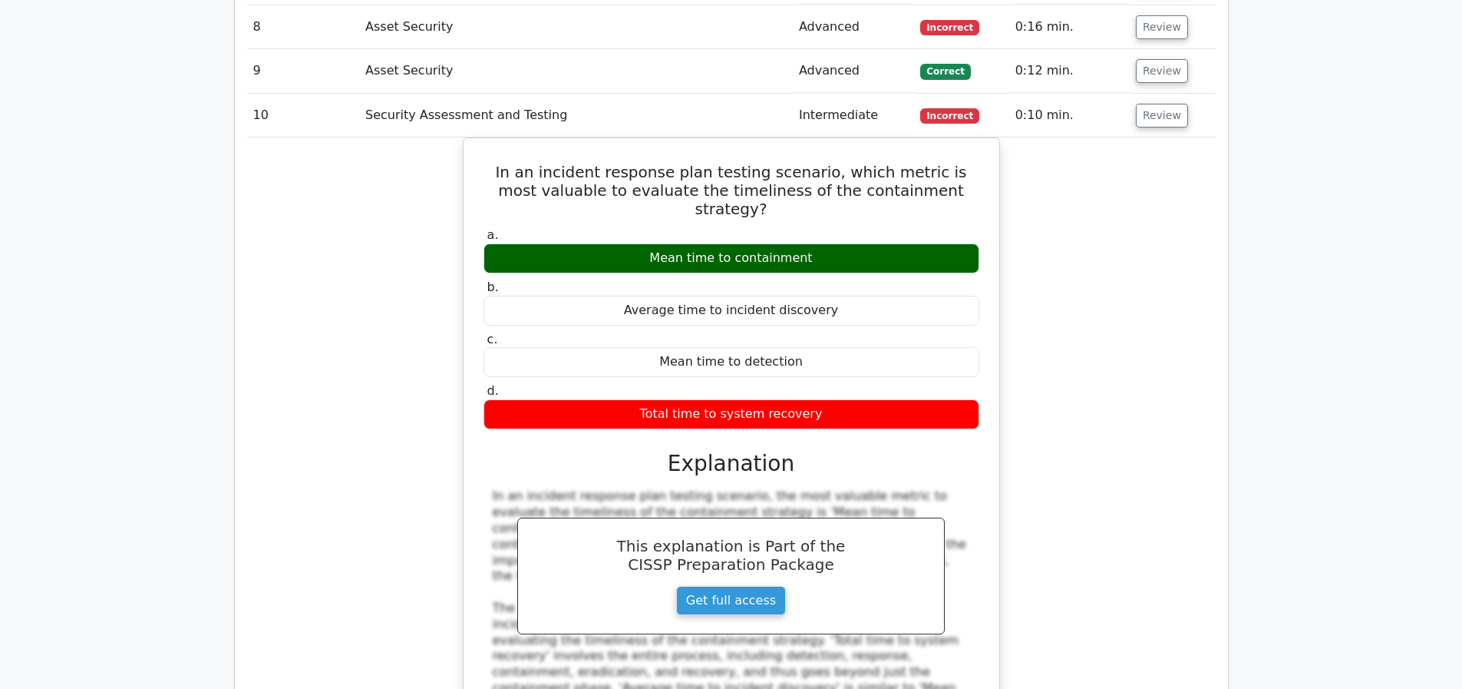
scroll to position [1929, 0]
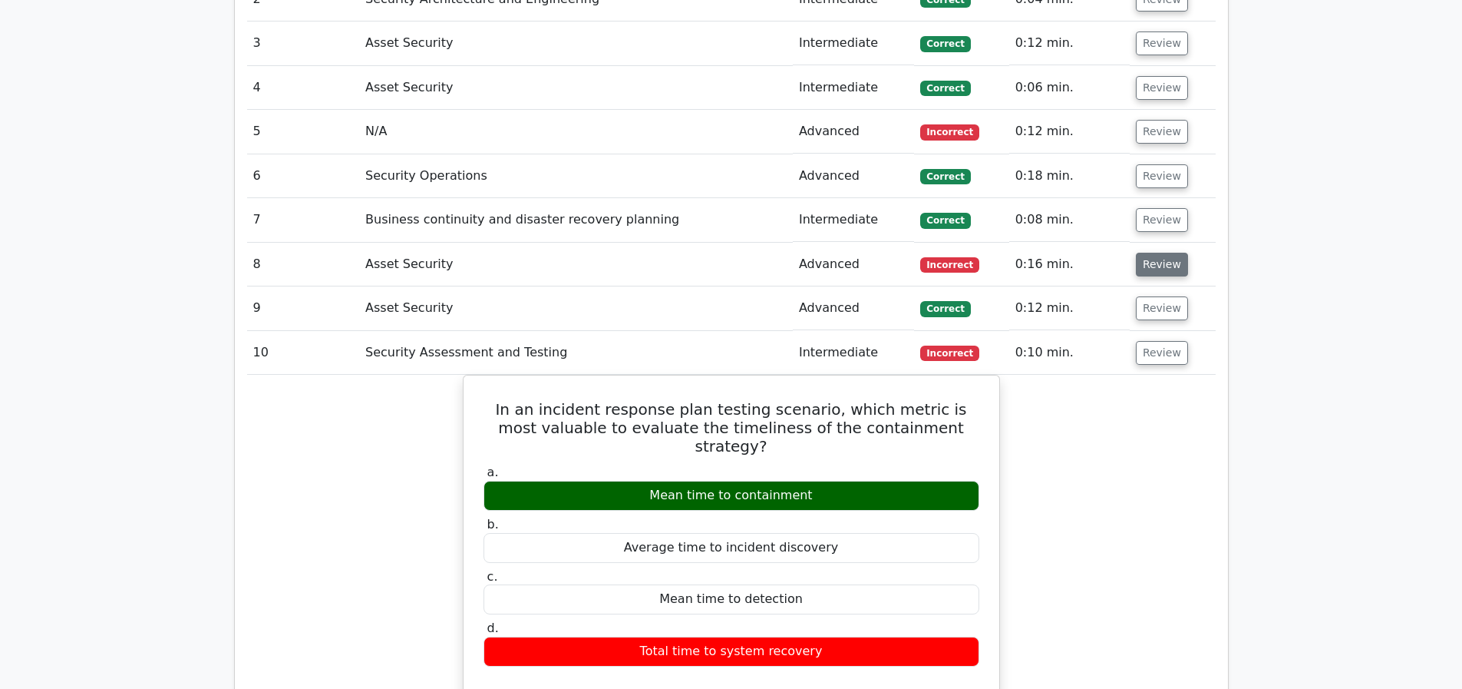
click at [1162, 265] on button "Review" at bounding box center [1162, 265] width 52 height 24
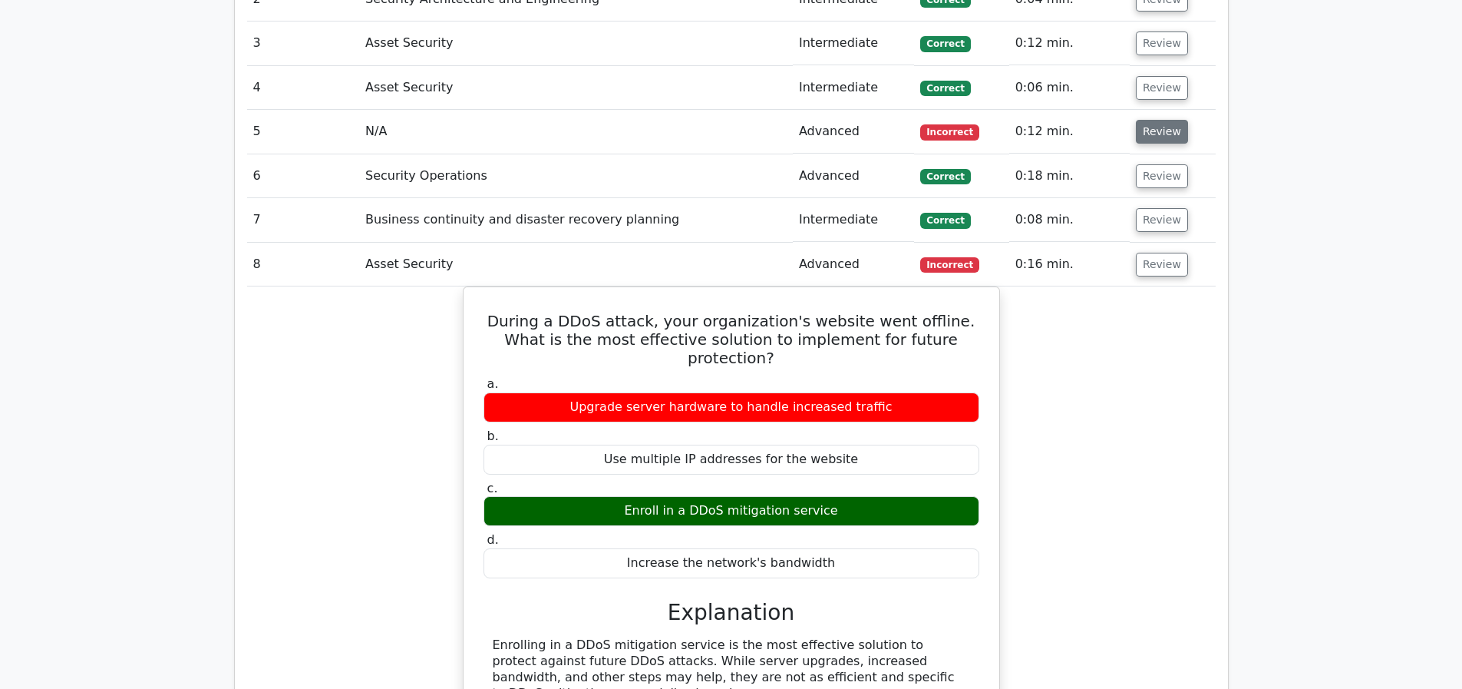
click at [1155, 130] on button "Review" at bounding box center [1162, 132] width 52 height 24
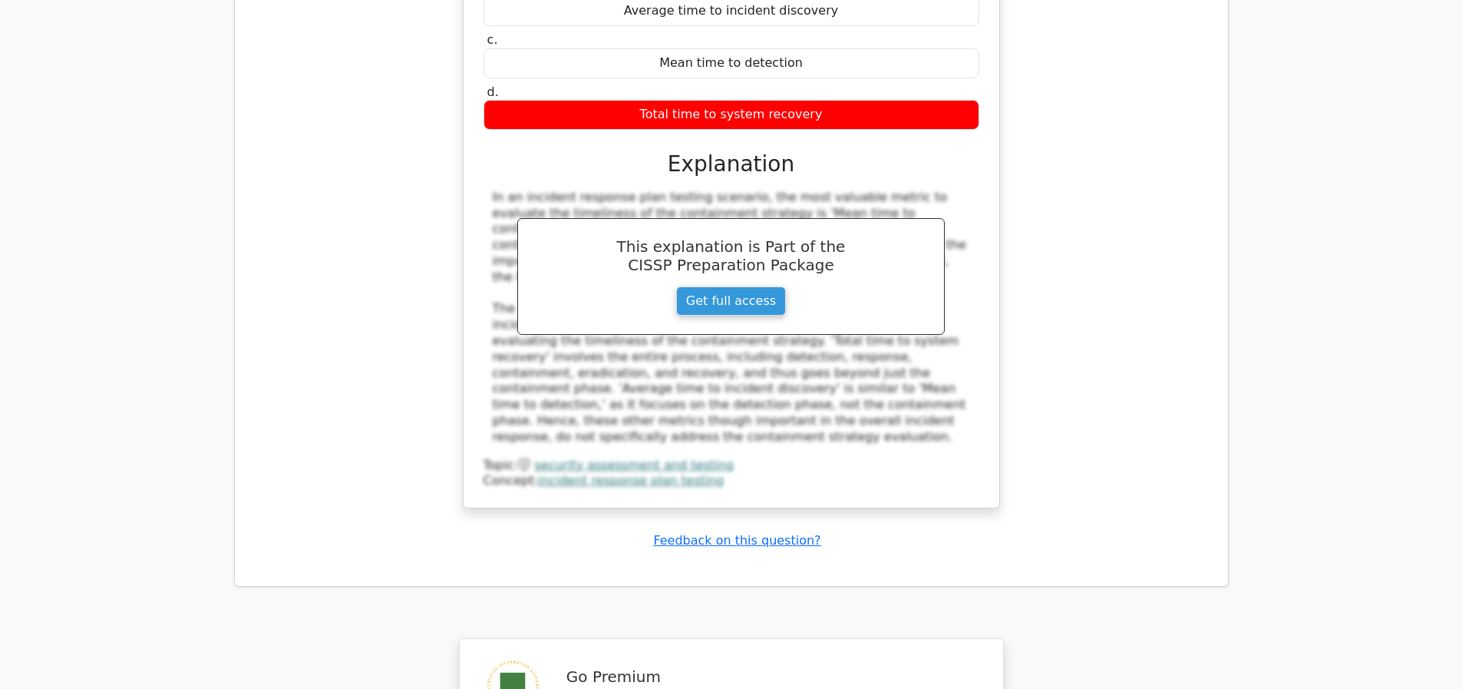
scroll to position [3864, 0]
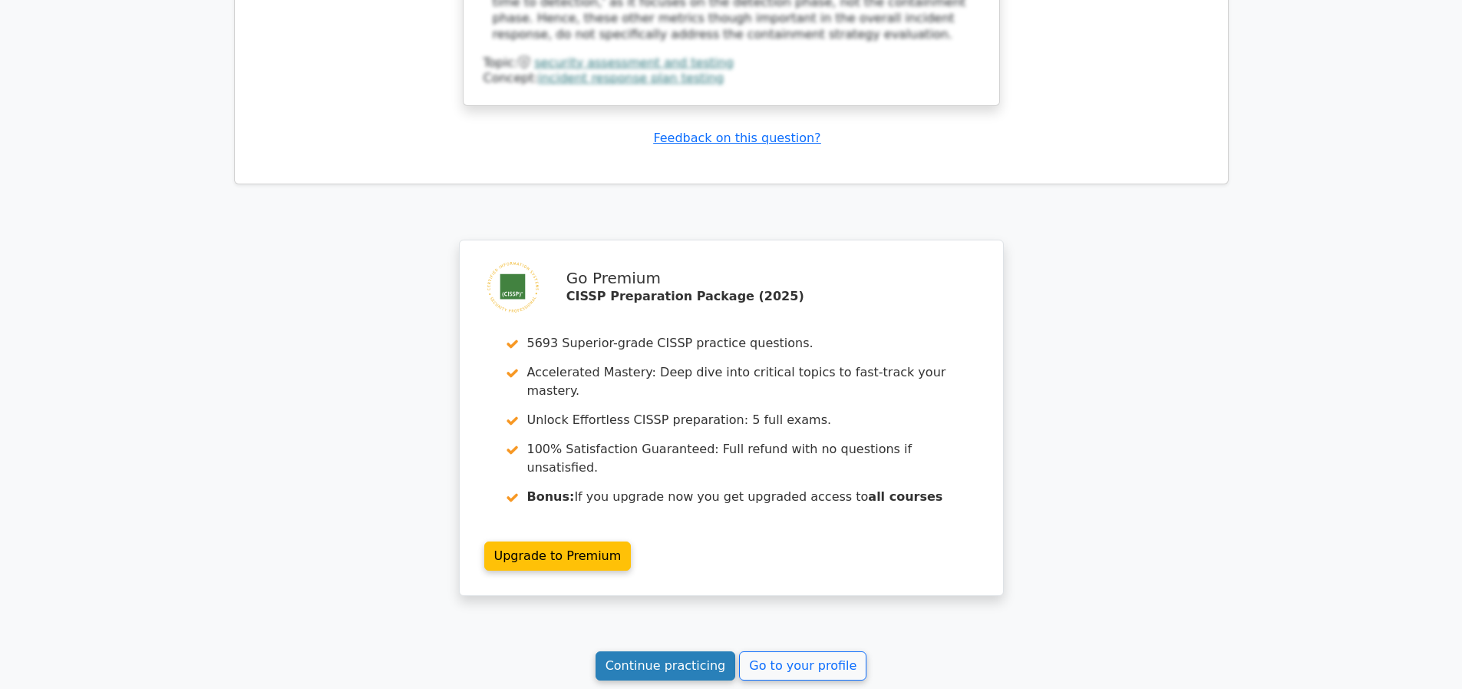
click at [662, 680] on link "Continue practicing" at bounding box center [666, 665] width 140 height 29
